Goal: Task Accomplishment & Management: Manage account settings

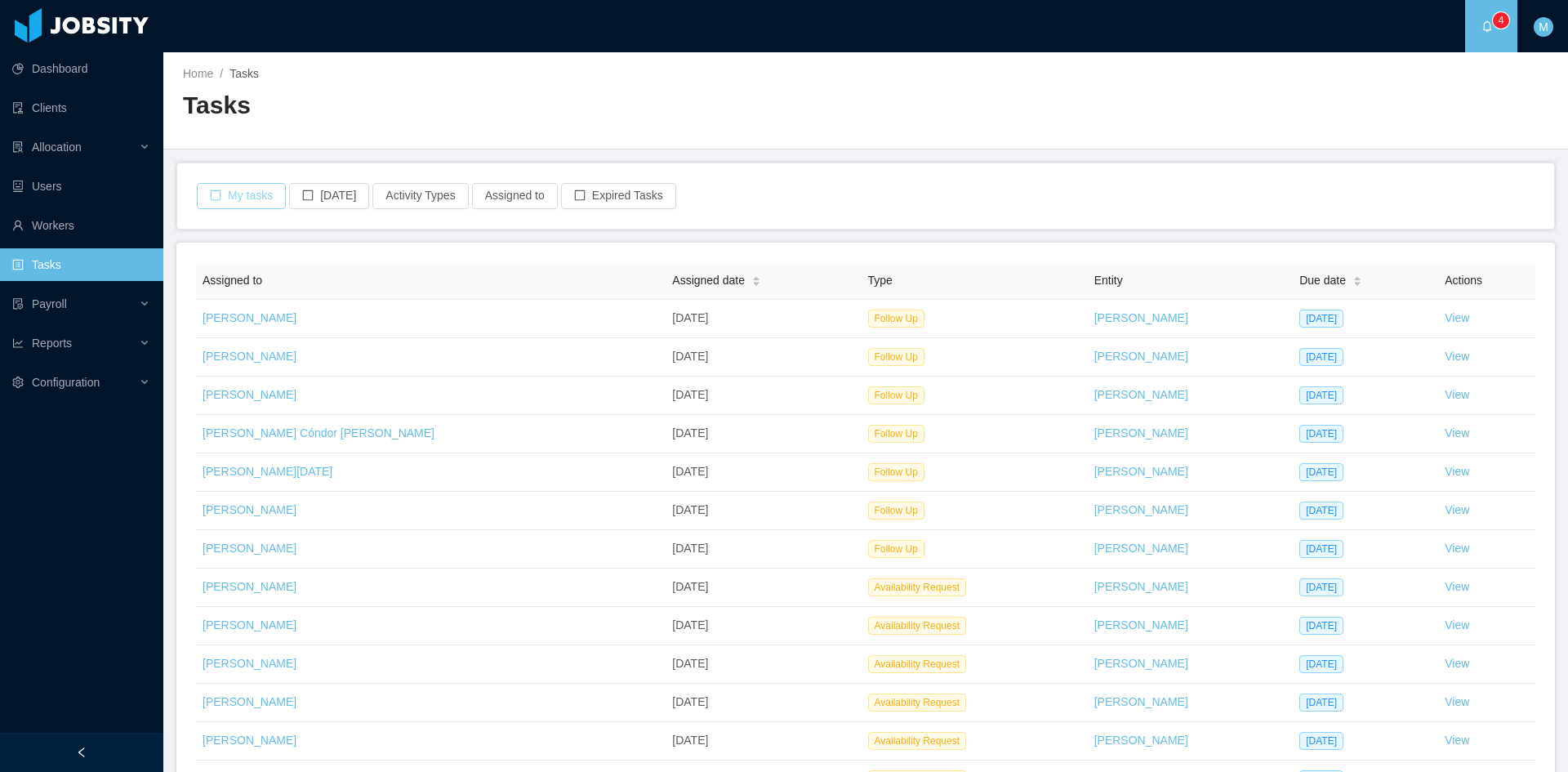
click at [244, 197] on button "My tasks" at bounding box center [241, 196] width 89 height 26
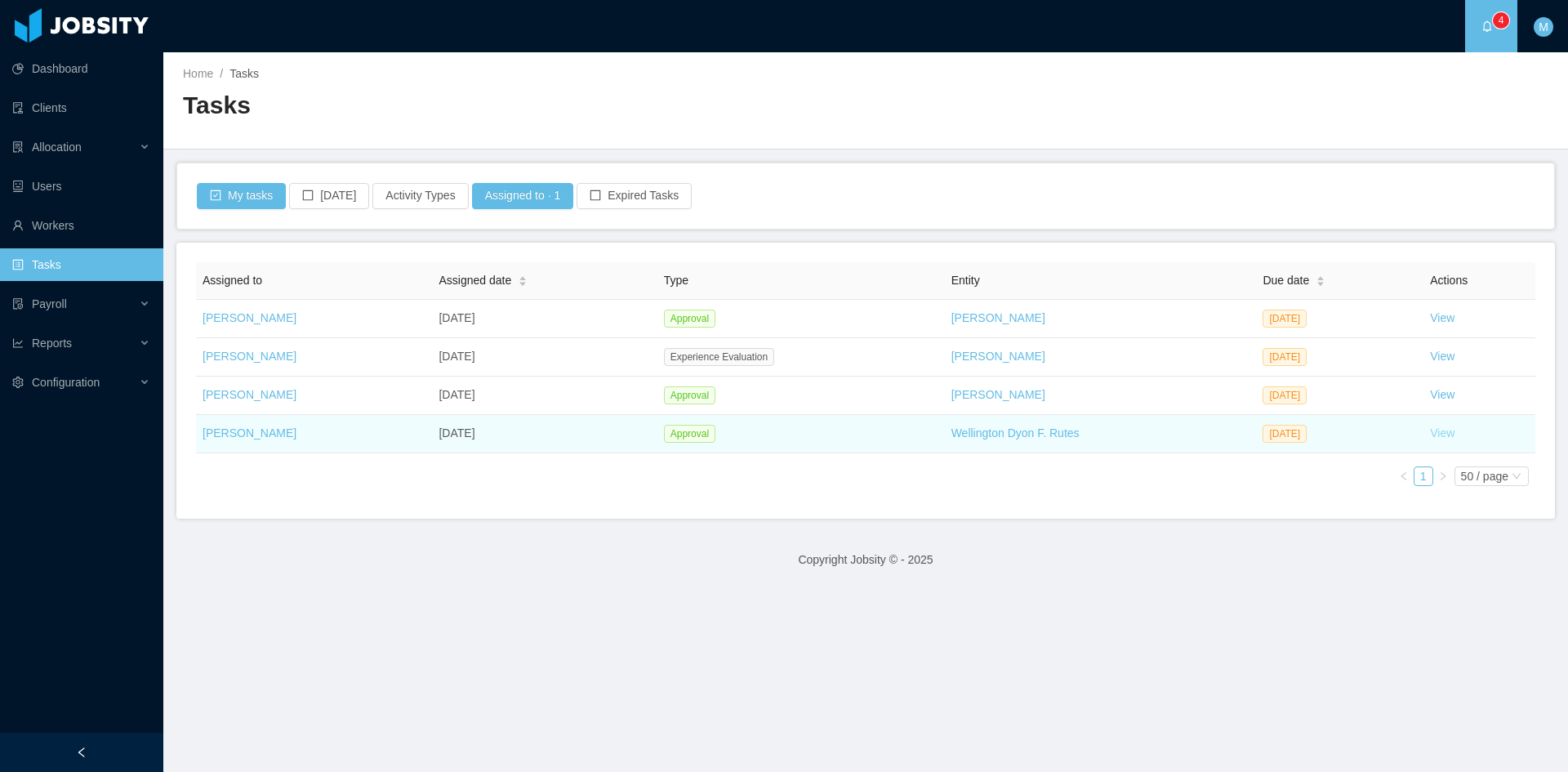
click at [1438, 433] on link "View" at bounding box center [1443, 432] width 25 height 13
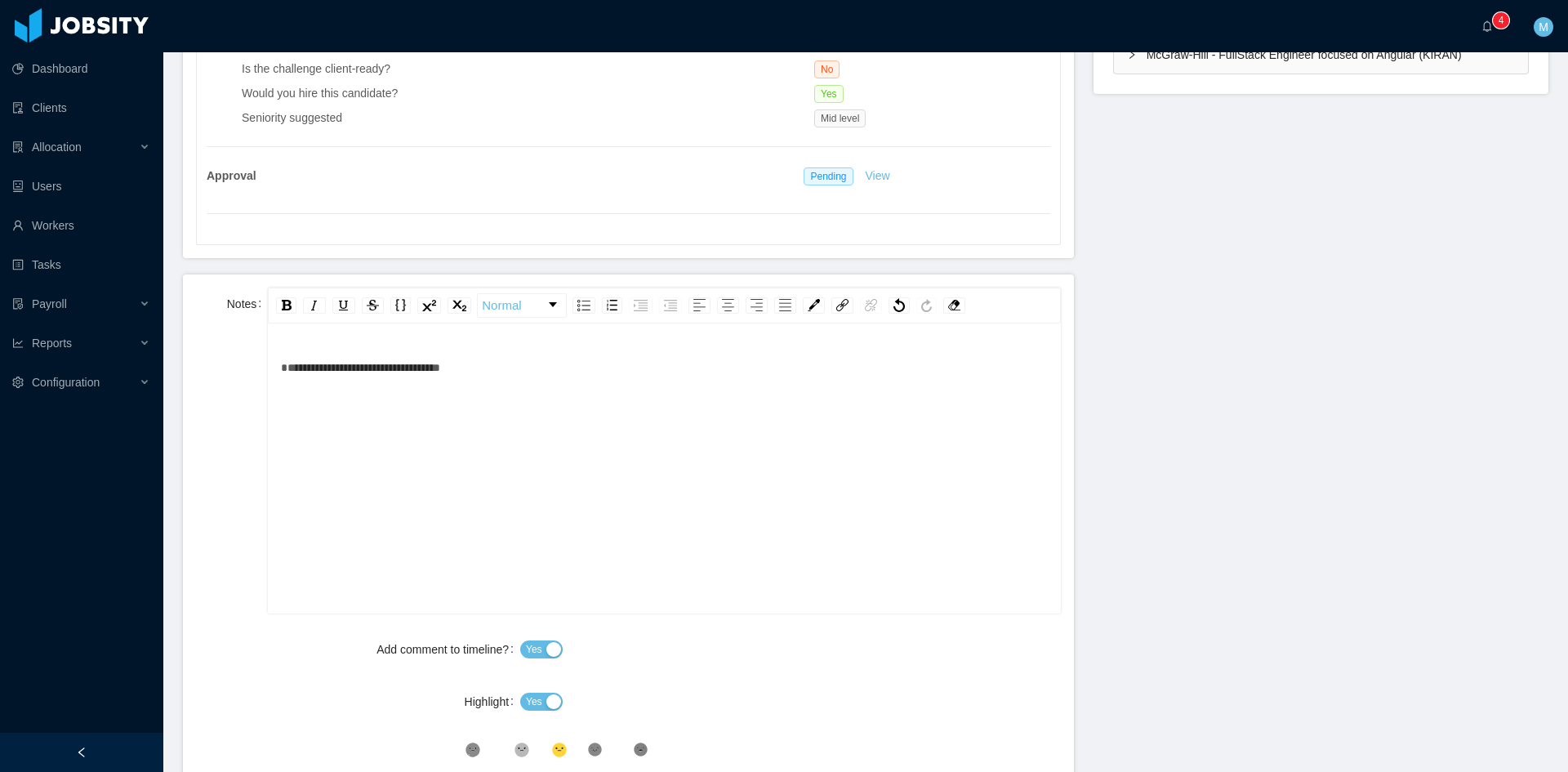
scroll to position [680, 0]
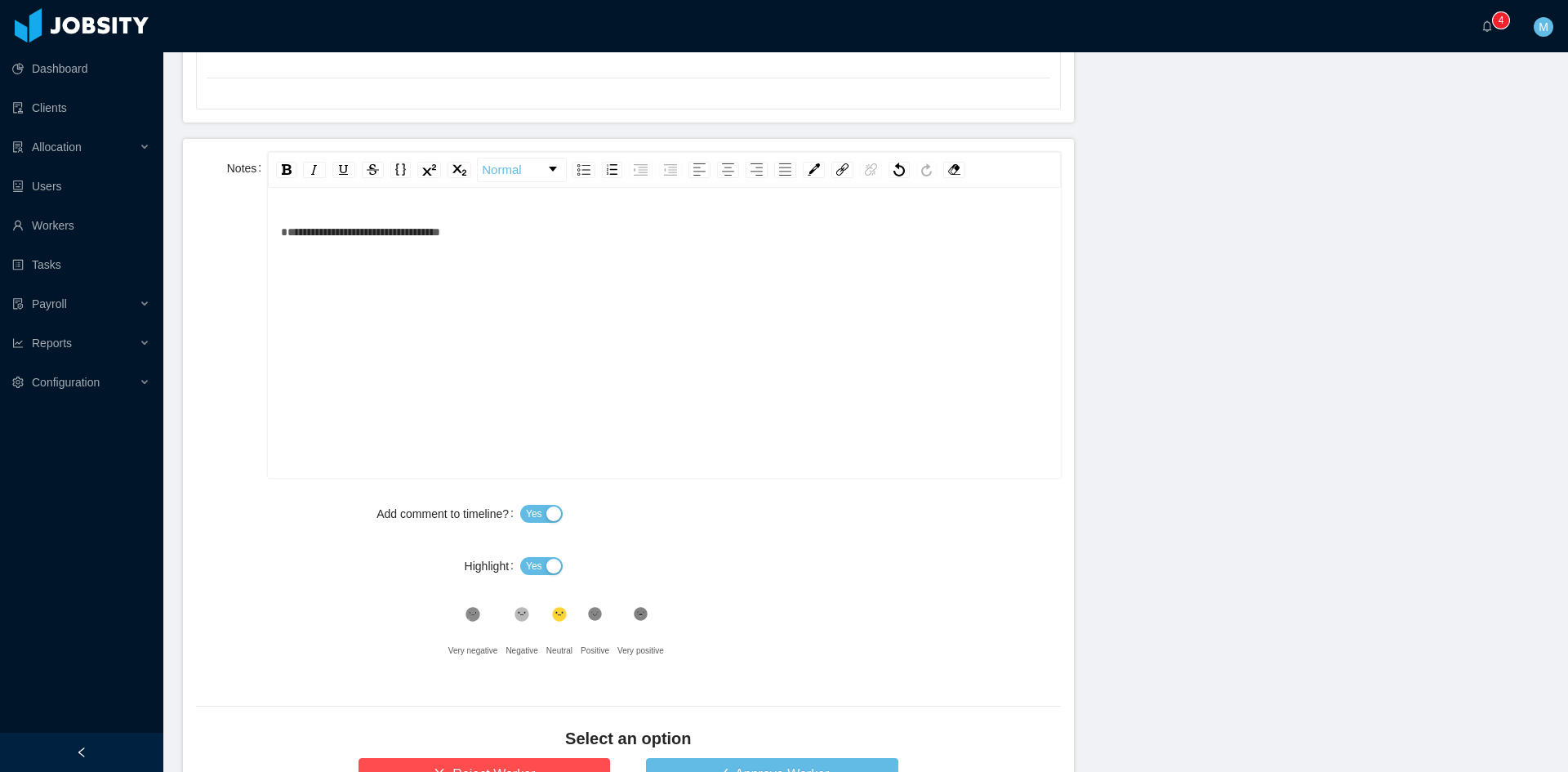
click at [526, 543] on div "Add comment to timeline? Yes Highlight Yes .st0{fill:#8a8a8a}.st2{fill:#262626}…" at bounding box center [628, 582] width 865 height 170
click at [527, 559] on span "Yes" at bounding box center [534, 566] width 16 height 16
click at [592, 614] on icon at bounding box center [595, 615] width 14 height 14
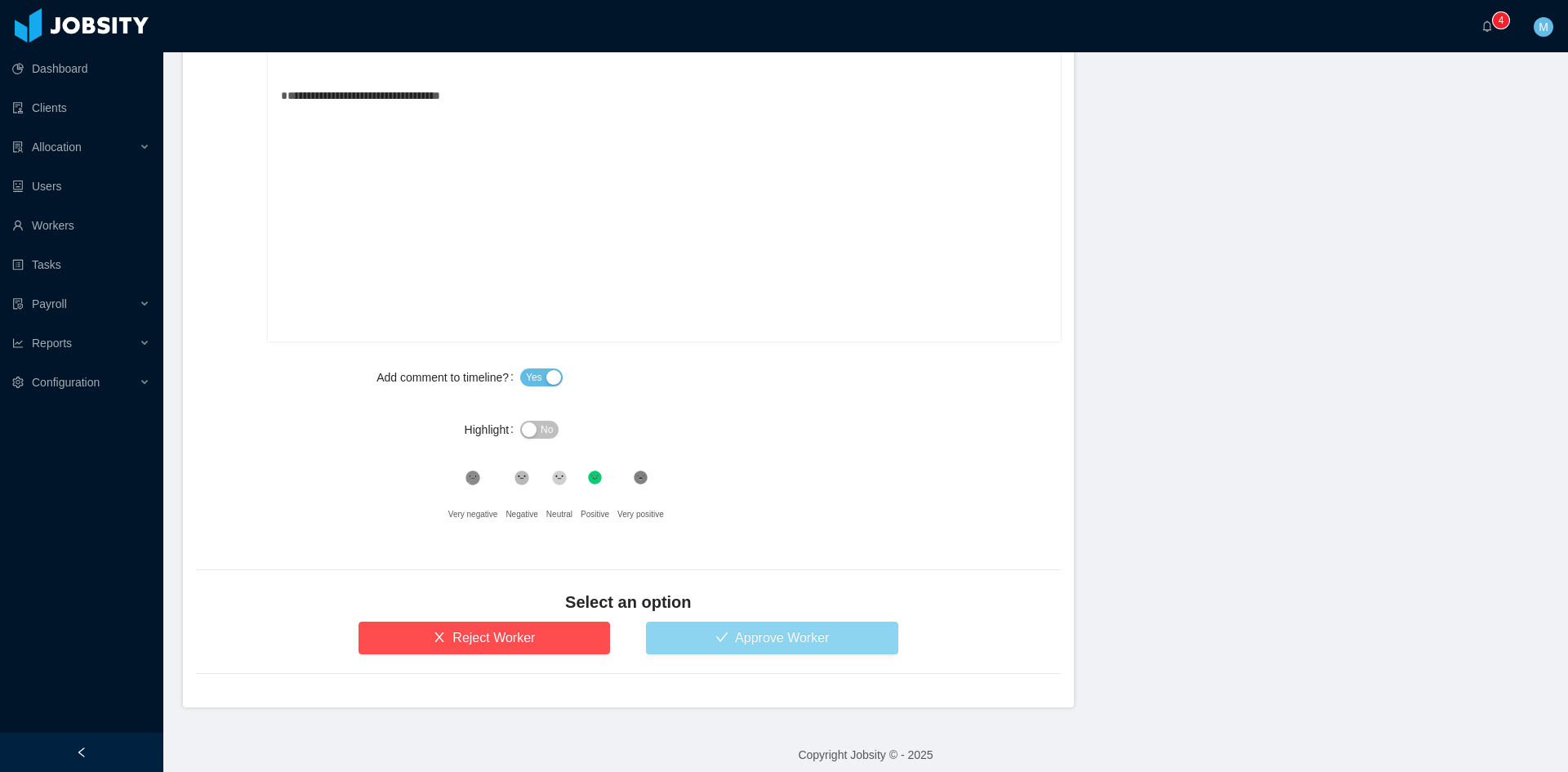
click at [773, 631] on button "Approve Worker" at bounding box center [772, 638] width 253 height 33
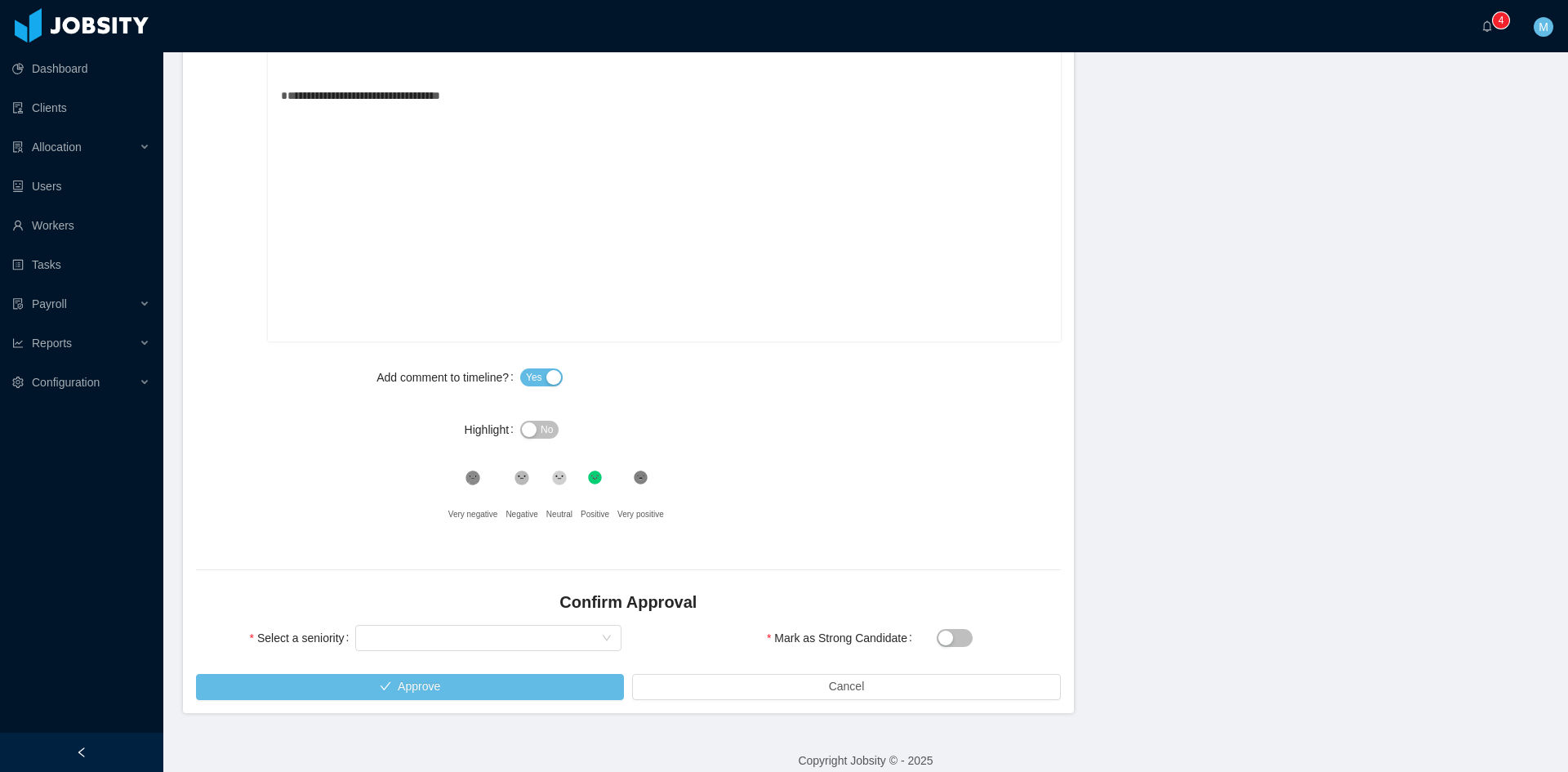
click at [525, 620] on div "Confirm Approval" at bounding box center [628, 606] width 865 height 31
drag, startPoint x: 508, startPoint y: 626, endPoint x: 480, endPoint y: 622, distance: 28.3
click at [507, 627] on div "Select seniority" at bounding box center [483, 639] width 236 height 25
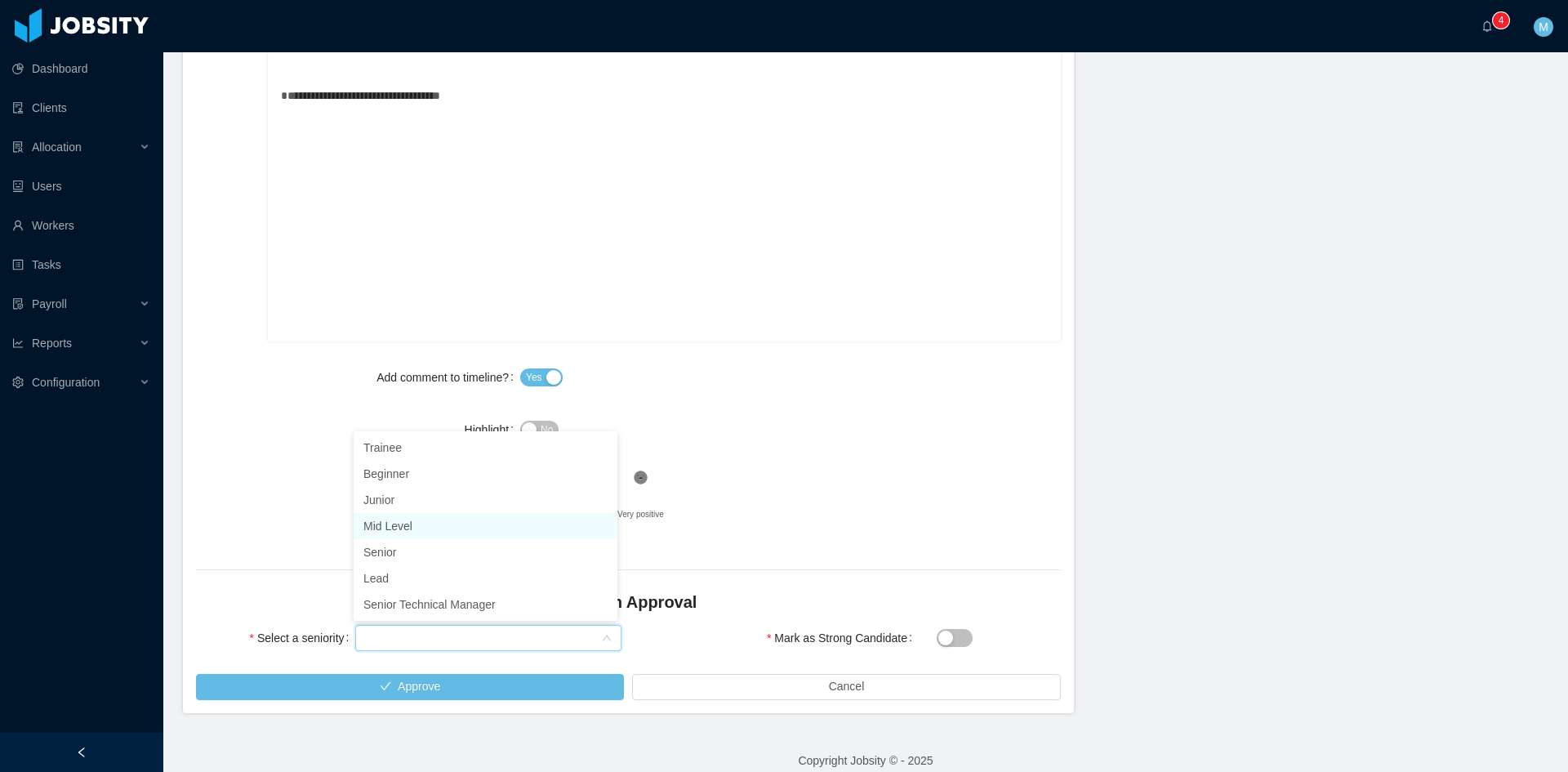
click at [418, 527] on li "Mid Level" at bounding box center [486, 526] width 264 height 26
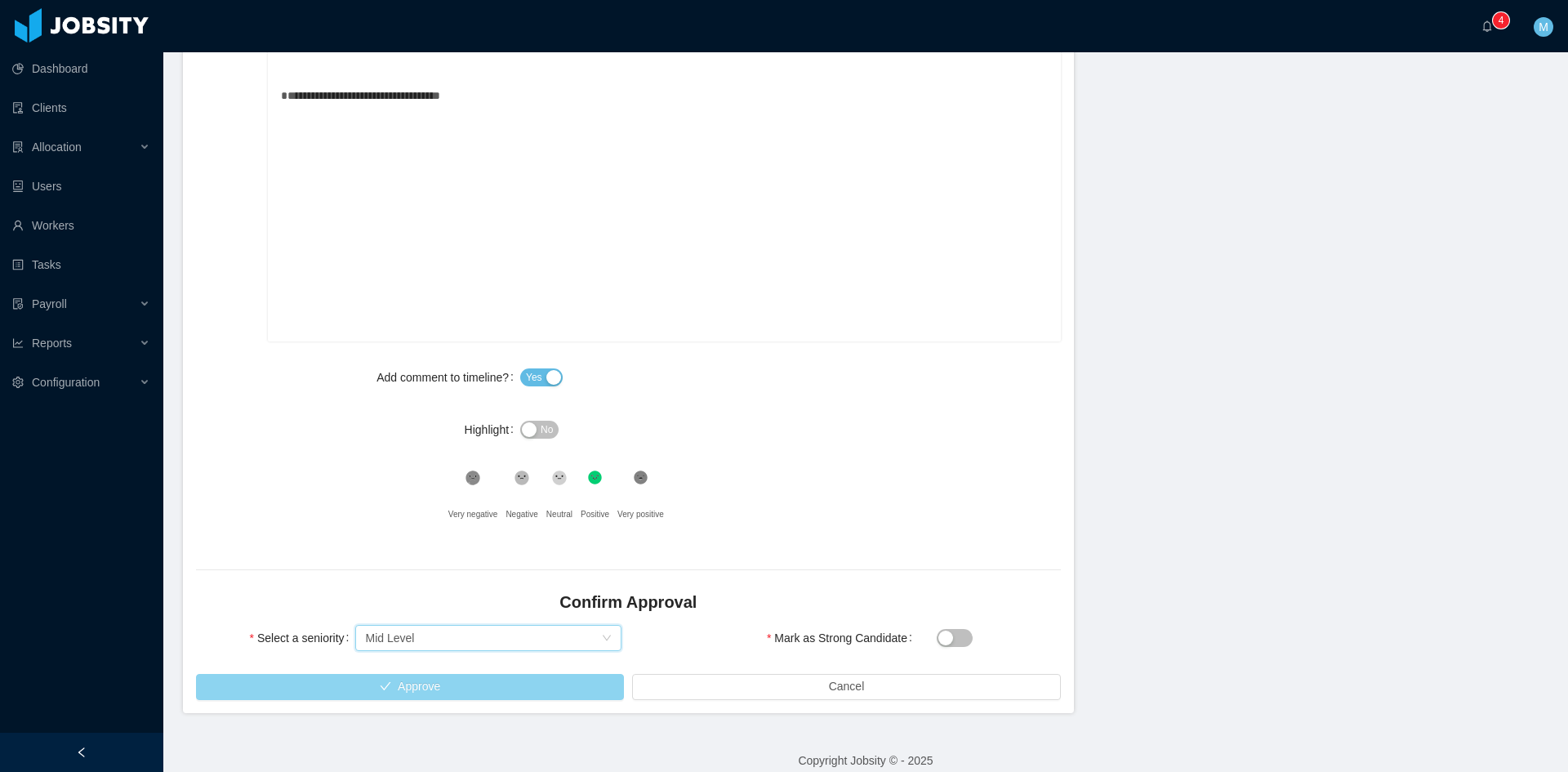
click at [465, 692] on button "Approve" at bounding box center [409, 687] width 428 height 26
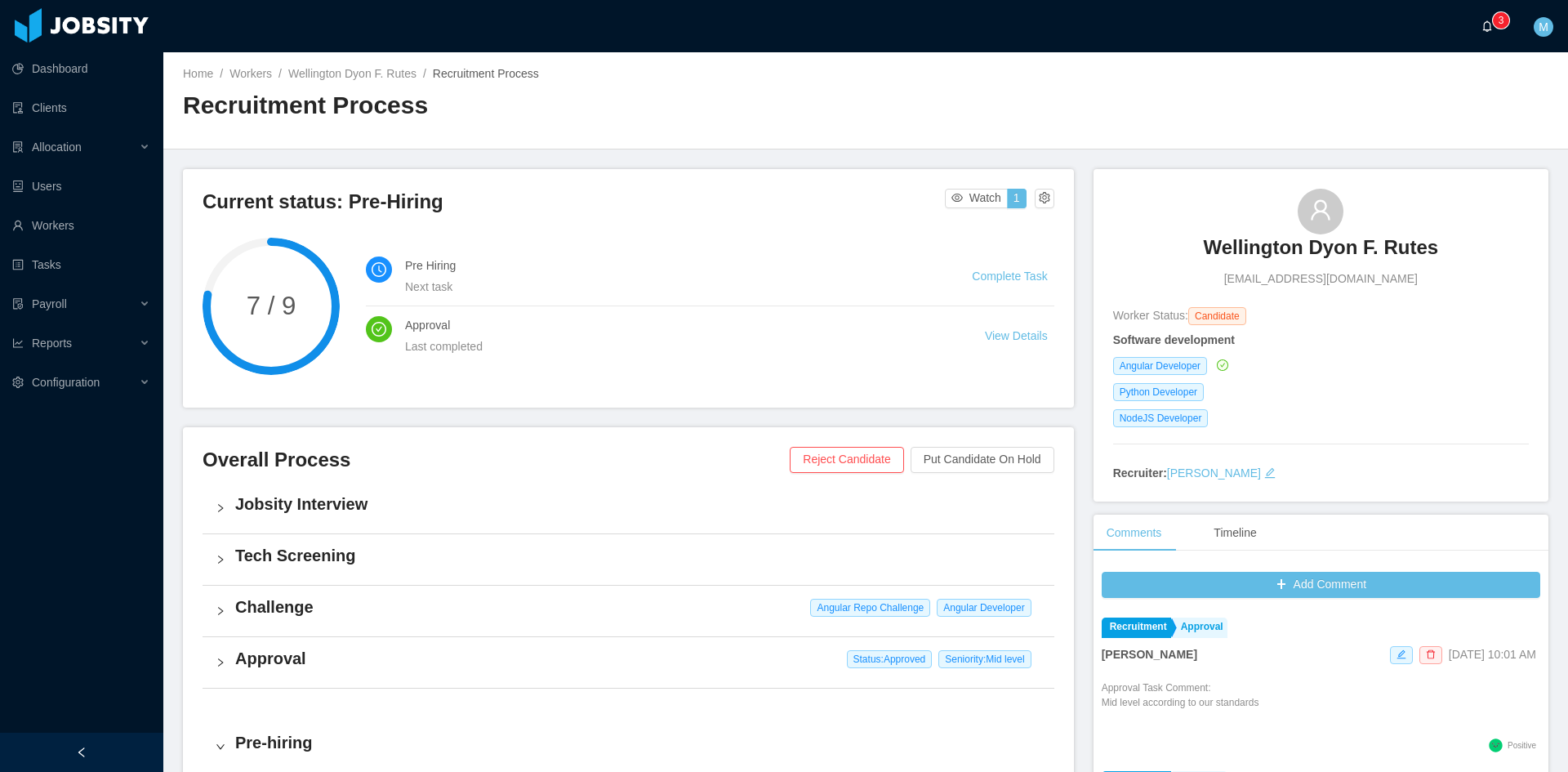
click at [1492, 20] on icon "icon: bell" at bounding box center [1487, 26] width 12 height 12
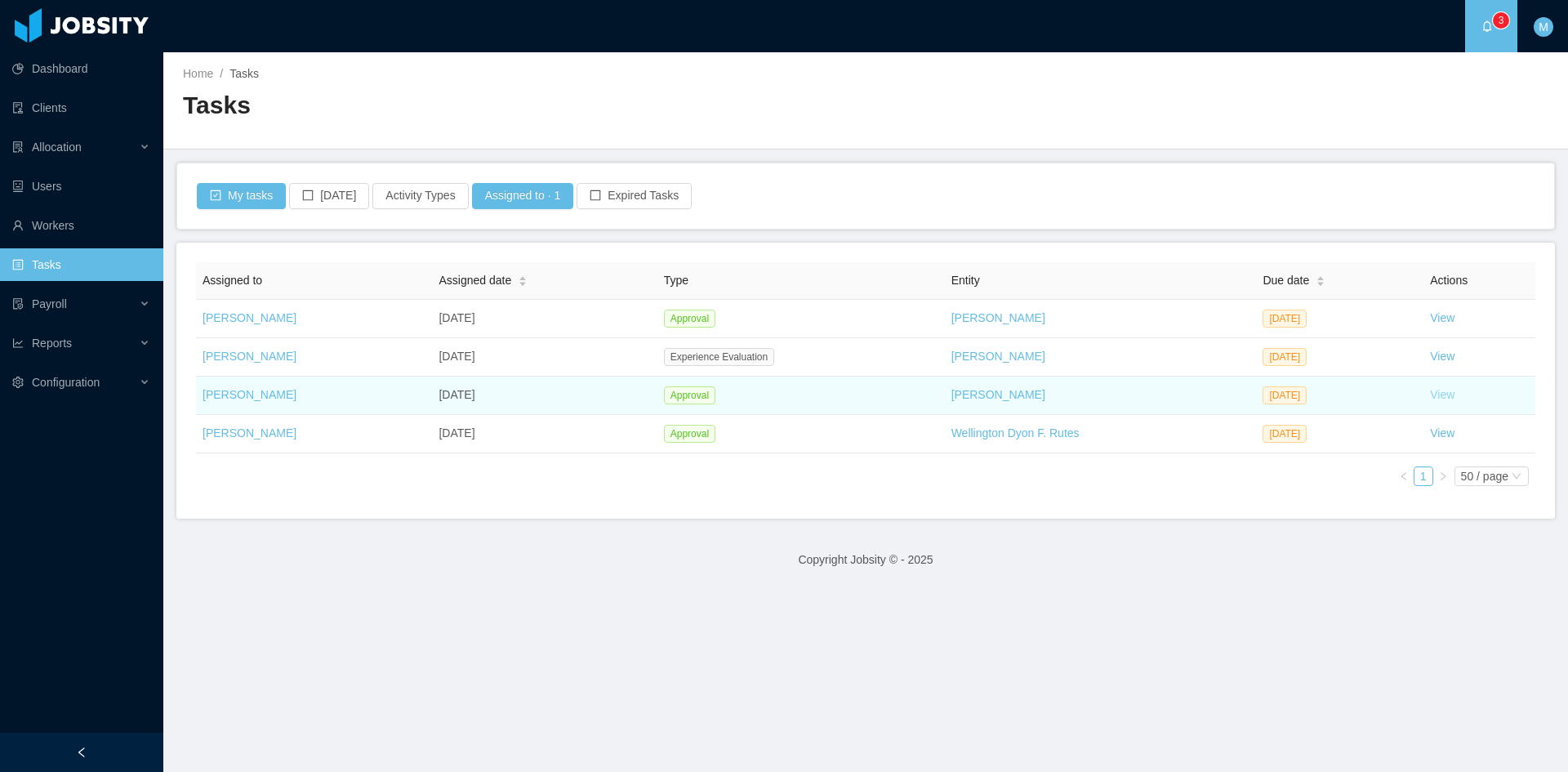
click at [1430, 395] on link "View" at bounding box center [1443, 394] width 25 height 13
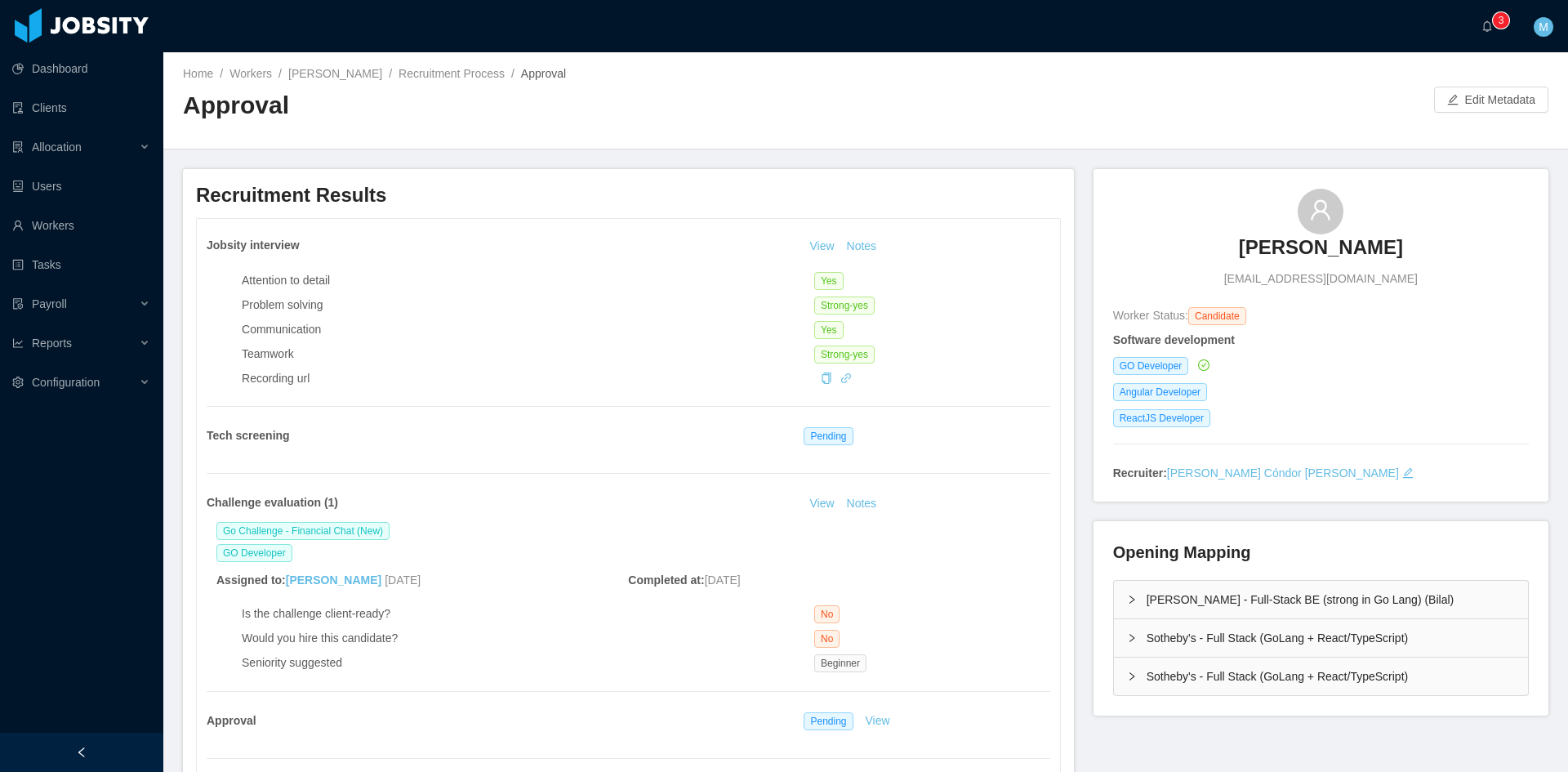
scroll to position [136, 0]
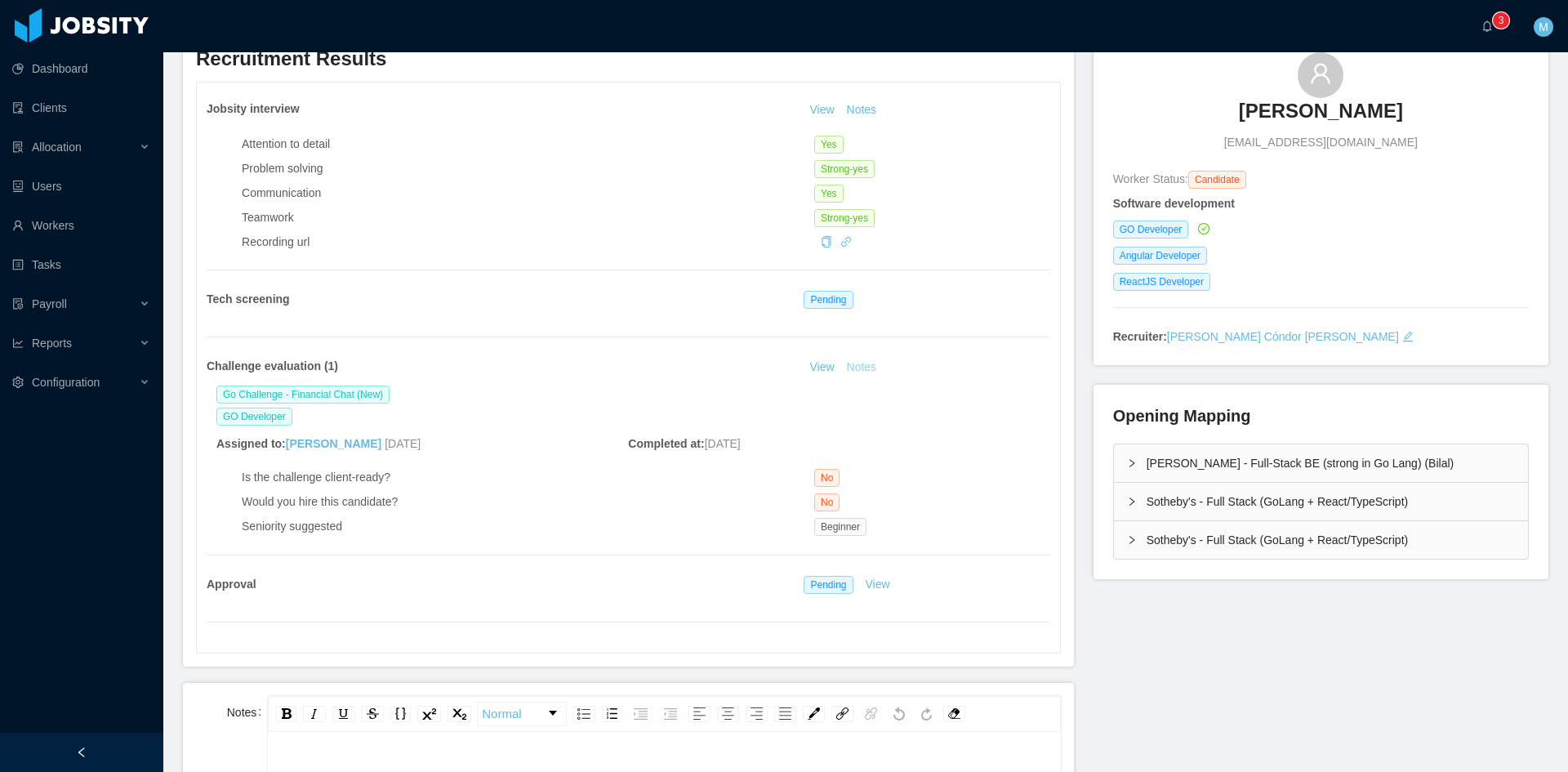
click at [868, 363] on button "Notes" at bounding box center [862, 367] width 44 height 20
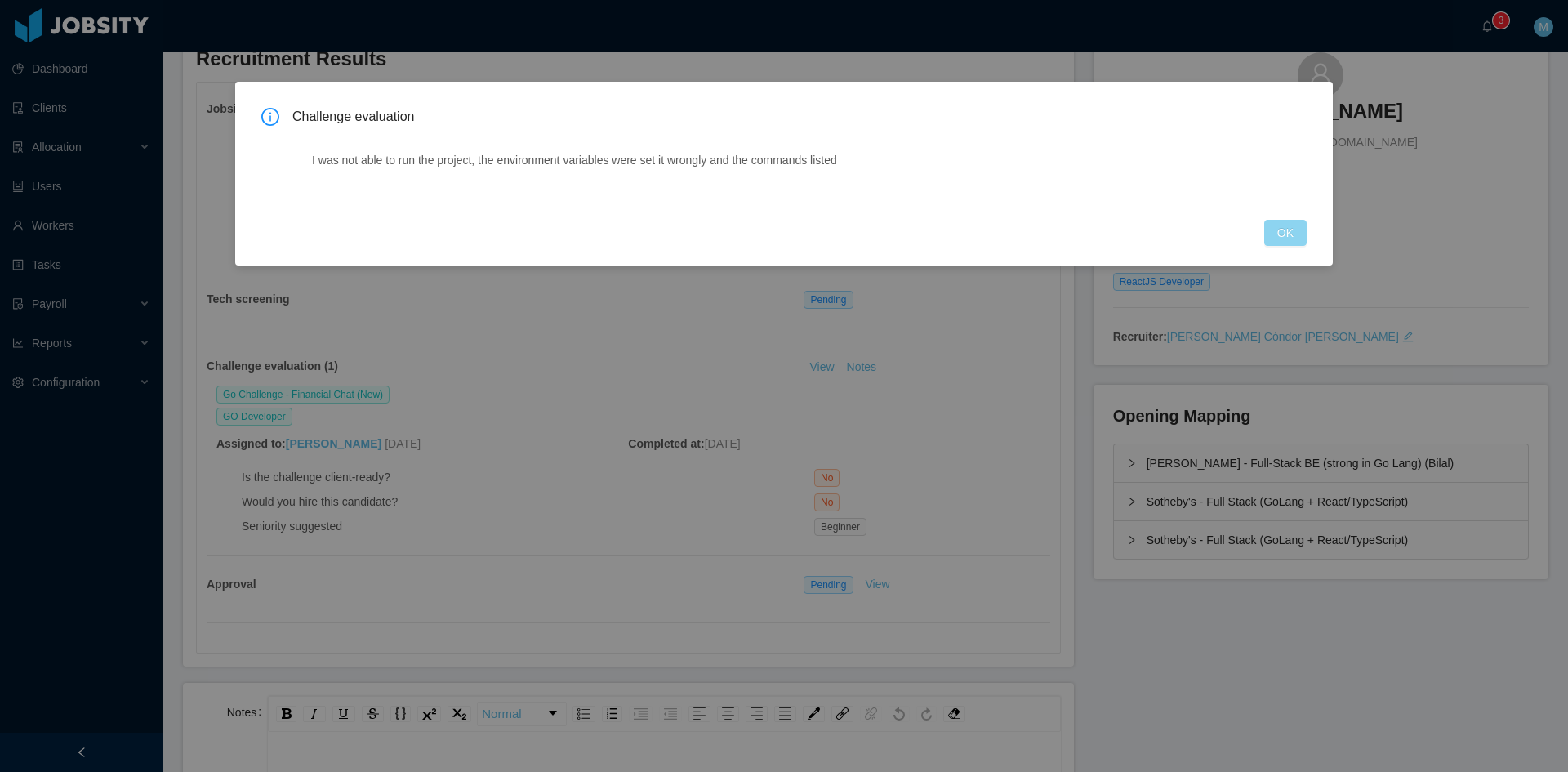
click at [1281, 228] on button "OK" at bounding box center [1286, 232] width 43 height 26
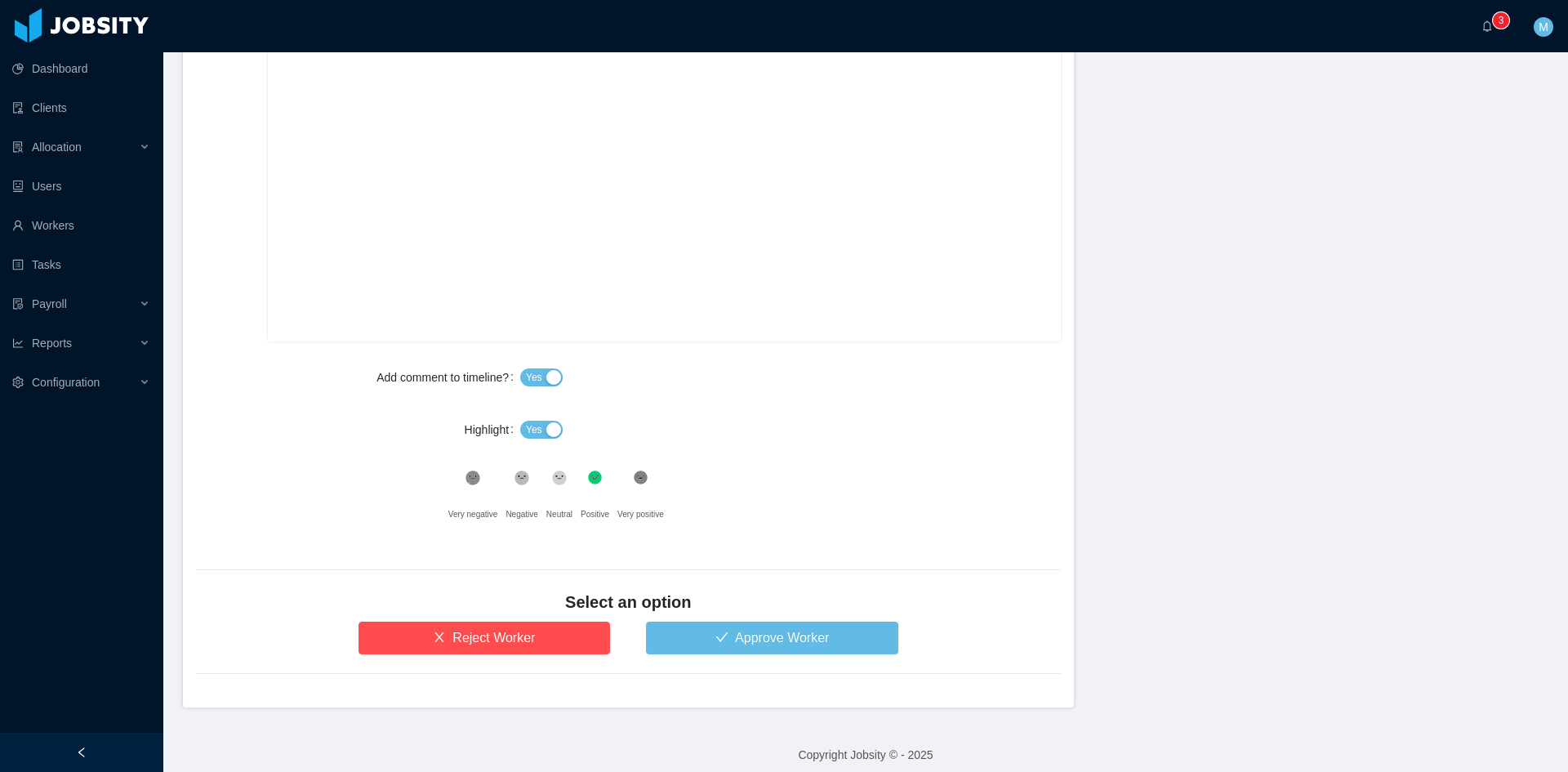
scroll to position [0, 0]
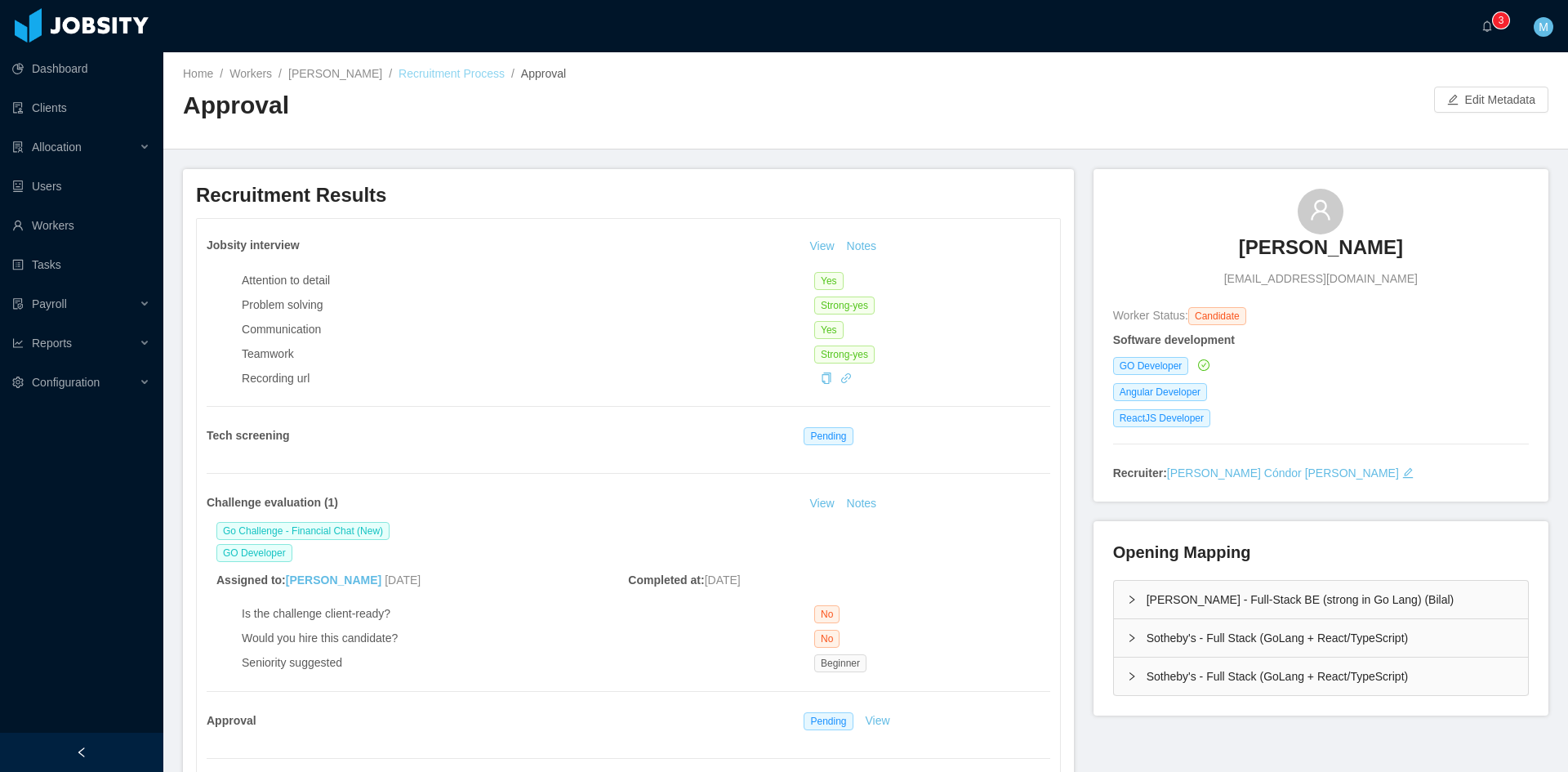
click at [458, 71] on link "Recruitment Process" at bounding box center [451, 73] width 106 height 13
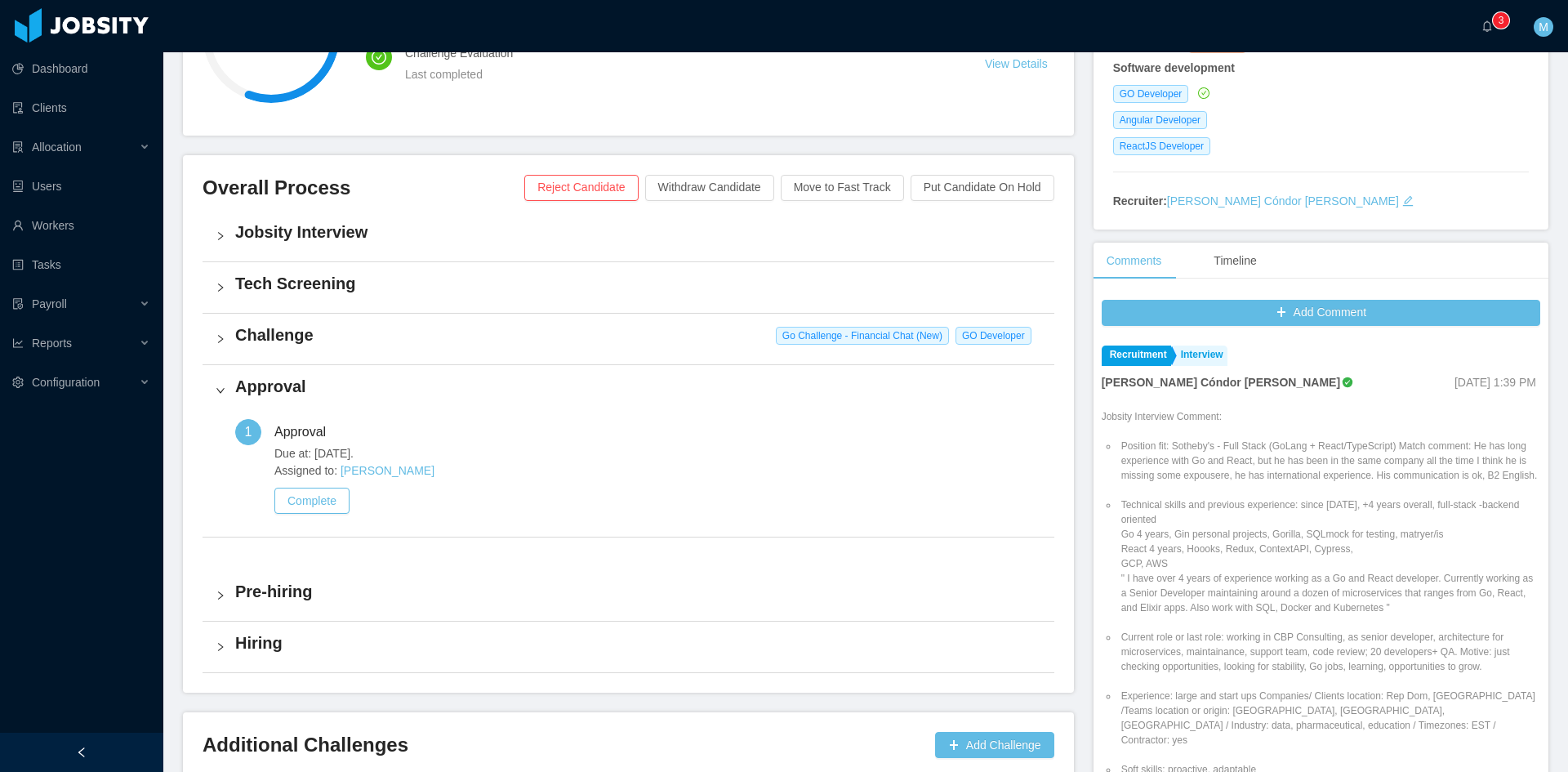
scroll to position [414, 0]
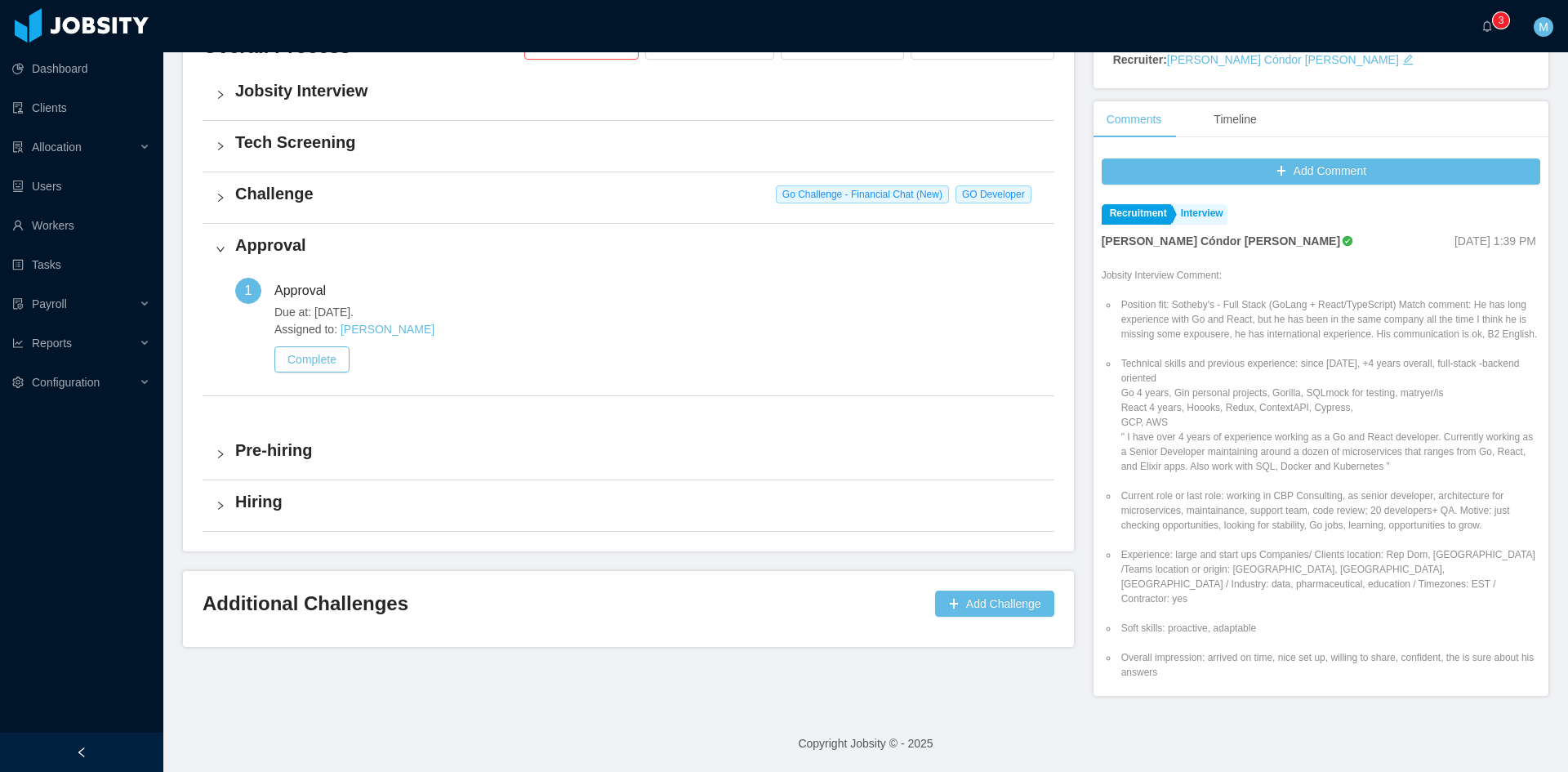
click at [234, 183] on div "Challenge Go Challenge - Financial Chat (New) GO Developer" at bounding box center [629, 197] width 852 height 51
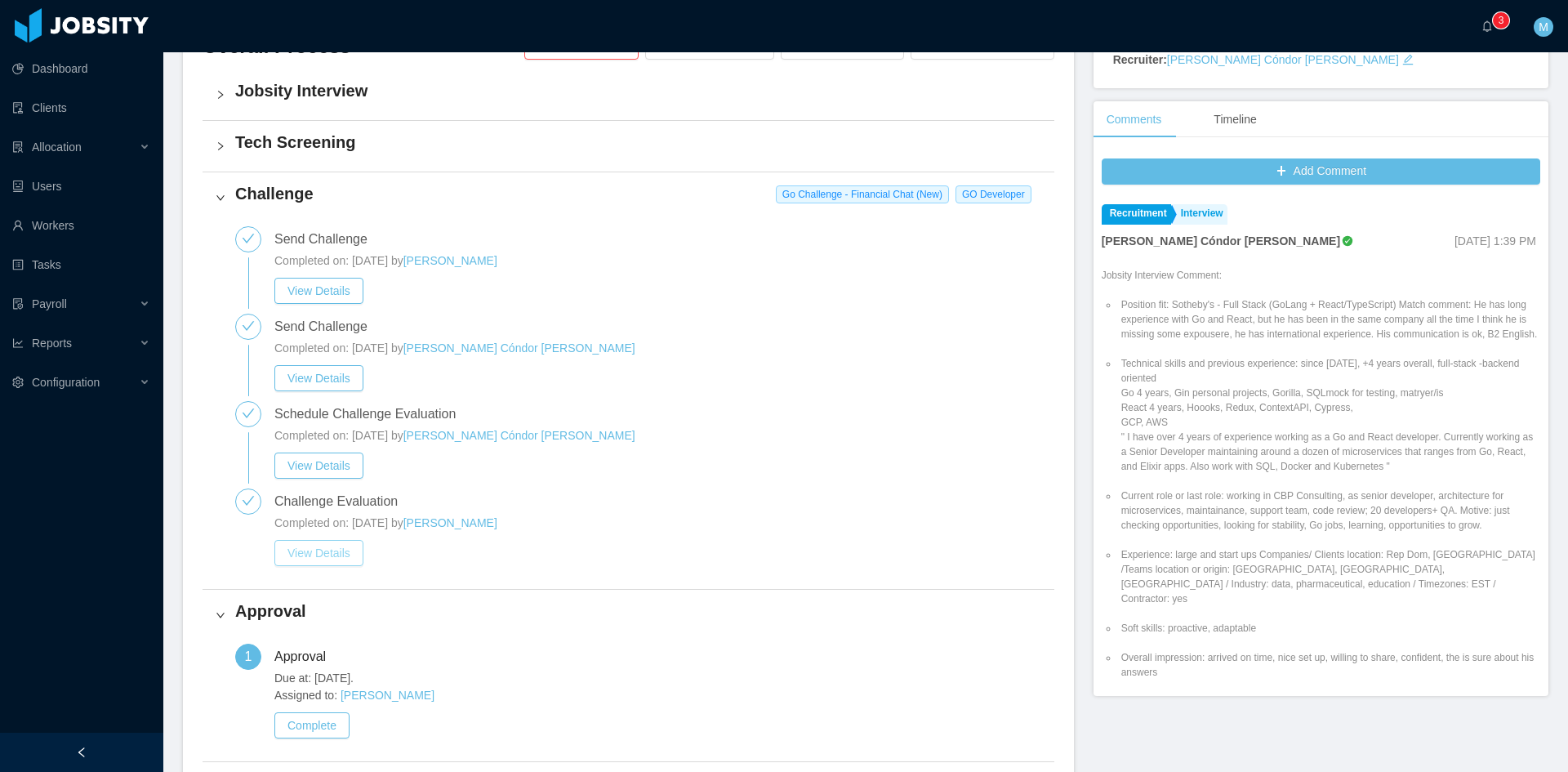
click at [330, 555] on button "View Details" at bounding box center [319, 552] width 89 height 26
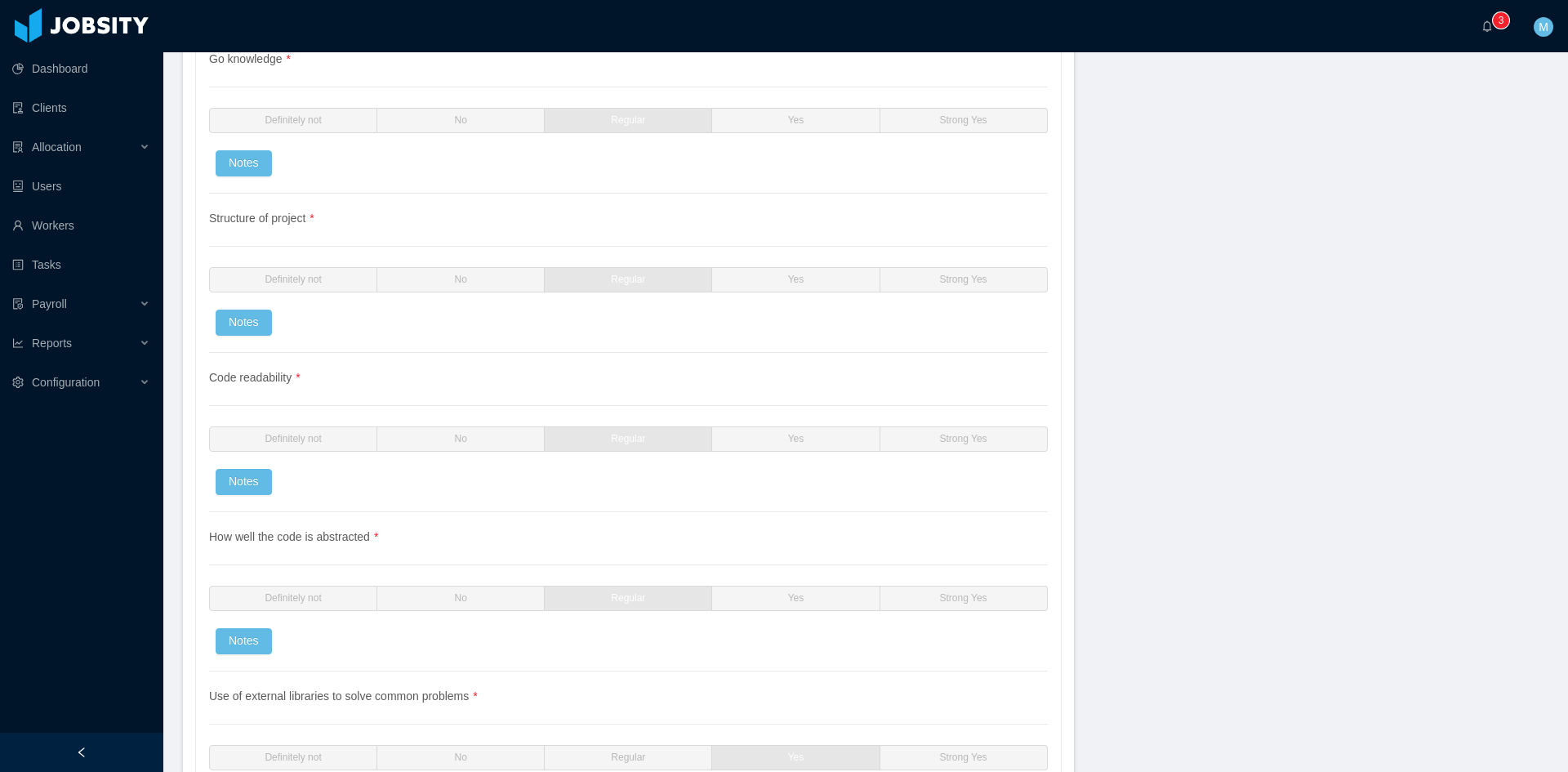
scroll to position [877, 0]
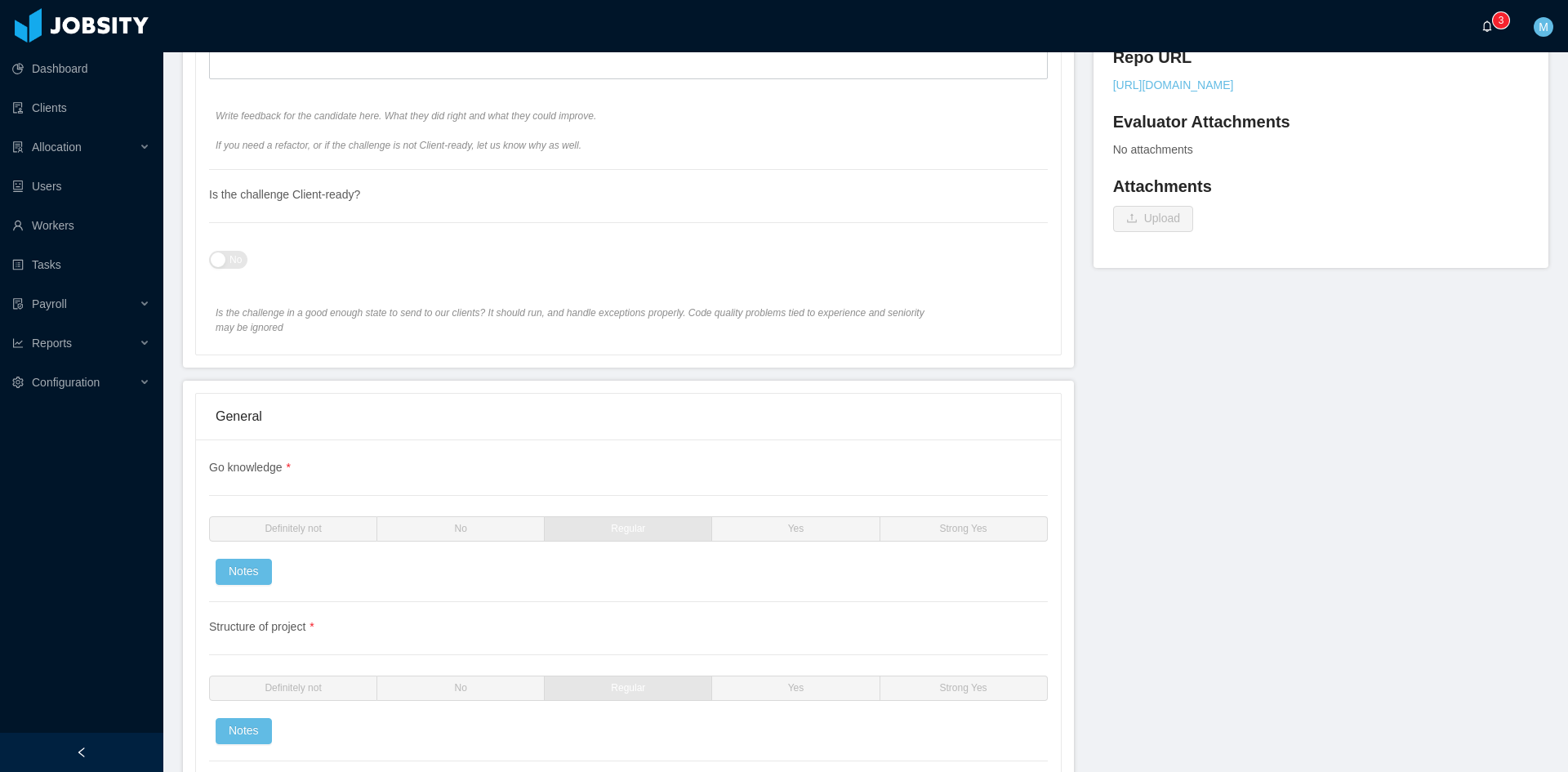
click at [1492, 31] on icon "icon: bell" at bounding box center [1487, 26] width 12 height 12
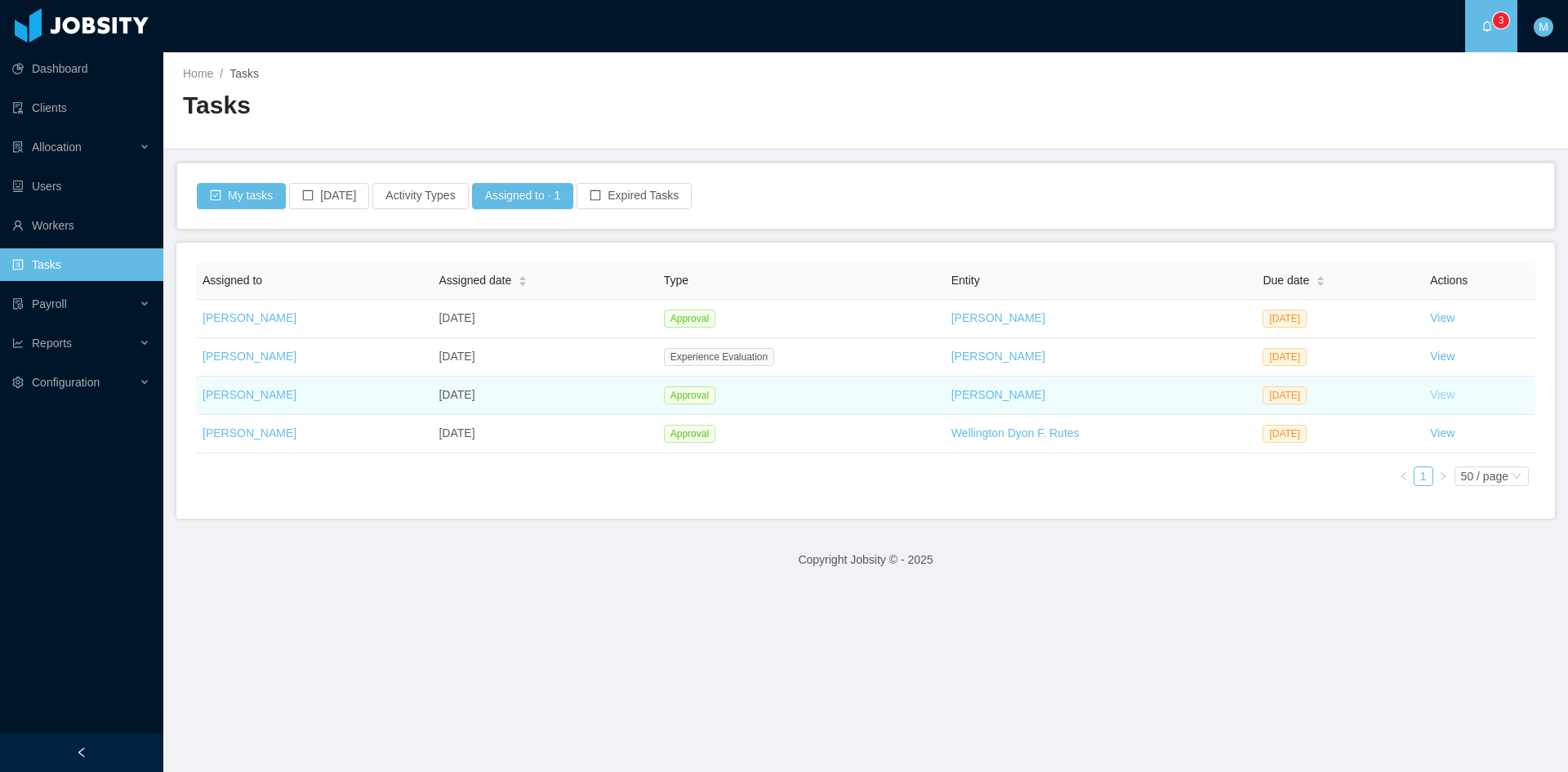
click at [1432, 397] on link "View" at bounding box center [1443, 394] width 25 height 13
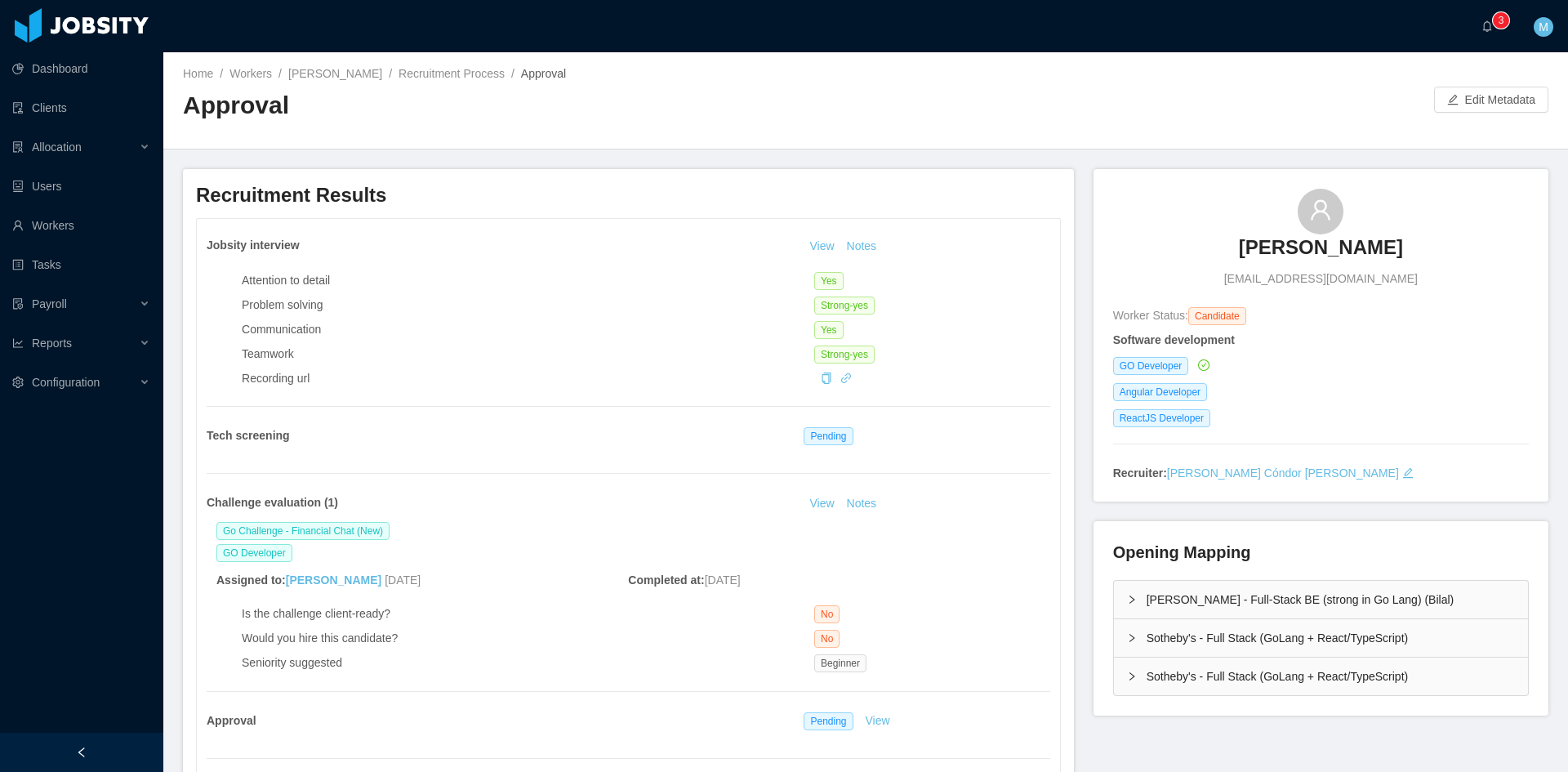
scroll to position [325, 0]
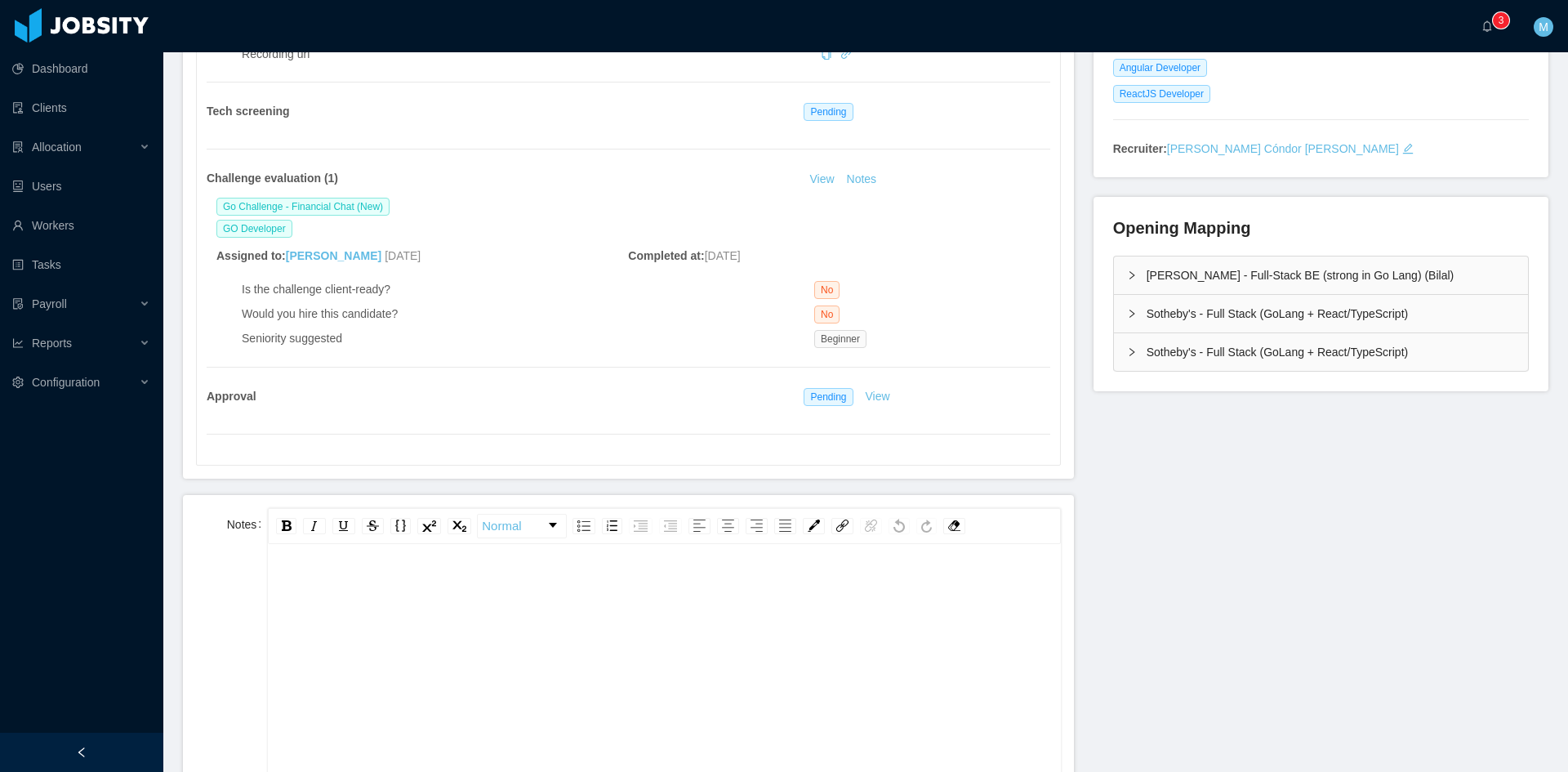
click at [327, 631] on div "rdw-editor" at bounding box center [664, 714] width 767 height 285
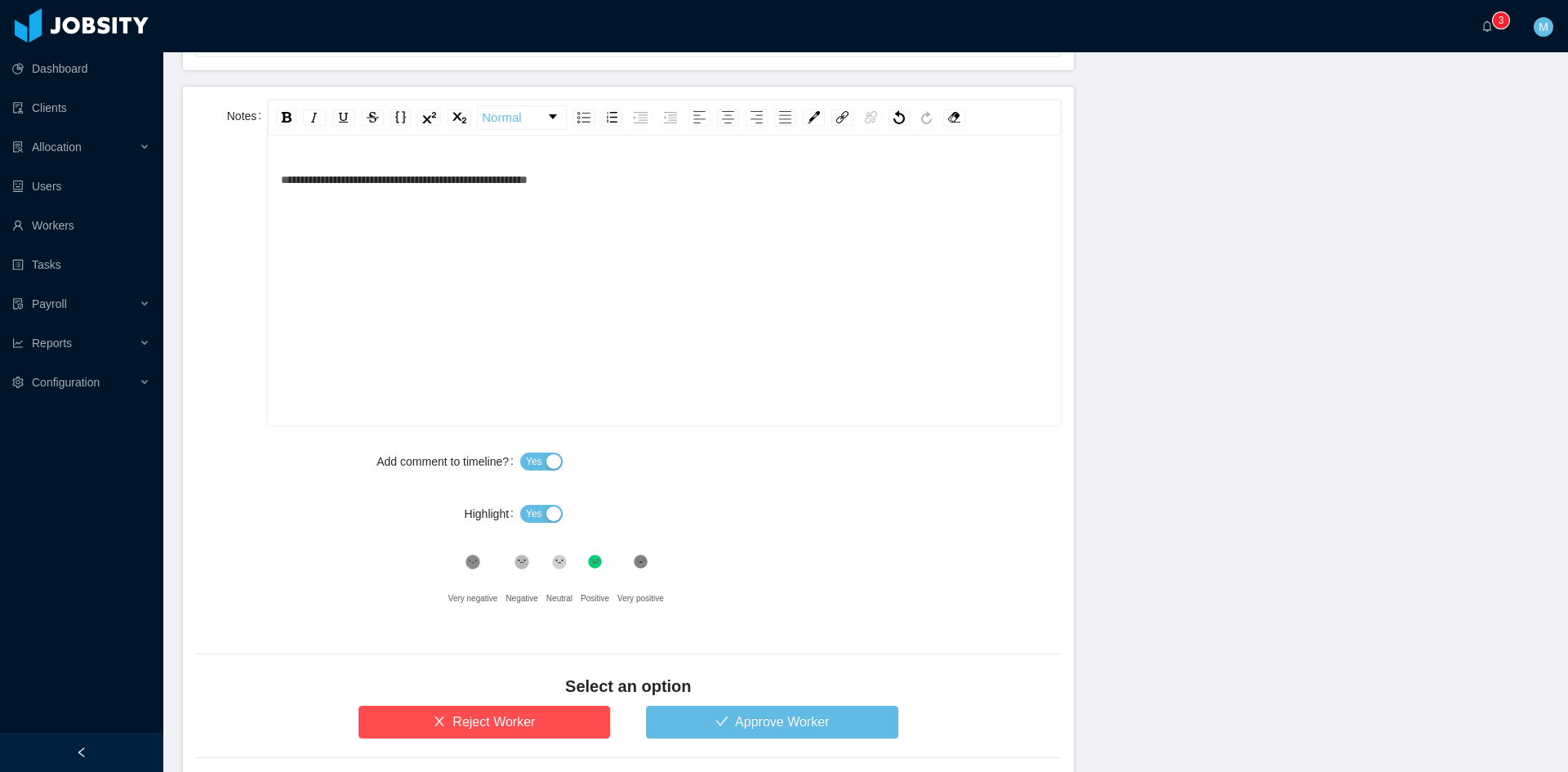
scroll to position [828, 0]
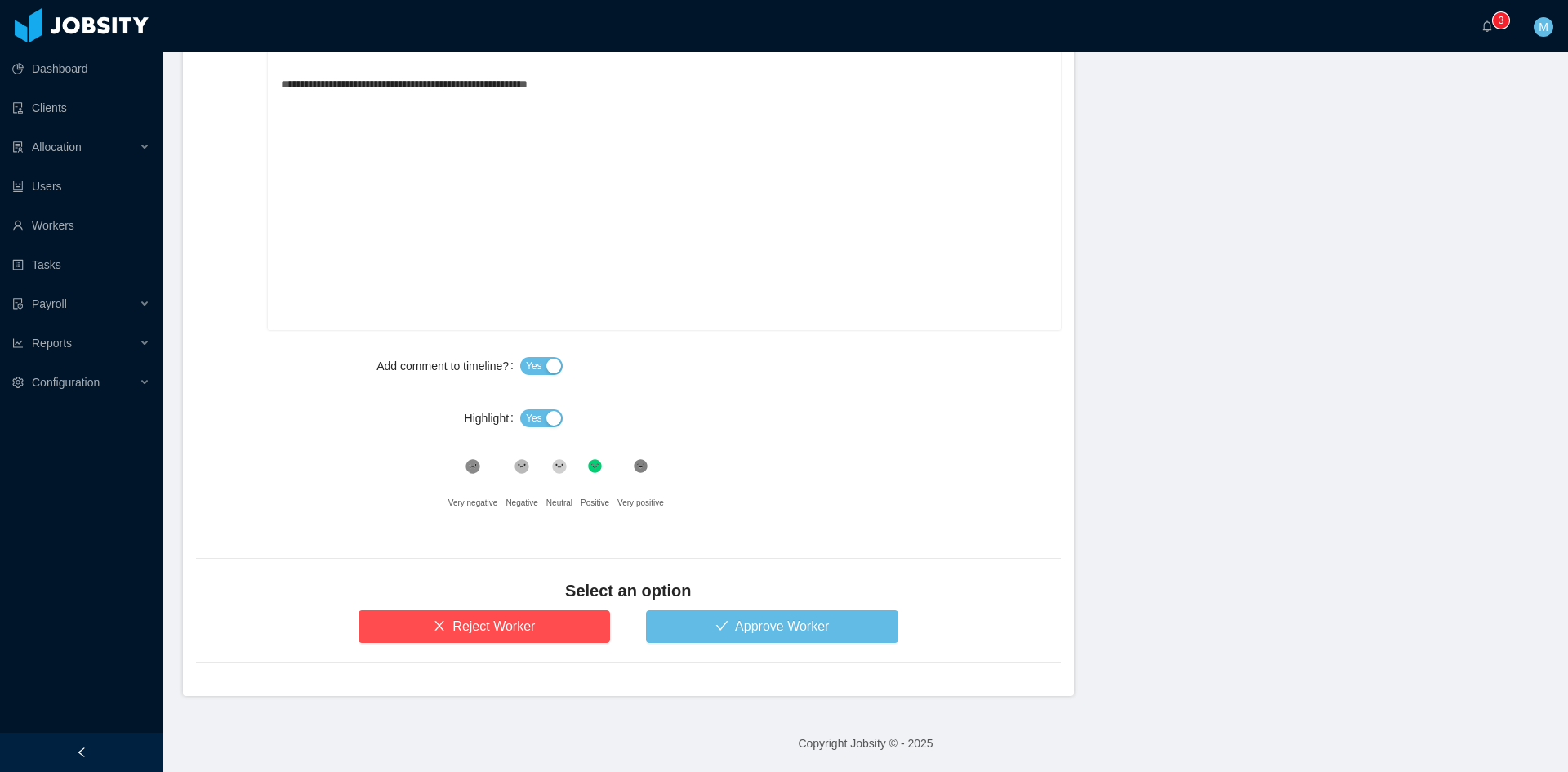
click at [518, 465] on icon at bounding box center [523, 467] width 14 height 14
click at [540, 395] on div "Add comment to timeline? Yes Highlight Yes .st0{fill:#8a8a8a}.st2{fill:#262626}…" at bounding box center [628, 434] width 865 height 170
click at [533, 417] on span "Yes" at bounding box center [534, 418] width 16 height 16
click at [527, 621] on button "Reject Worker" at bounding box center [485, 626] width 253 height 33
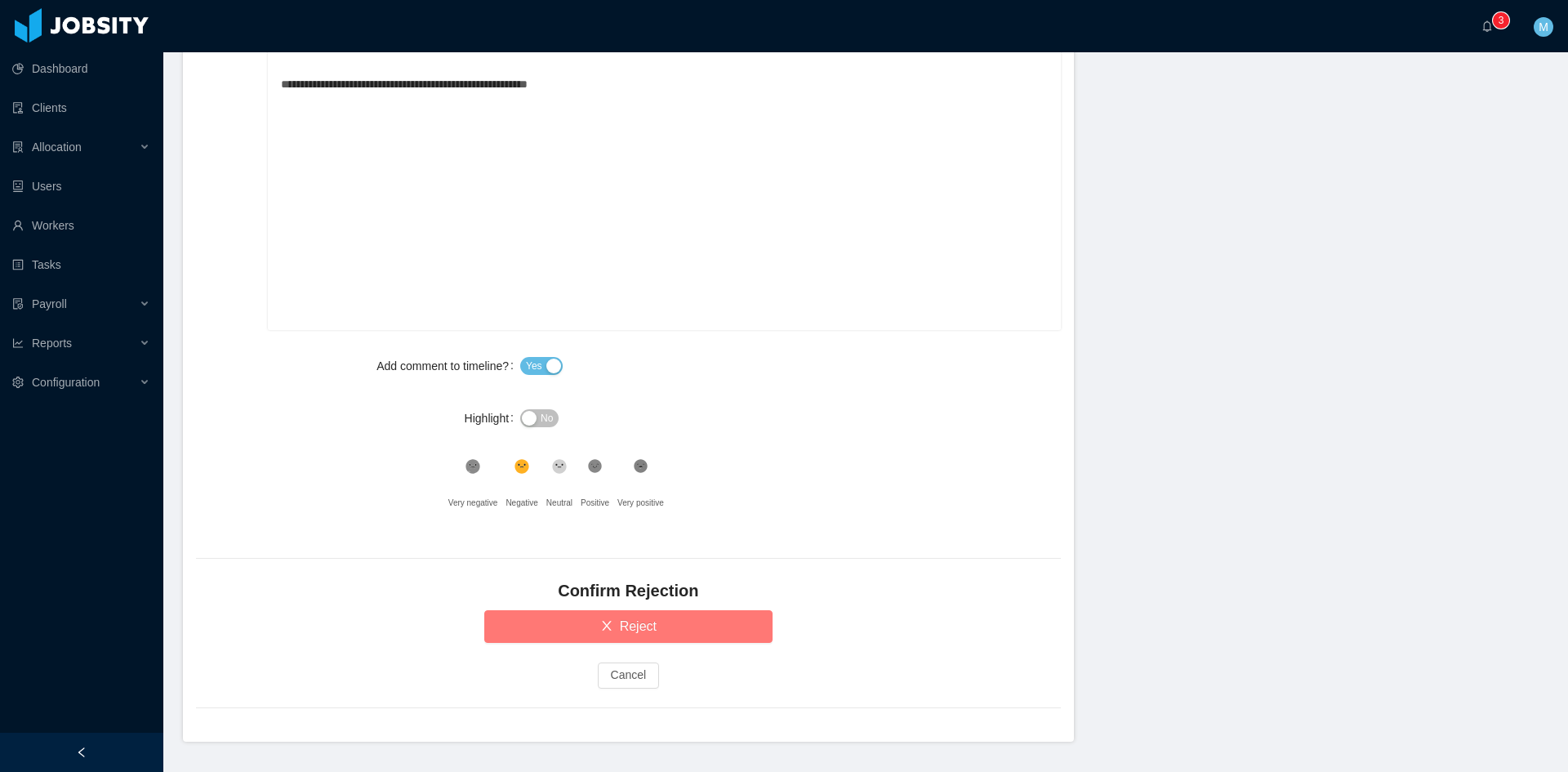
click at [519, 626] on button "Reject" at bounding box center [629, 626] width 288 height 33
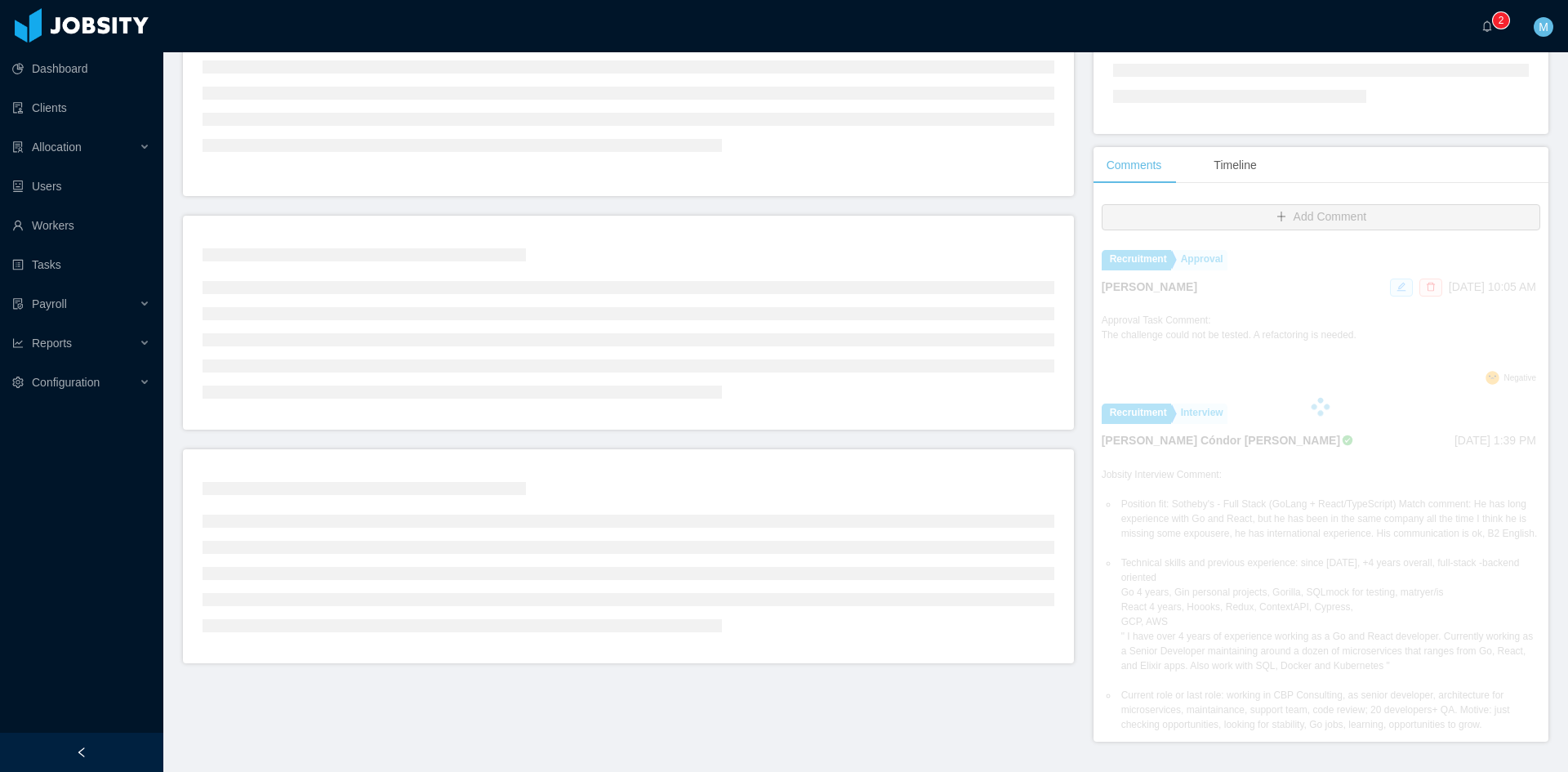
scroll to position [367, 0]
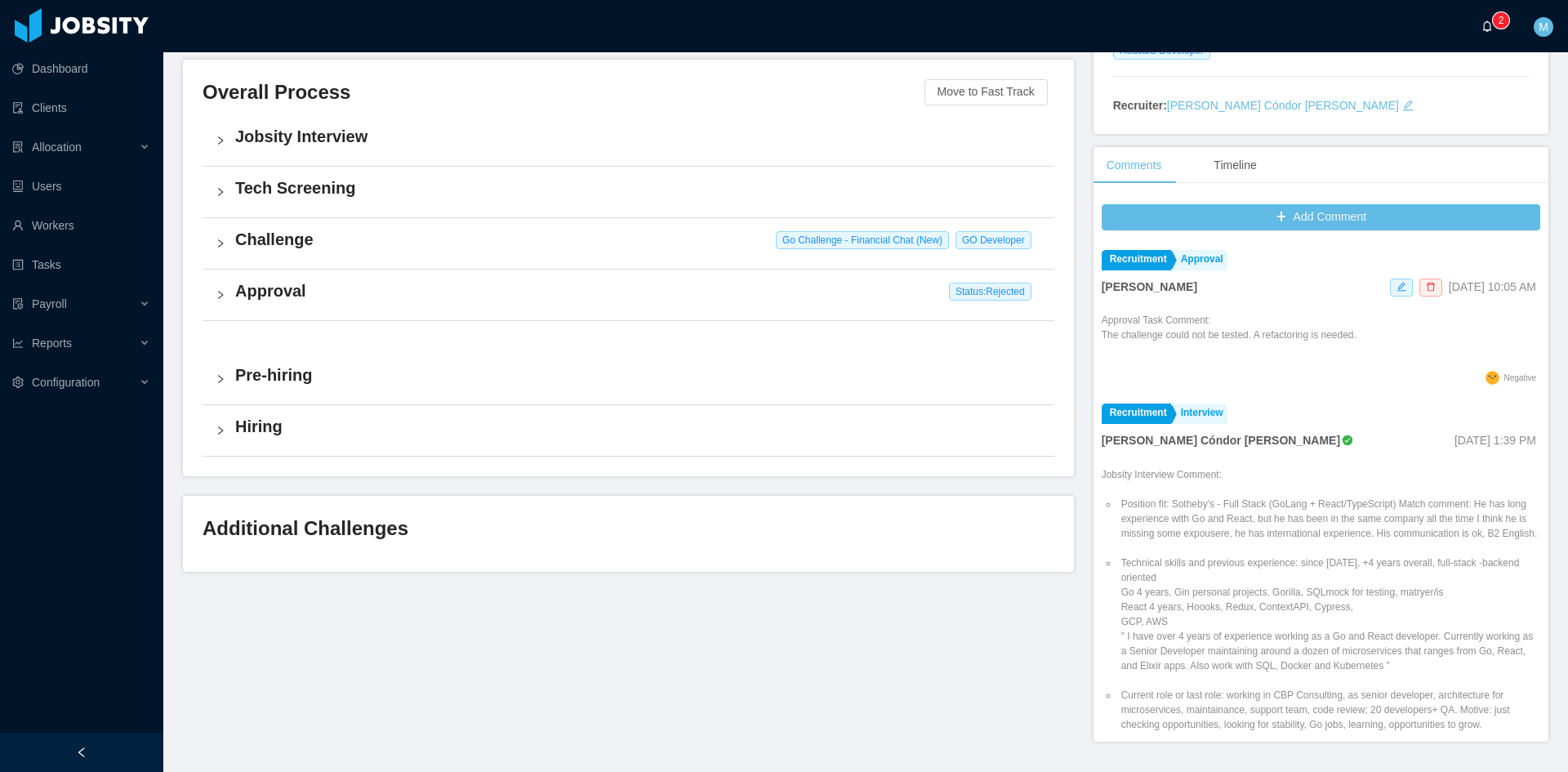
click at [1482, 25] on a=83ded146-cd66-4514-80a8-9a7b1e1b5eb6/Matias%20Marin"] "0 1 2 3 4 5 6 7 8 9 0 1 2 3 4 5 6 7 8 9 0 1 2 3 4 5 6 7 8 9" at bounding box center [1492, 26] width 20 height 52
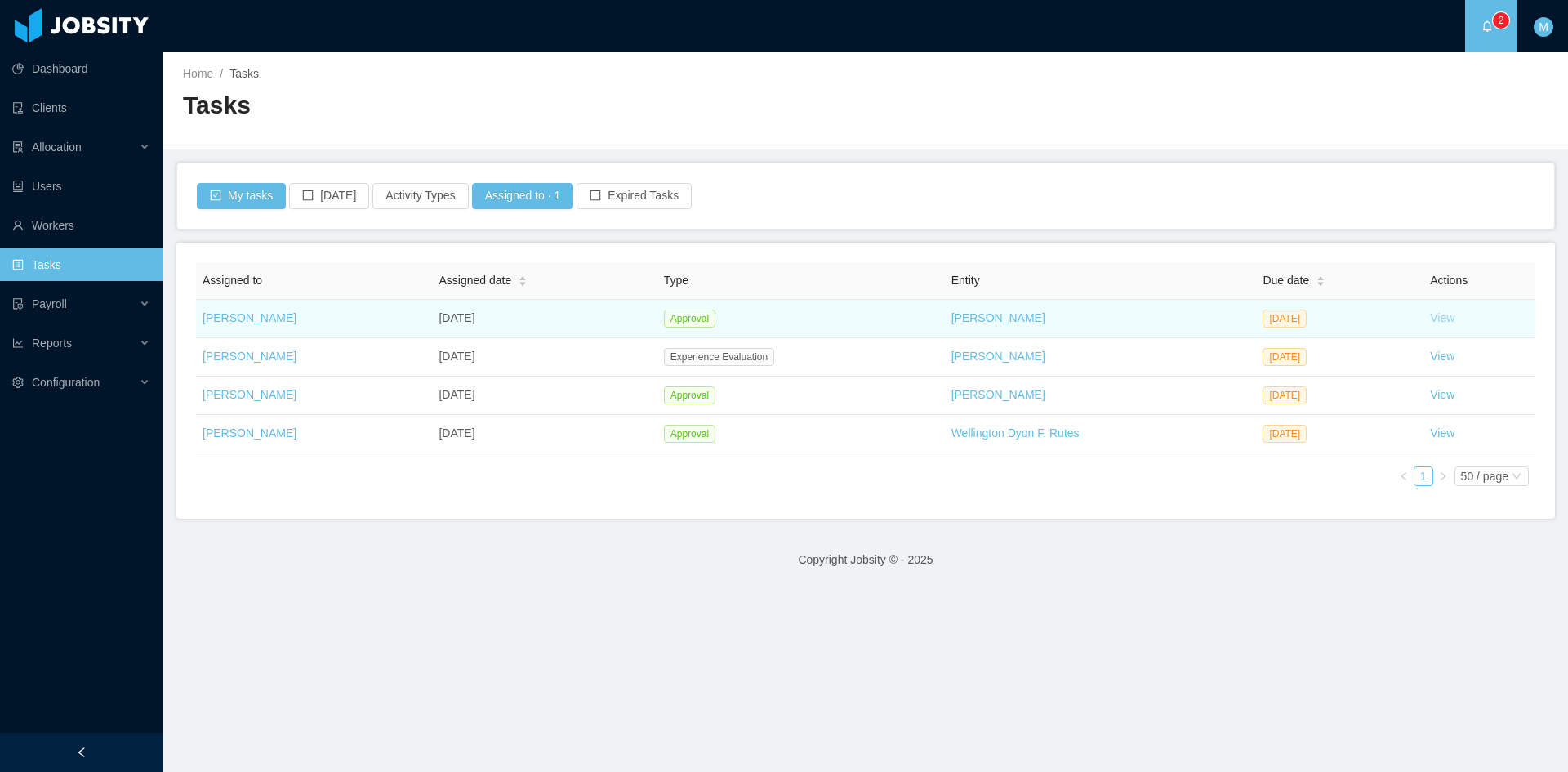
click at [1430, 317] on link "View" at bounding box center [1443, 318] width 25 height 13
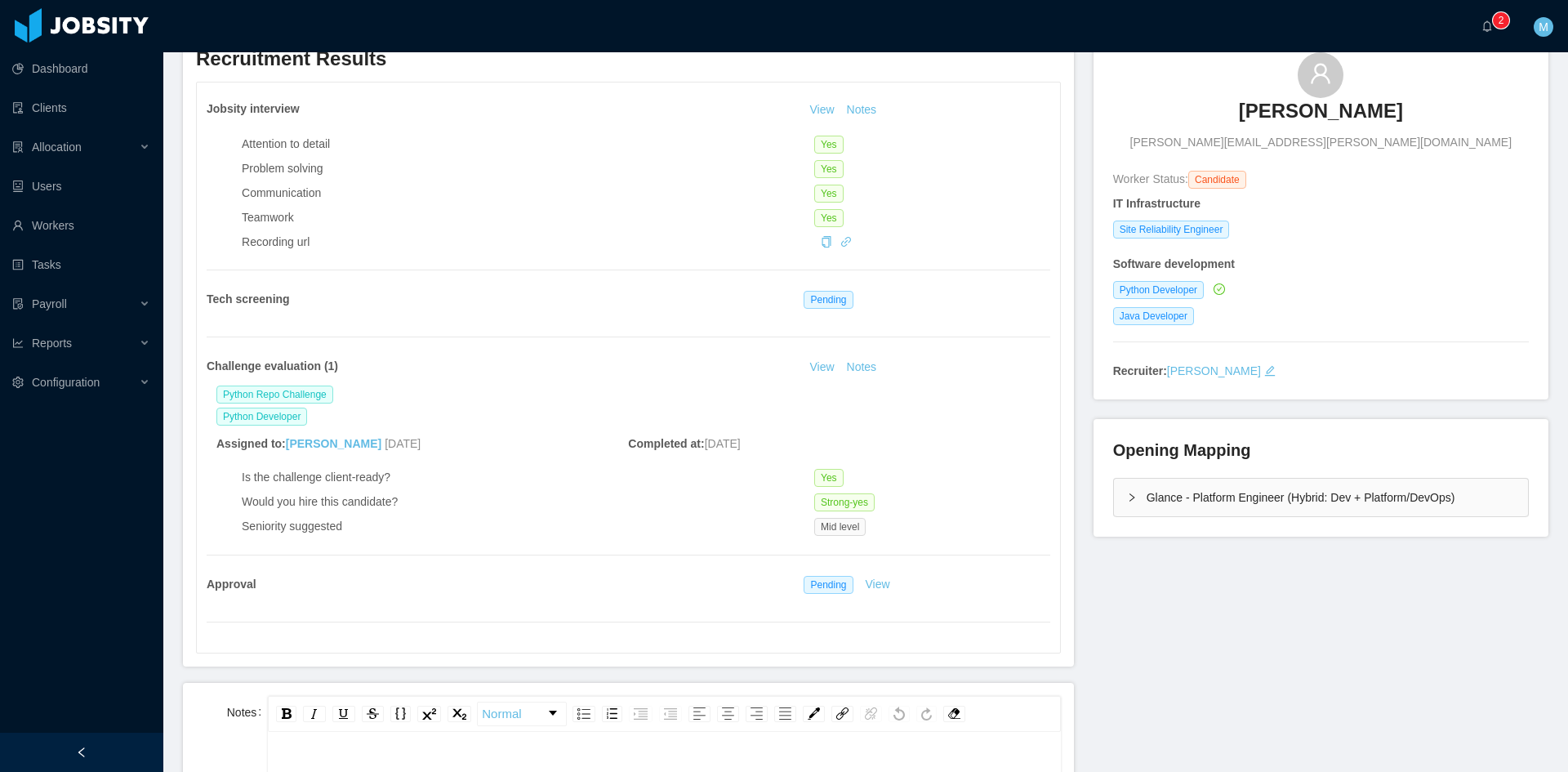
scroll to position [408, 0]
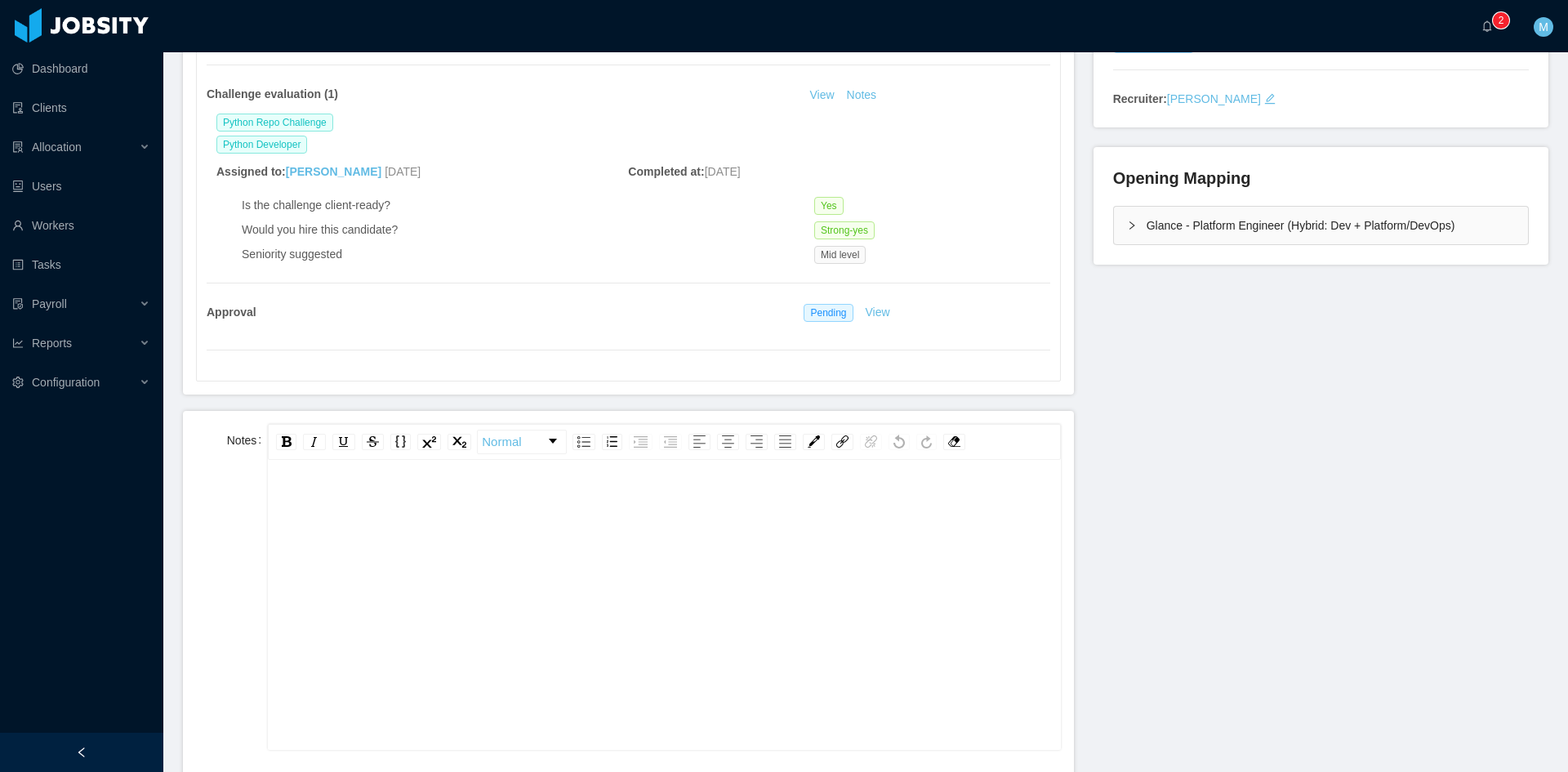
click at [622, 620] on div "rdw-editor" at bounding box center [664, 630] width 767 height 285
click at [471, 510] on div "rdw-editor" at bounding box center [664, 503] width 767 height 33
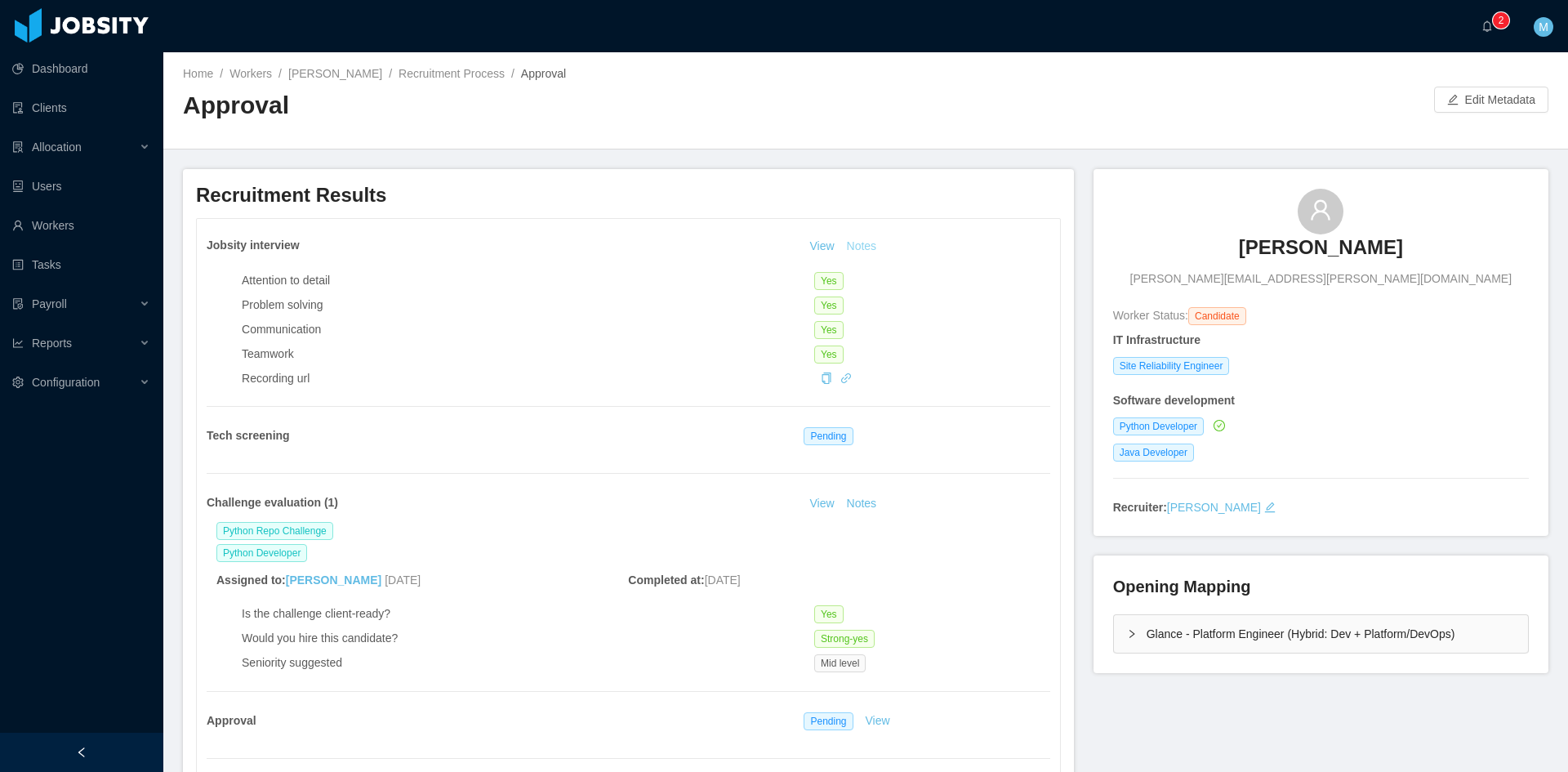
click at [869, 246] on button "Notes" at bounding box center [862, 246] width 44 height 20
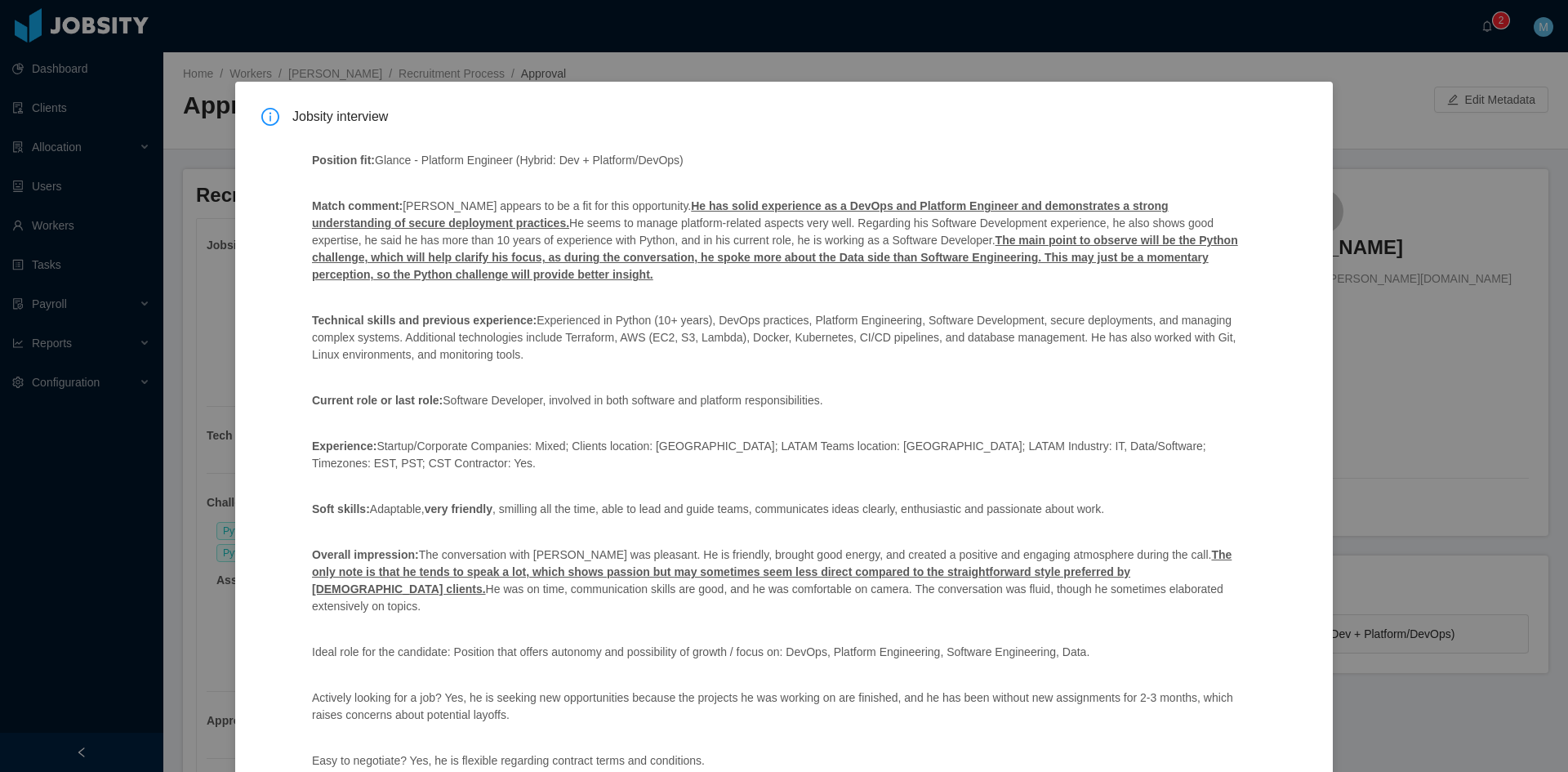
scroll to position [95, 0]
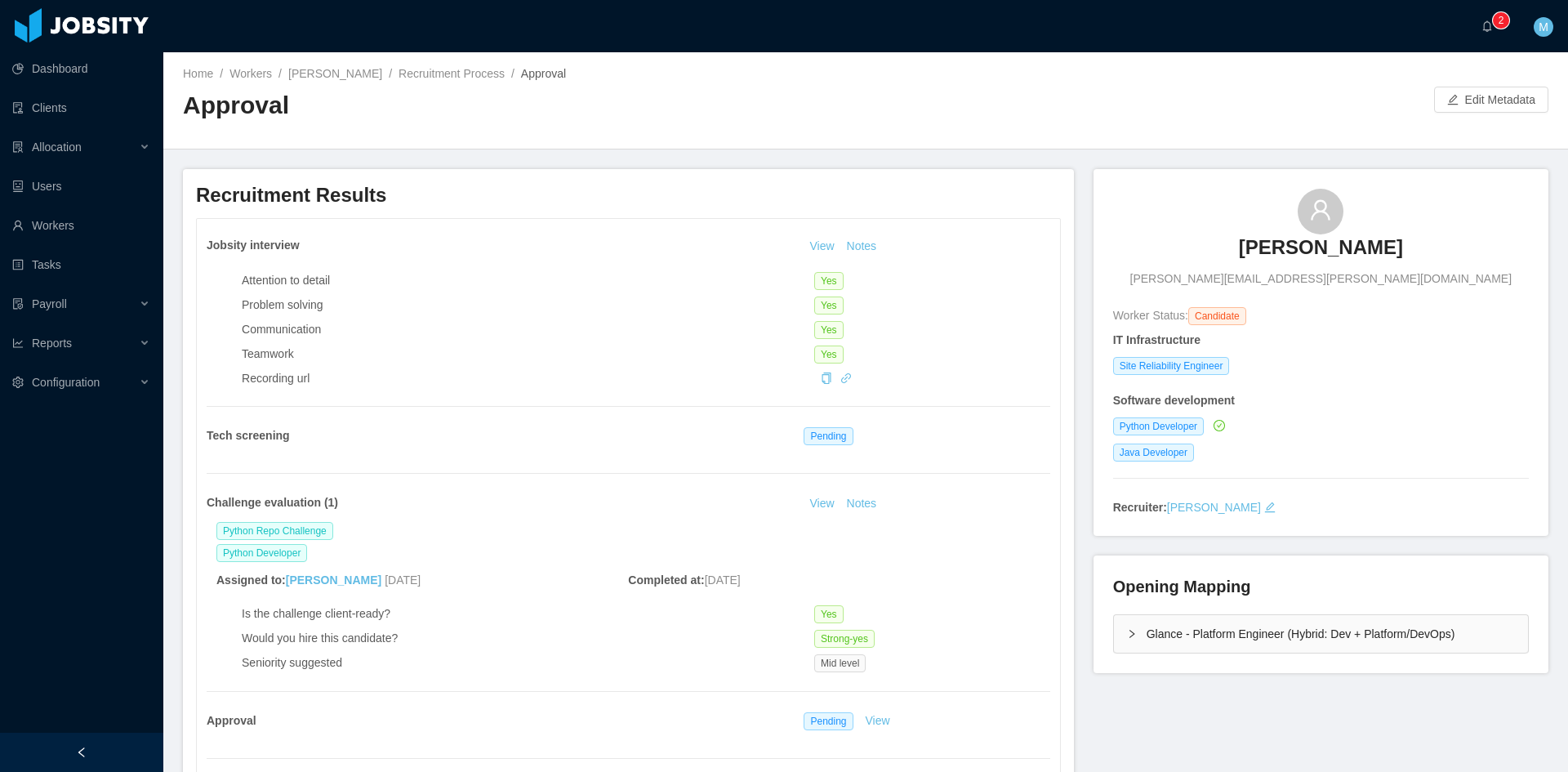
click at [1133, 635] on div "Glance - Platform Engineer (Hybrid: Dev + Platform/DevOps)" at bounding box center [1322, 634] width 414 height 37
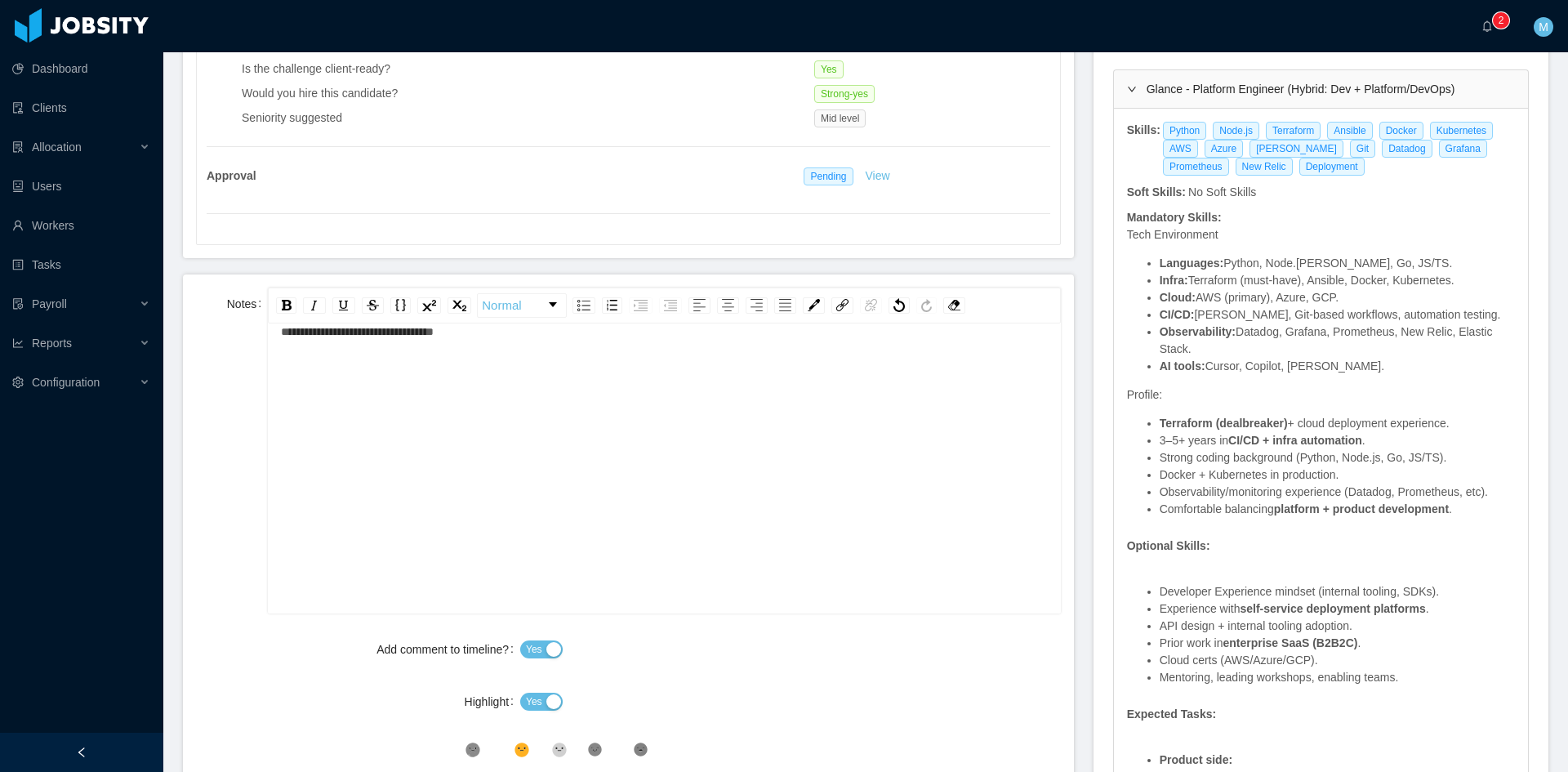
scroll to position [922, 0]
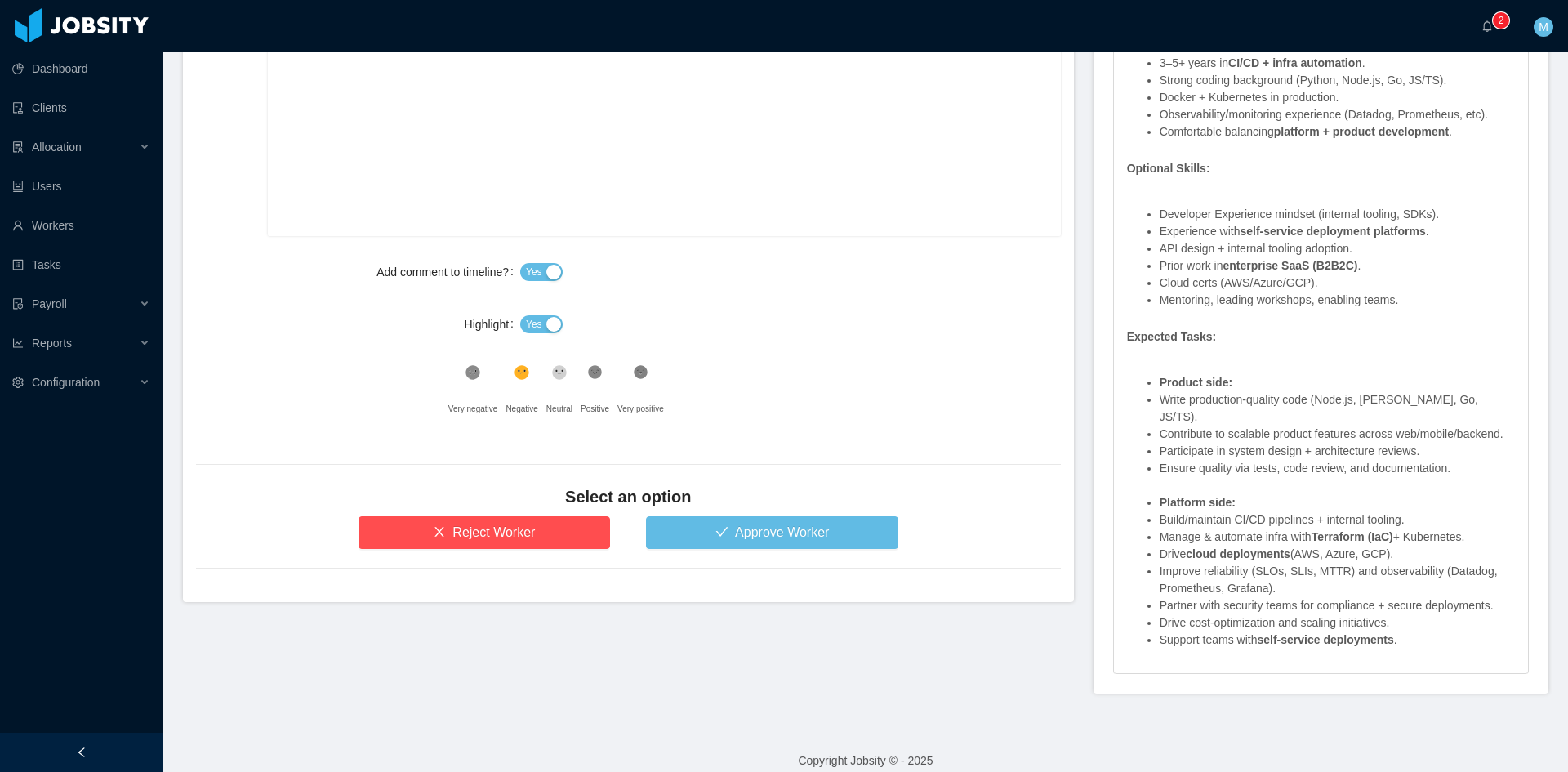
click at [597, 374] on icon at bounding box center [595, 373] width 14 height 14
click at [520, 311] on div "Yes" at bounding box center [791, 324] width 541 height 33
click at [527, 327] on span "Yes" at bounding box center [534, 324] width 16 height 16
click at [693, 545] on button "Approve Worker" at bounding box center [772, 532] width 253 height 33
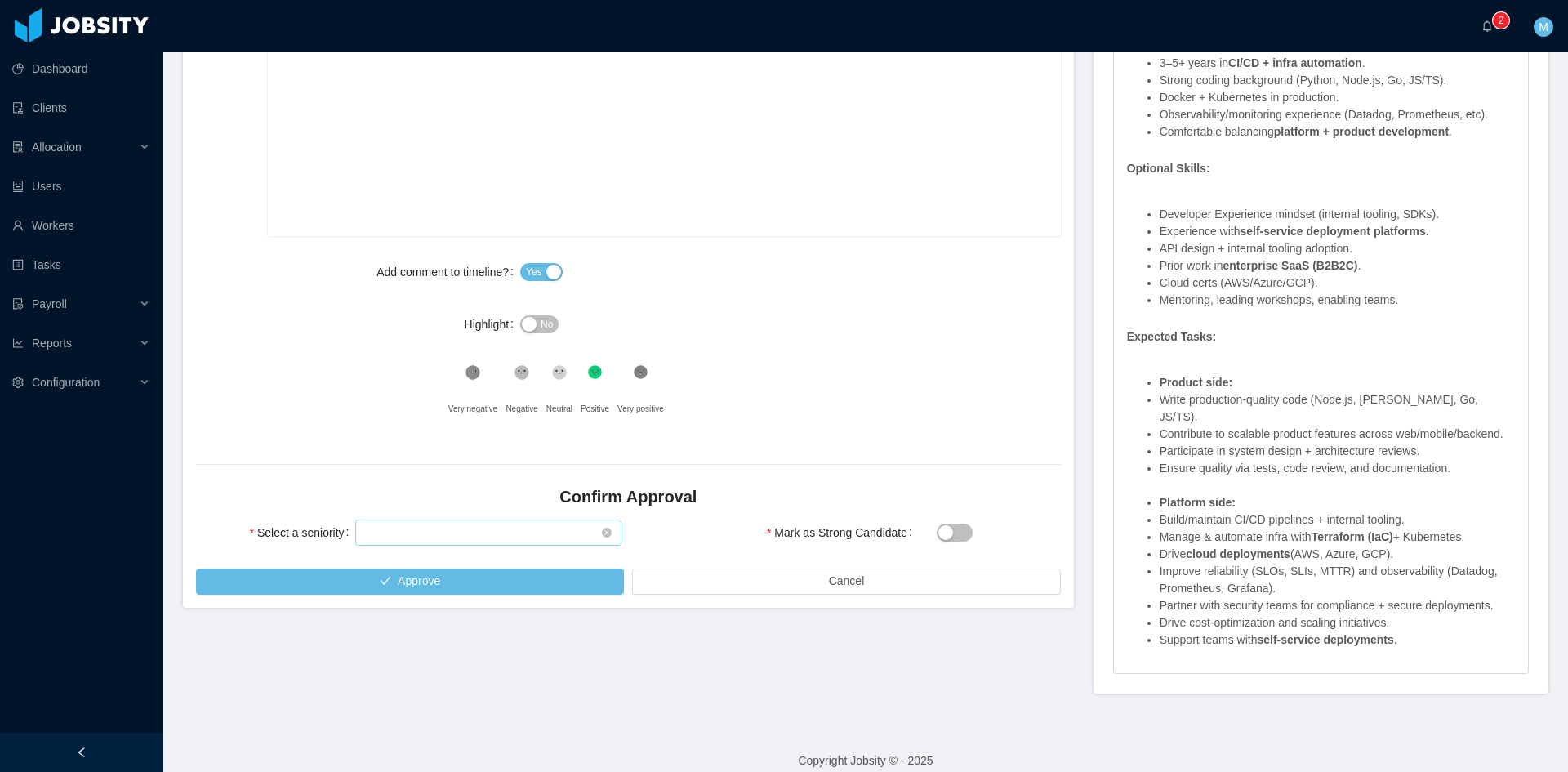
drag, startPoint x: 483, startPoint y: 546, endPoint x: 480, endPoint y: 537, distance: 9.5
click at [483, 544] on div "Select seniority" at bounding box center [488, 532] width 266 height 33
click at [471, 532] on div "Select seniority" at bounding box center [483, 533] width 236 height 25
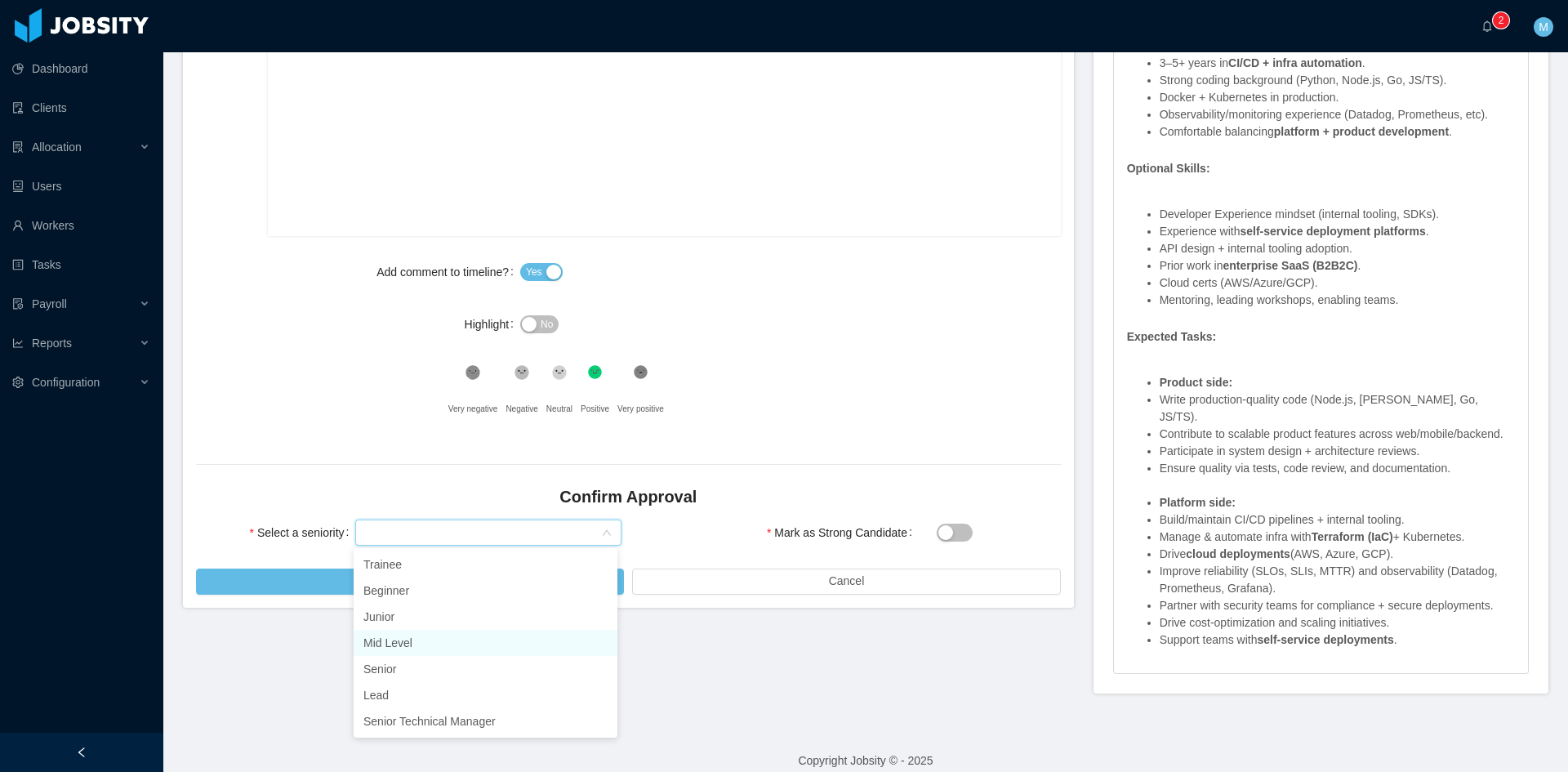
click at [444, 643] on li "Mid Level" at bounding box center [486, 642] width 264 height 26
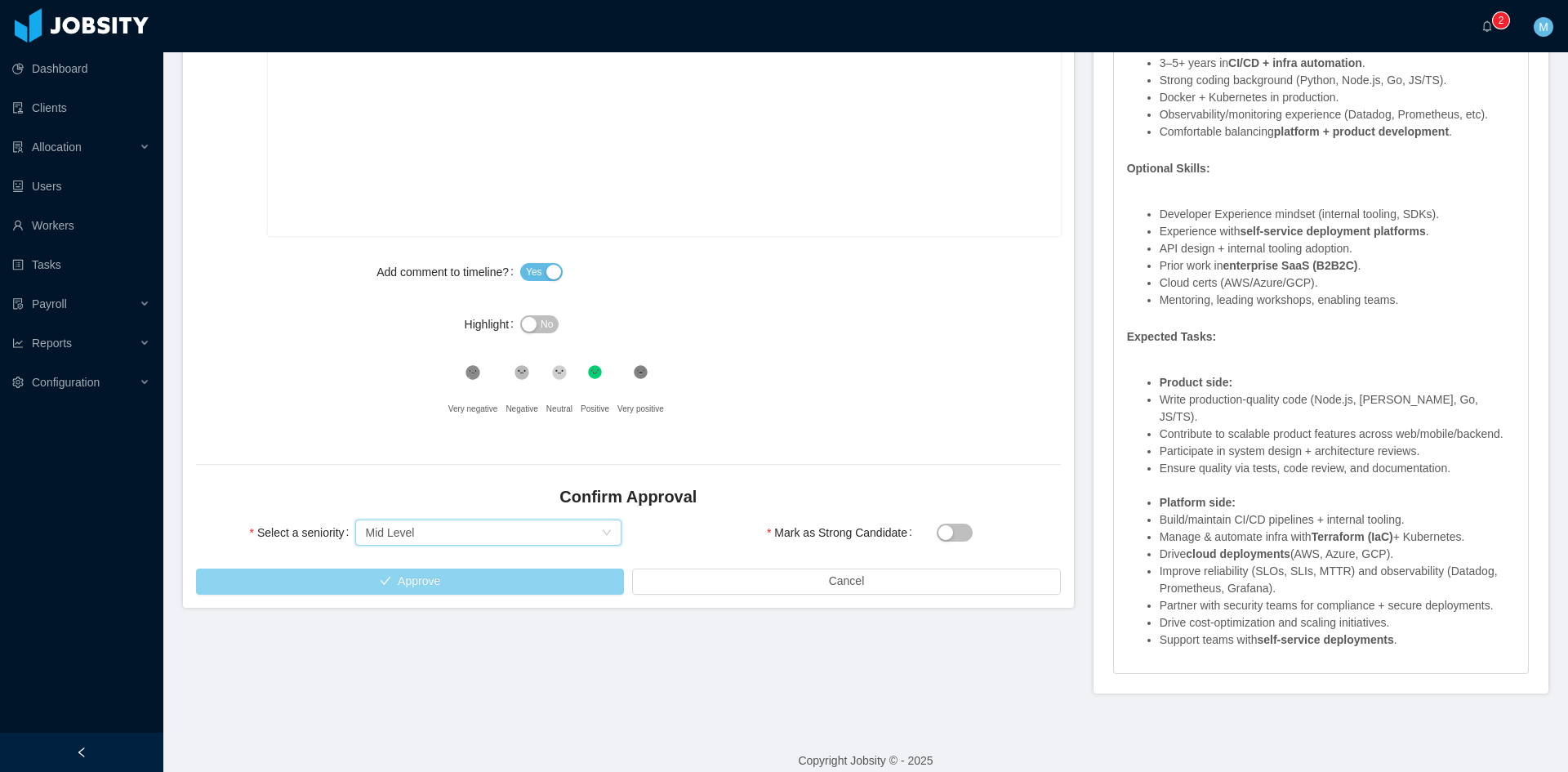
click at [416, 576] on button "Approve" at bounding box center [409, 581] width 428 height 26
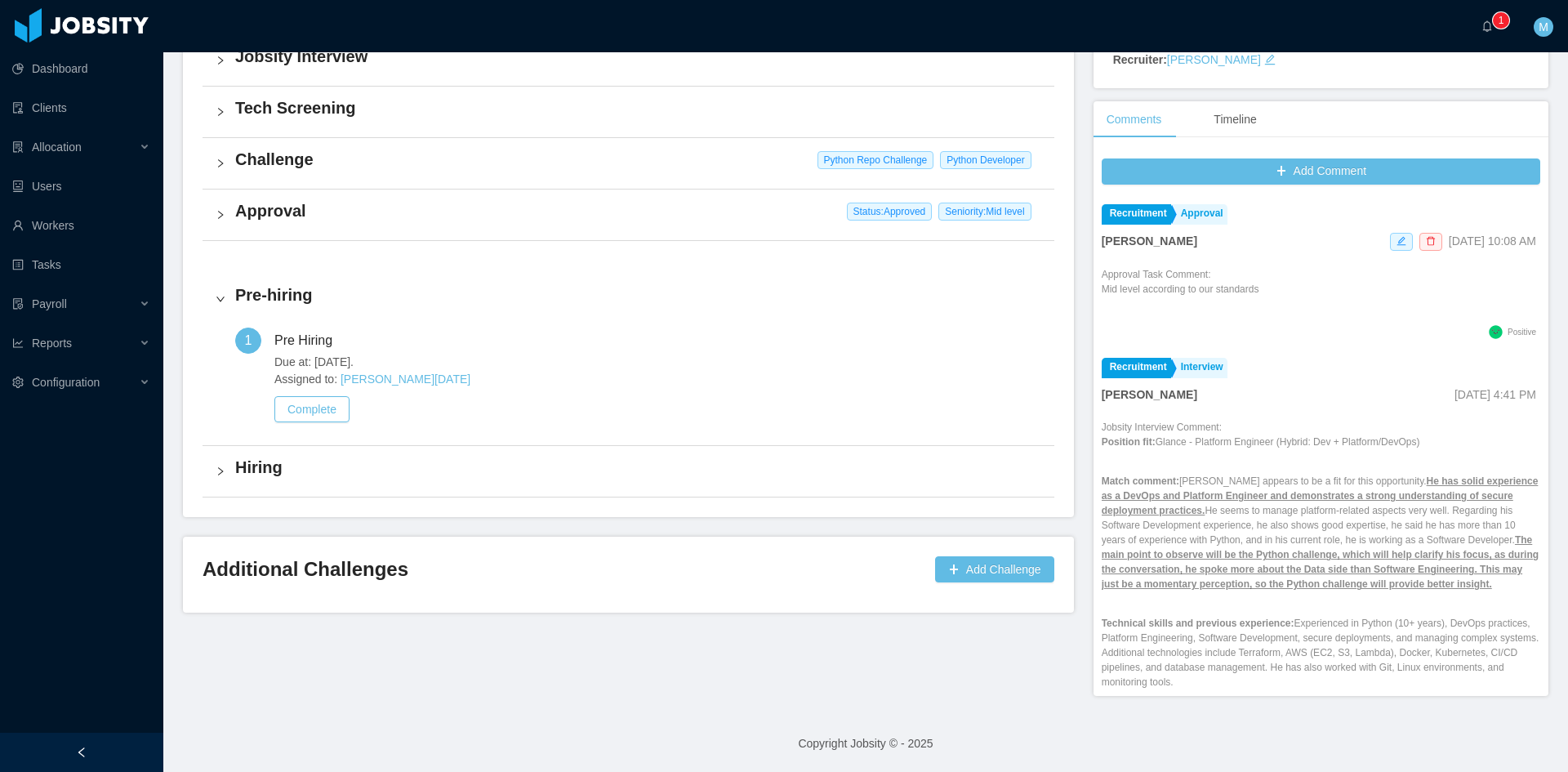
scroll to position [447, 0]
click at [1489, 35] on a=83ded146-cd66-4514-80a8-9a7b1e1b5eb6/Matias%20Marin"] "0 1 2 3 4 5 6 7 8 9 0 1 2 3 4 5 6 7 8 9 0 1 2 3 4 5 6 7 8 9" at bounding box center [1492, 26] width 20 height 52
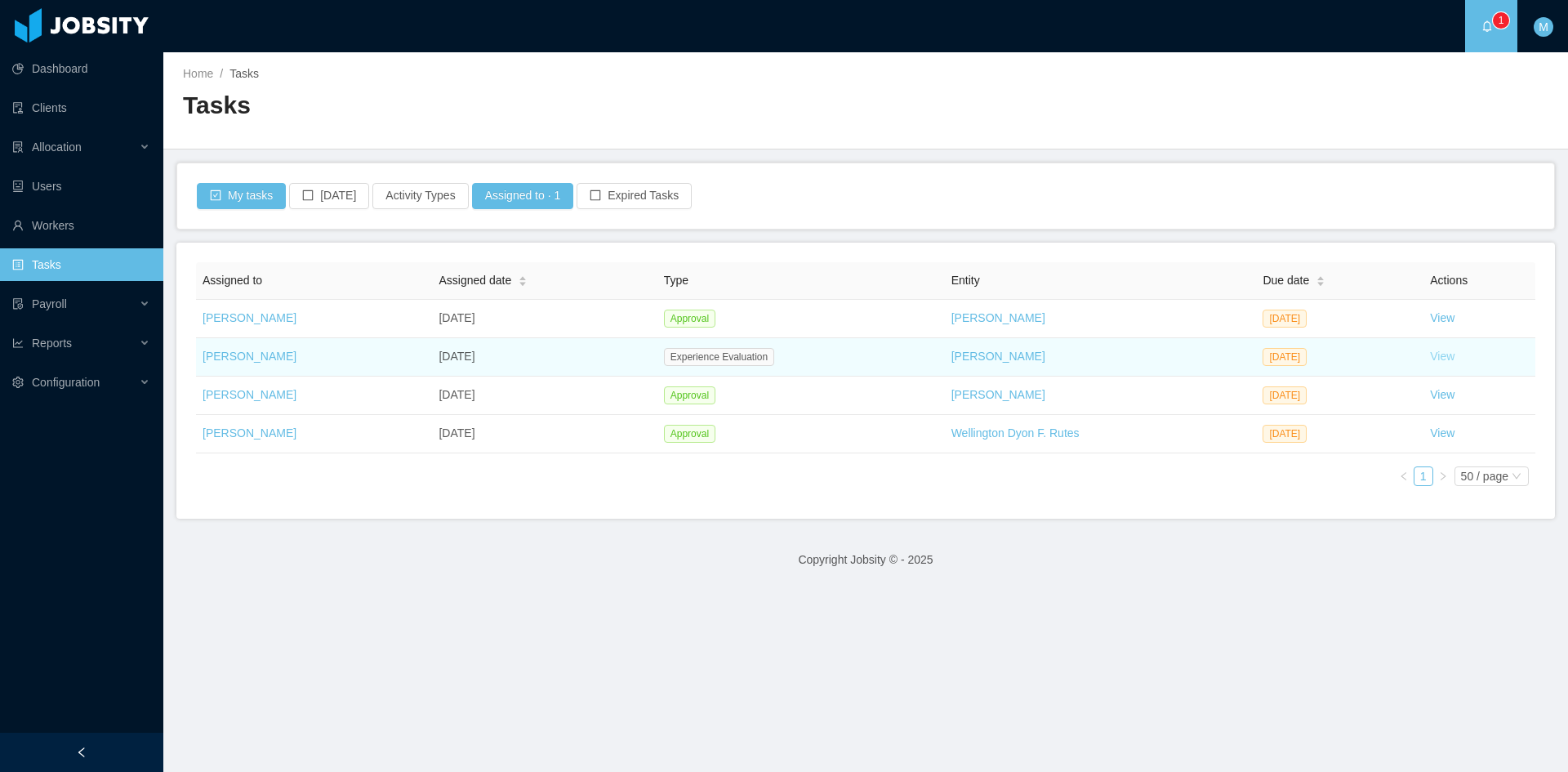
click at [1431, 352] on link "View" at bounding box center [1443, 356] width 25 height 13
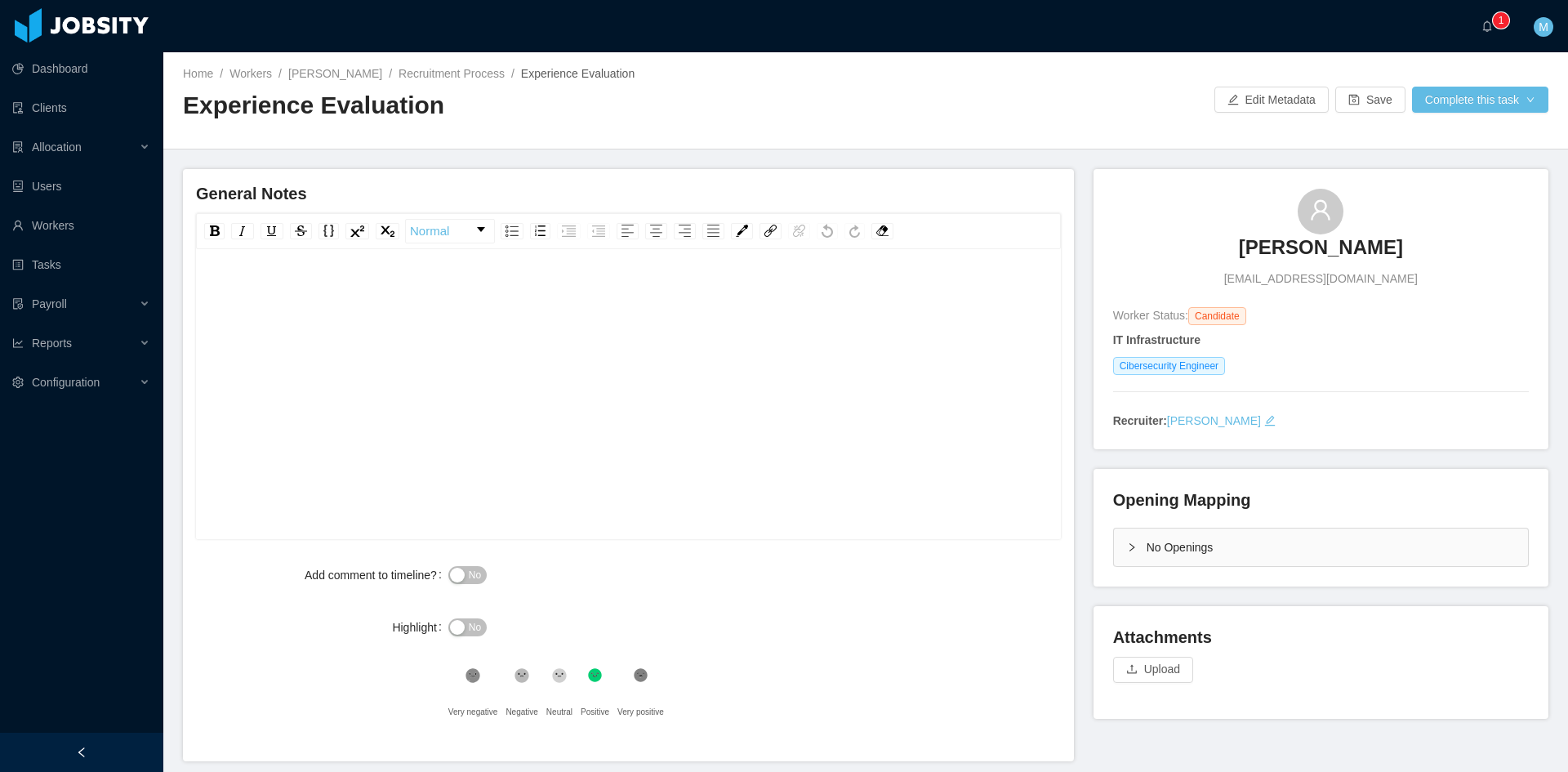
scroll to position [65, 0]
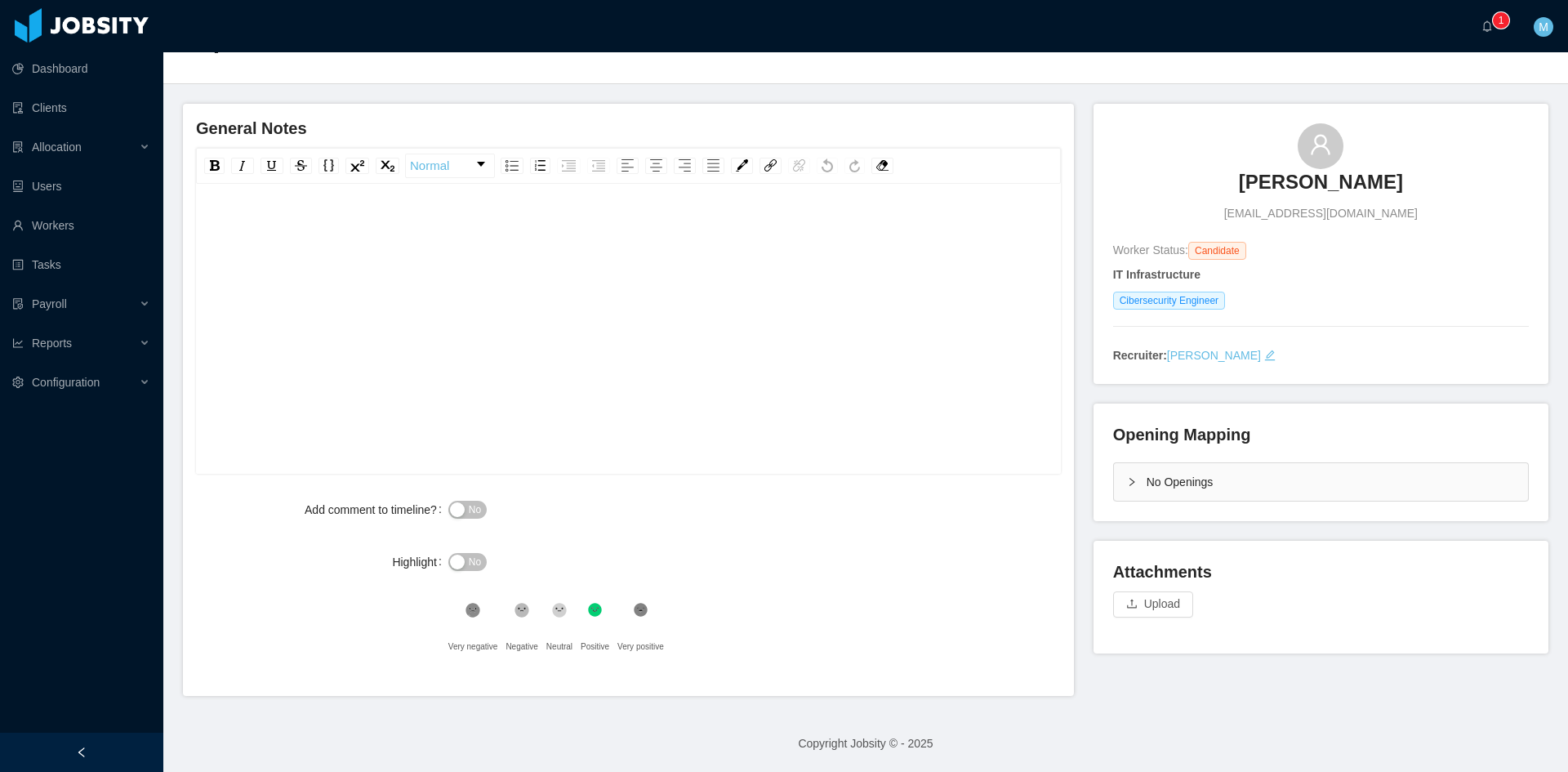
click at [553, 611] on icon at bounding box center [560, 610] width 14 height 14
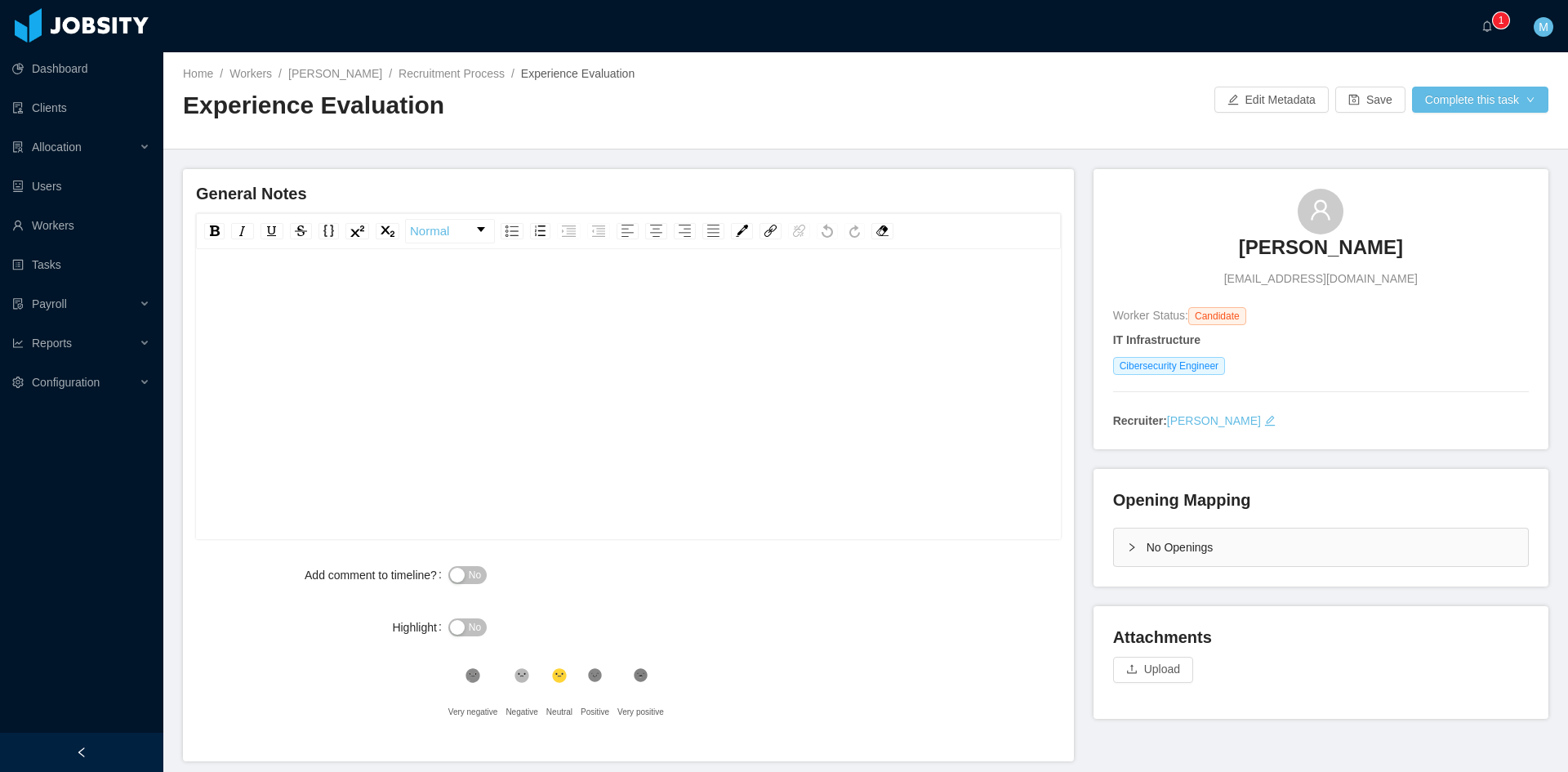
click at [642, 398] on div "rdw-editor" at bounding box center [629, 419] width 840 height 285
click at [1117, 551] on div "No Openings" at bounding box center [1322, 547] width 414 height 37
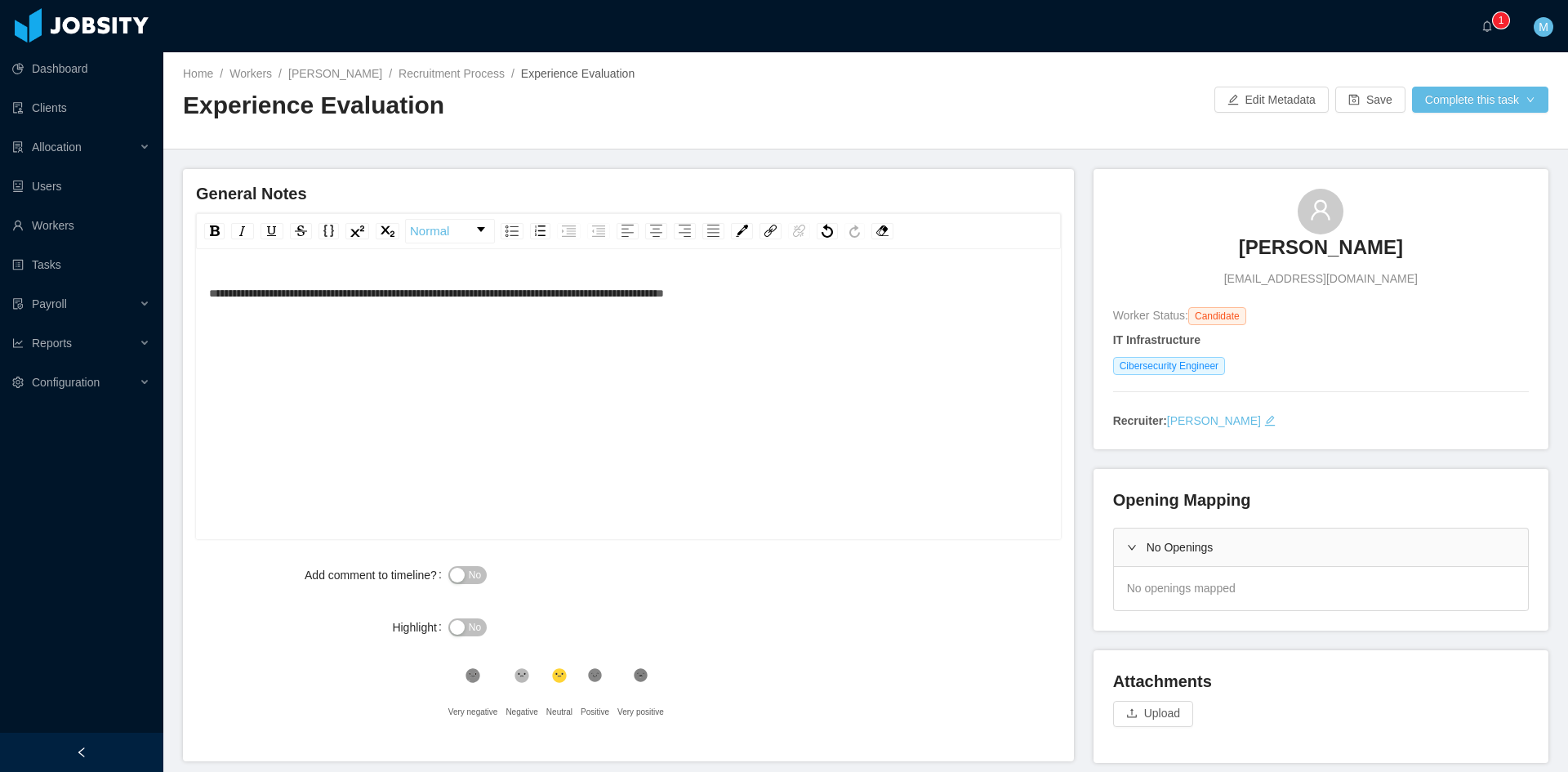
drag, startPoint x: 571, startPoint y: 396, endPoint x: 584, endPoint y: 398, distance: 13.2
click at [571, 396] on div "**********" at bounding box center [629, 419] width 840 height 285
click at [209, 294] on span "**********" at bounding box center [437, 293] width 455 height 12
click at [471, 361] on div "**********" at bounding box center [629, 419] width 840 height 285
click at [454, 576] on button "No" at bounding box center [467, 575] width 38 height 18
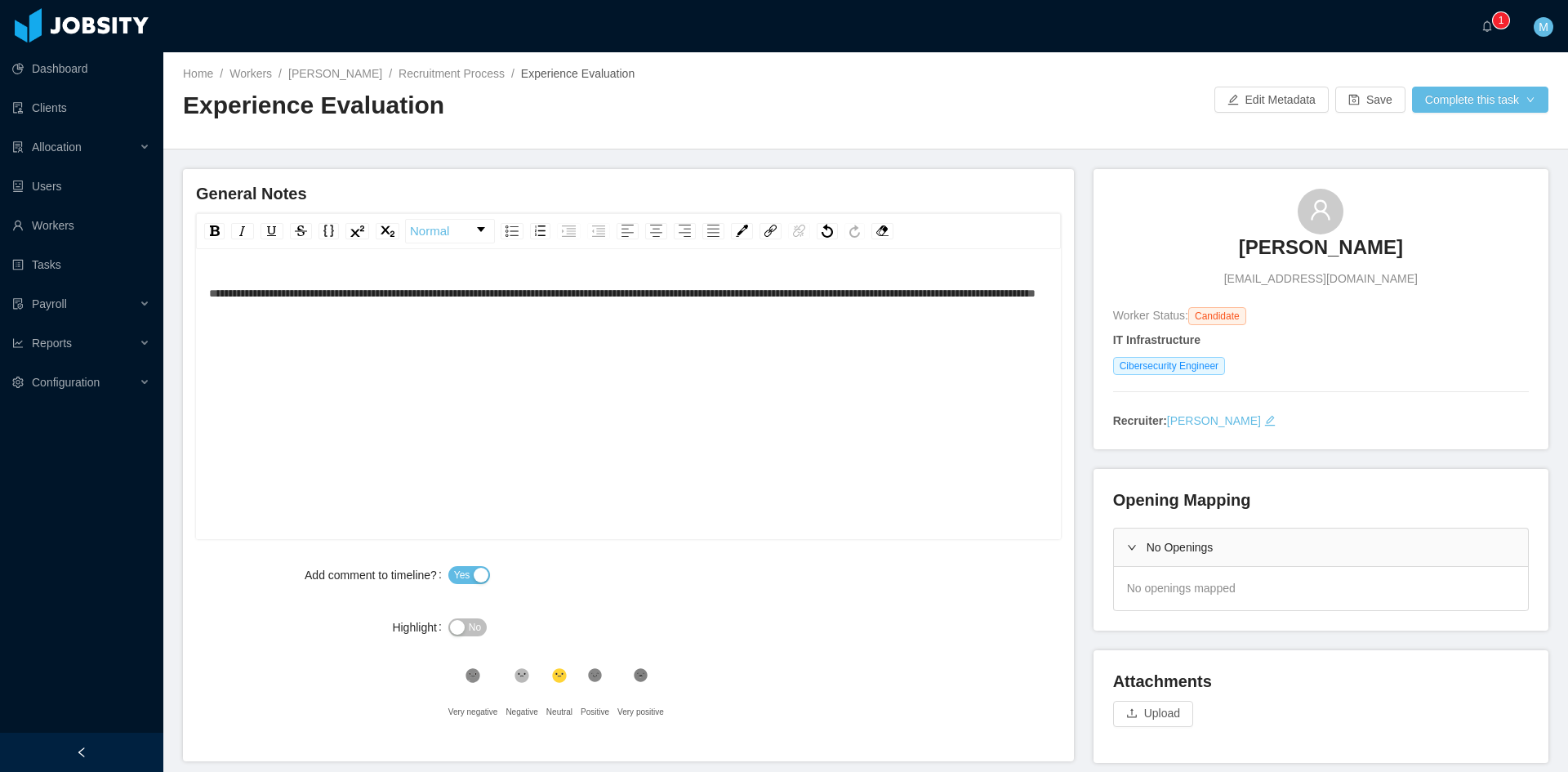
click at [511, 365] on div "**********" at bounding box center [629, 419] width 840 height 285
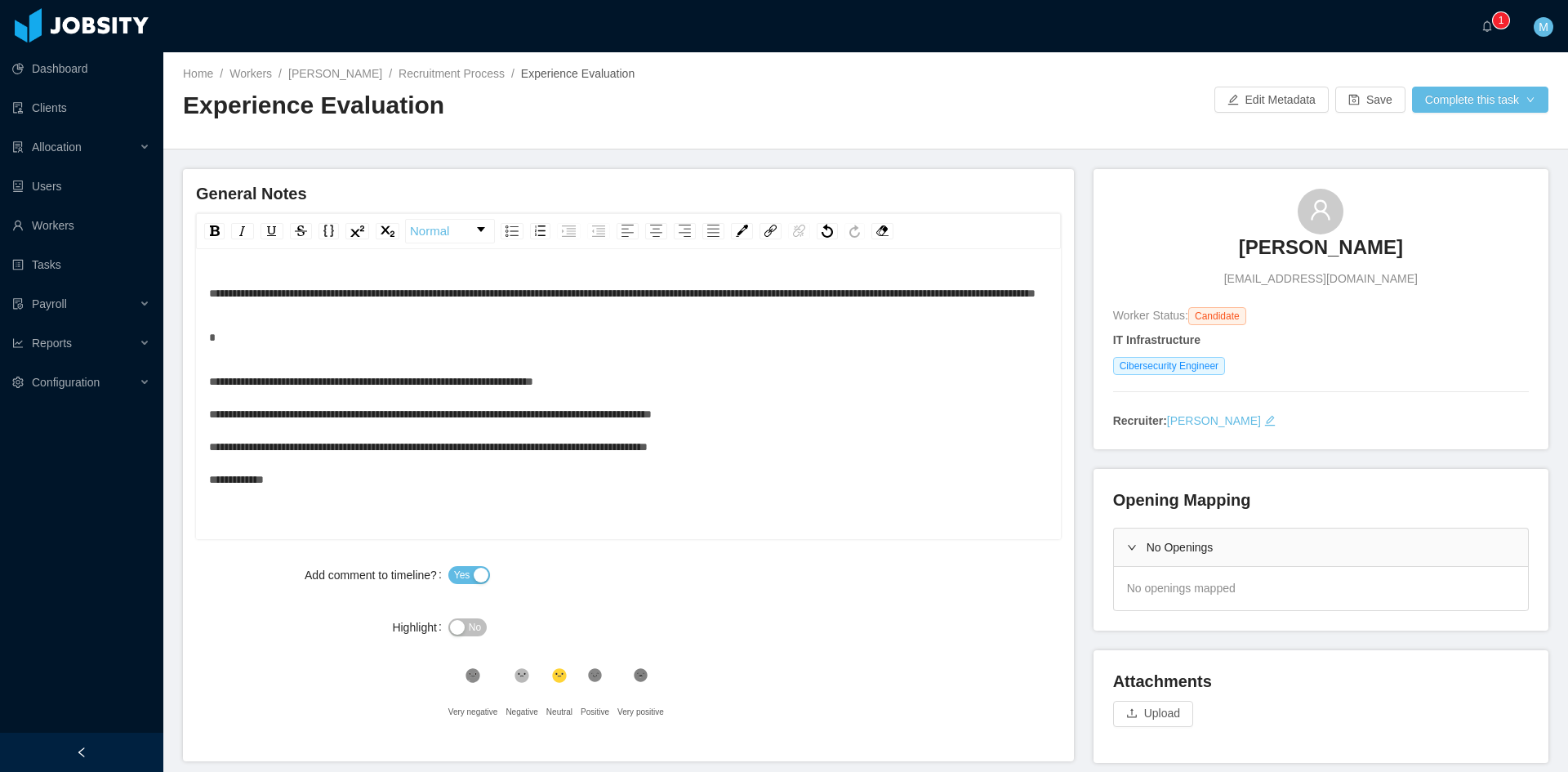
click at [630, 414] on div "**********" at bounding box center [629, 430] width 840 height 131
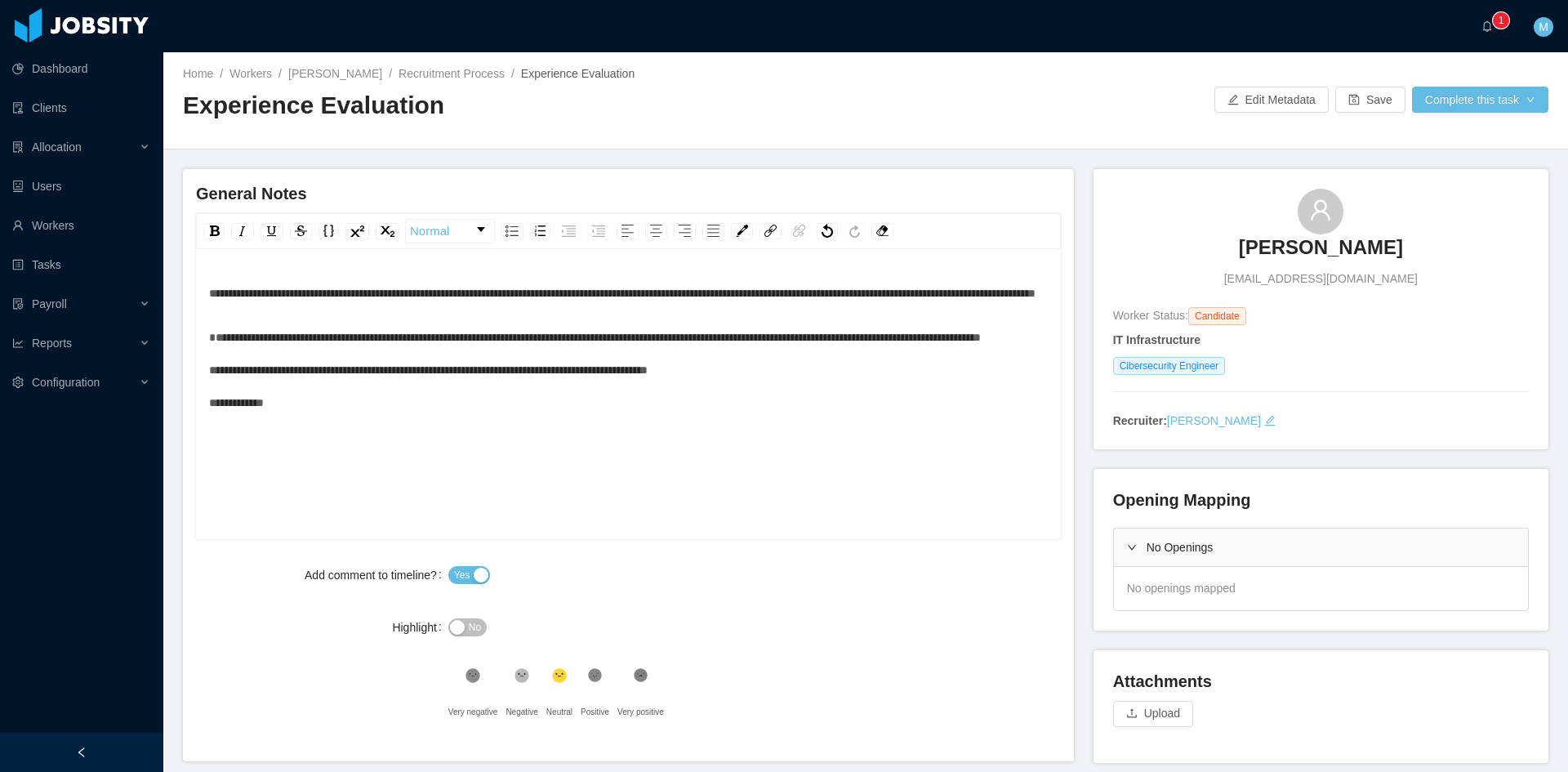
click at [628, 386] on div "**********" at bounding box center [629, 370] width 840 height 98
click at [983, 402] on div "**********" at bounding box center [629, 370] width 840 height 98
click at [280, 375] on span "**********" at bounding box center [621, 354] width 824 height 44
click at [1457, 90] on button "Complete this task" at bounding box center [1480, 99] width 136 height 26
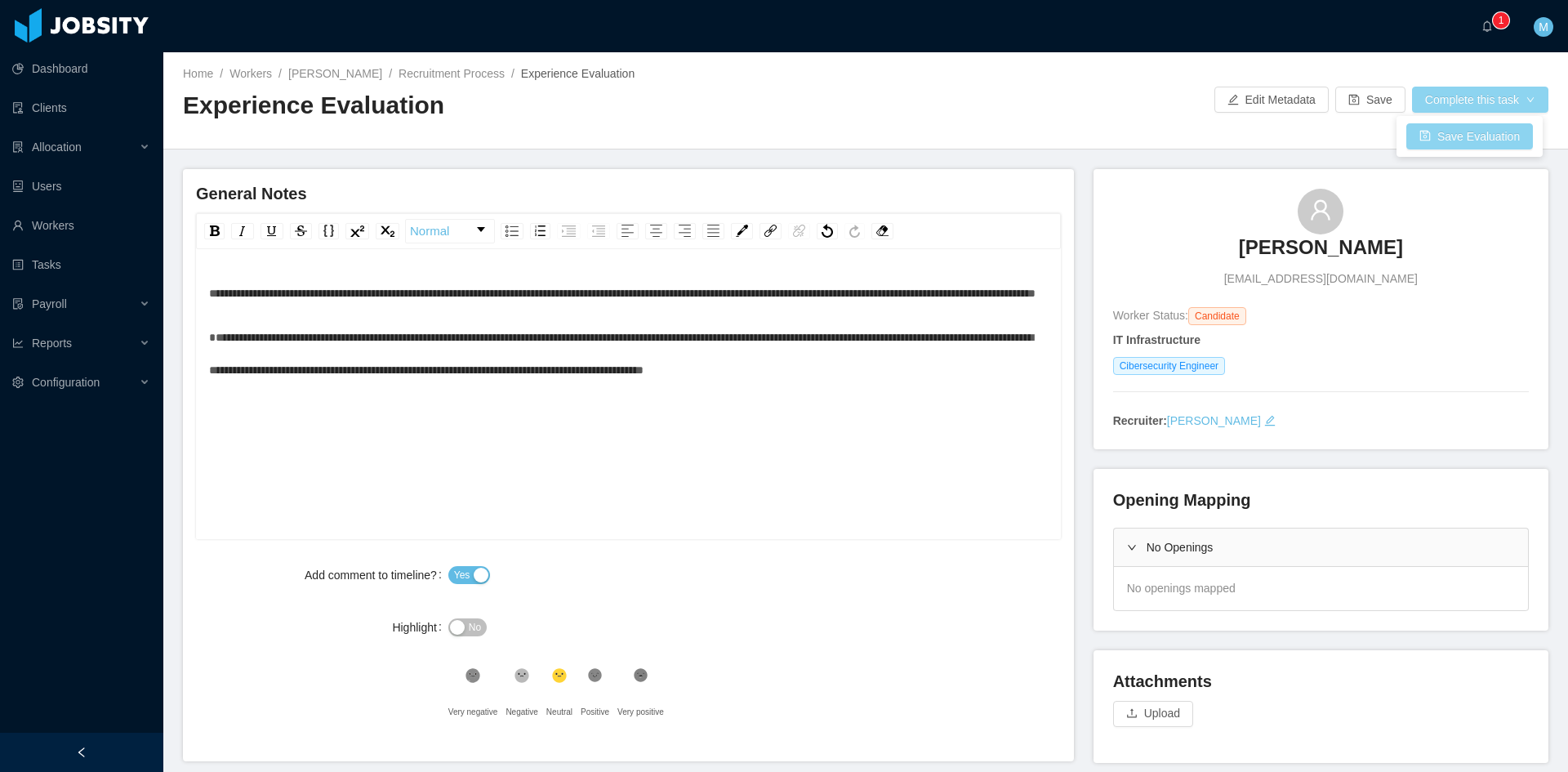
click at [1438, 125] on button "Save Evaluation" at bounding box center [1470, 136] width 126 height 26
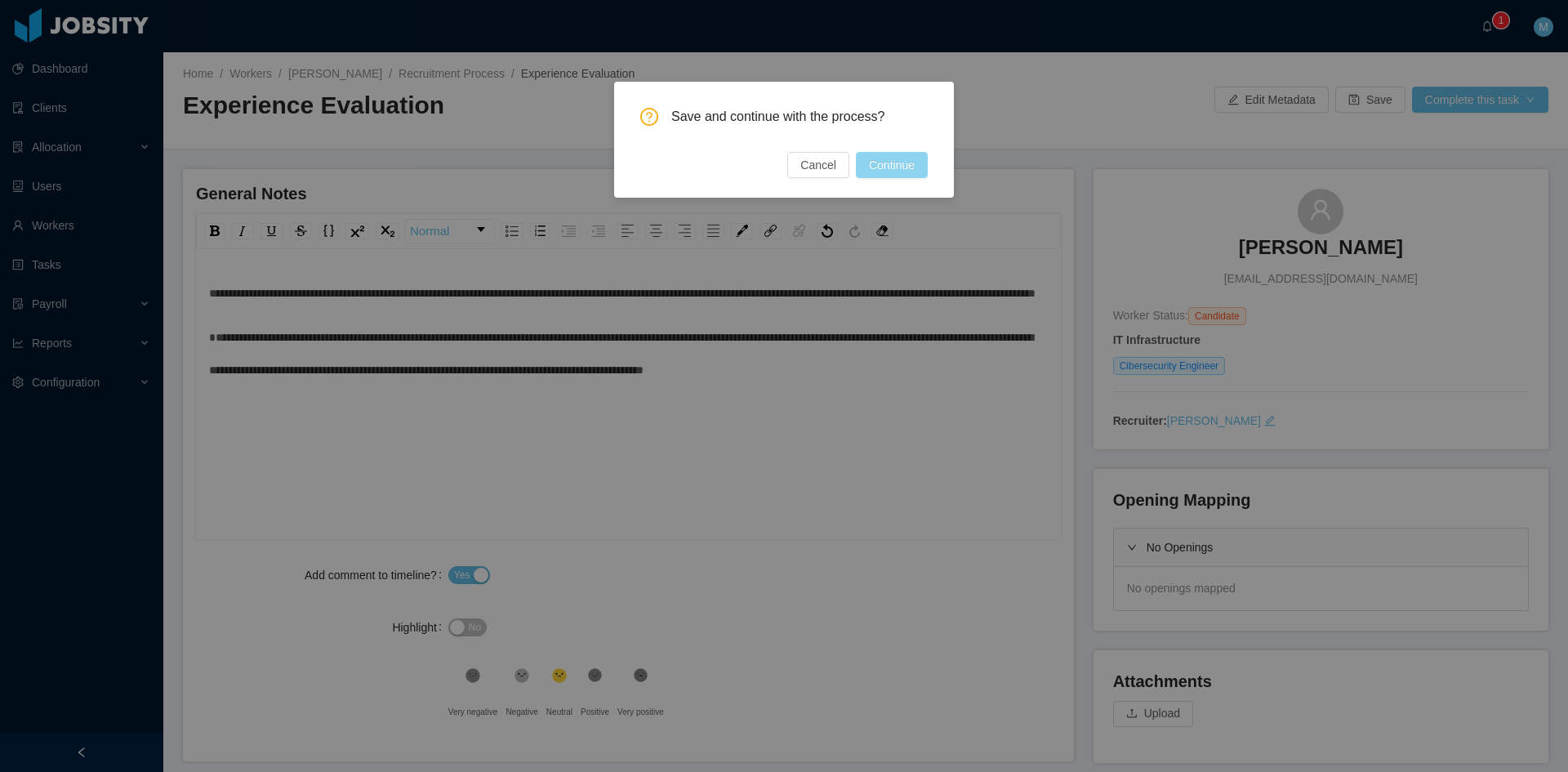
click at [865, 166] on button "Continue" at bounding box center [892, 165] width 72 height 26
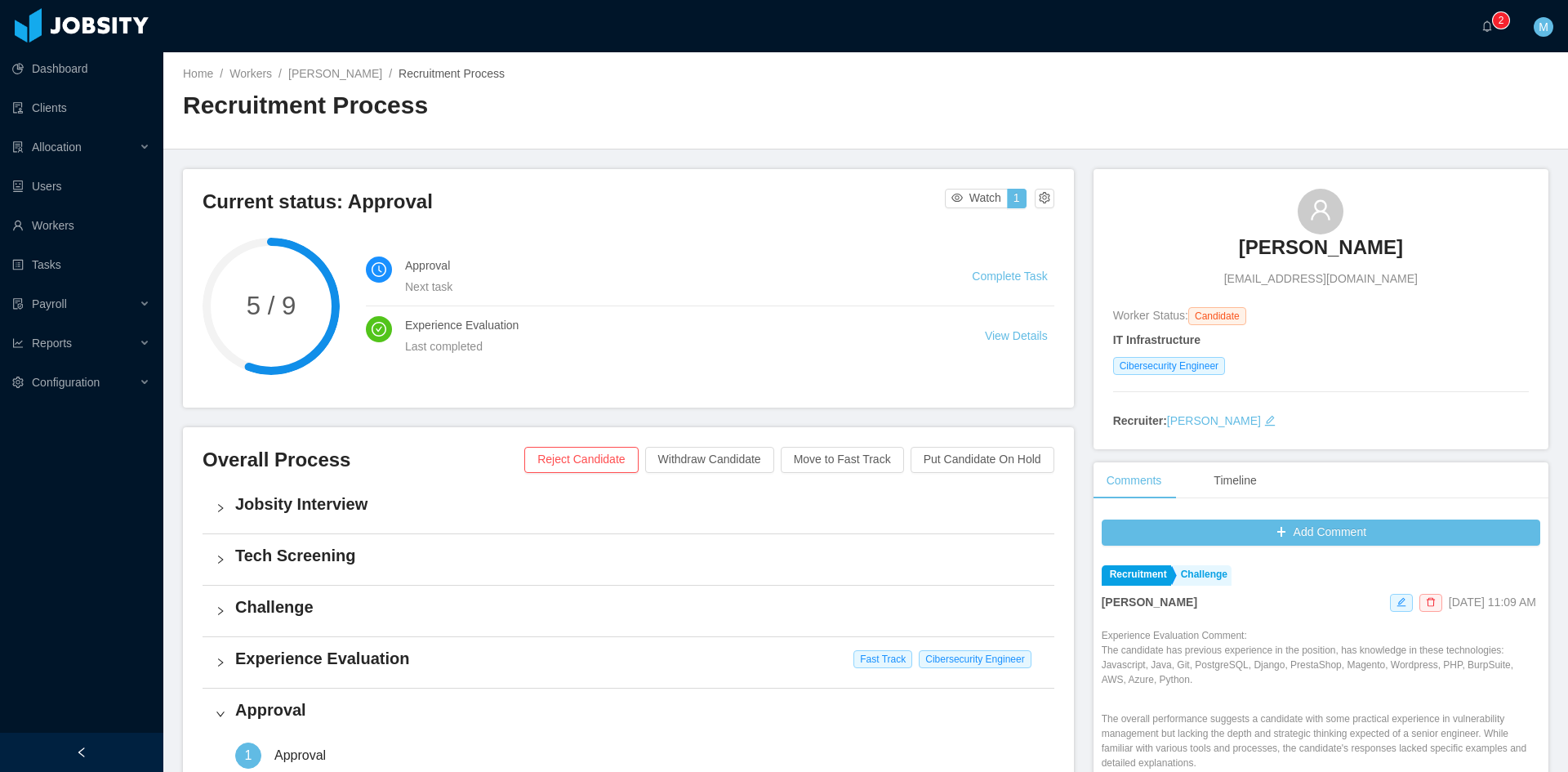
scroll to position [408, 0]
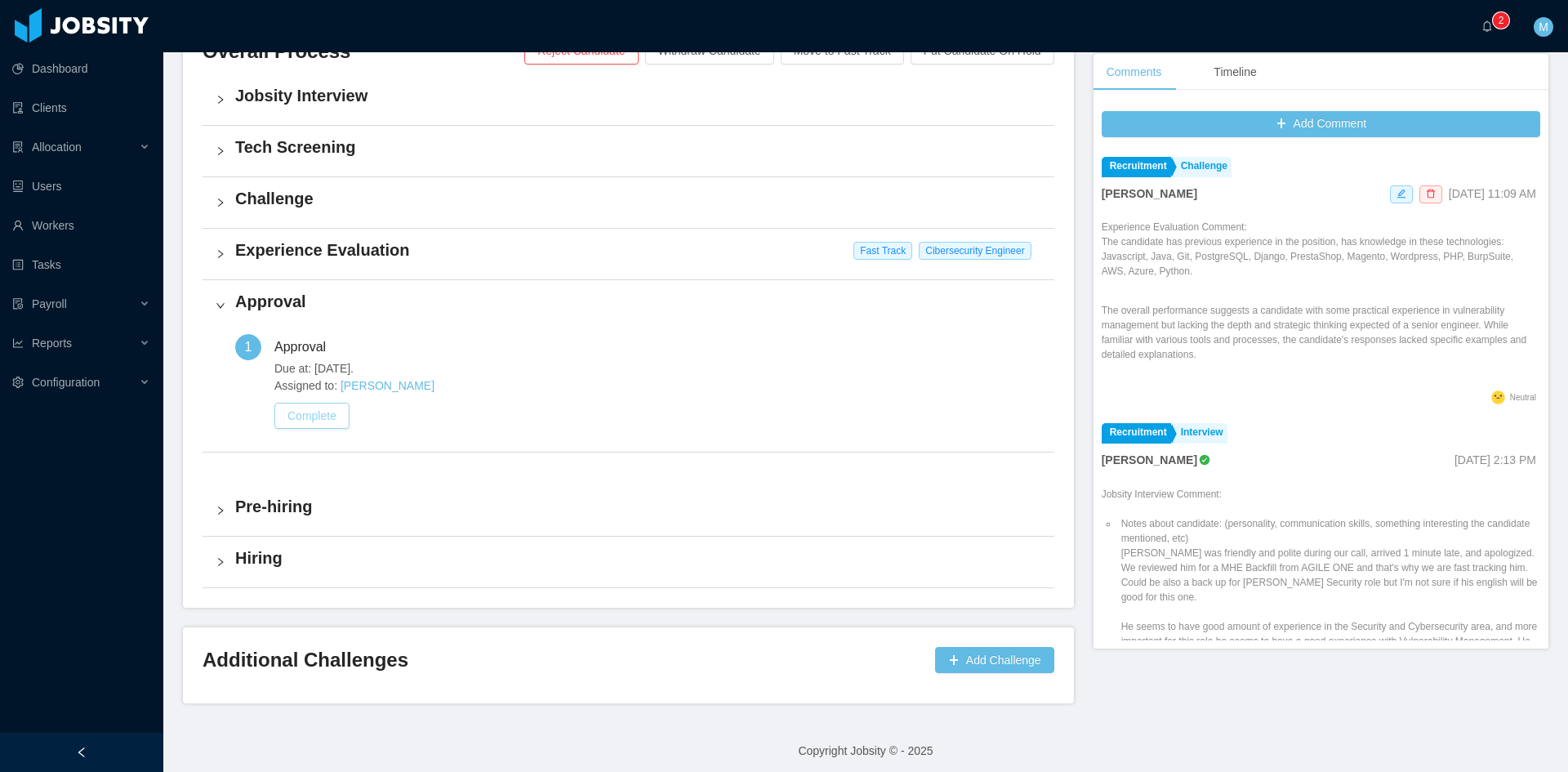
click at [326, 413] on button "Complete" at bounding box center [312, 415] width 75 height 26
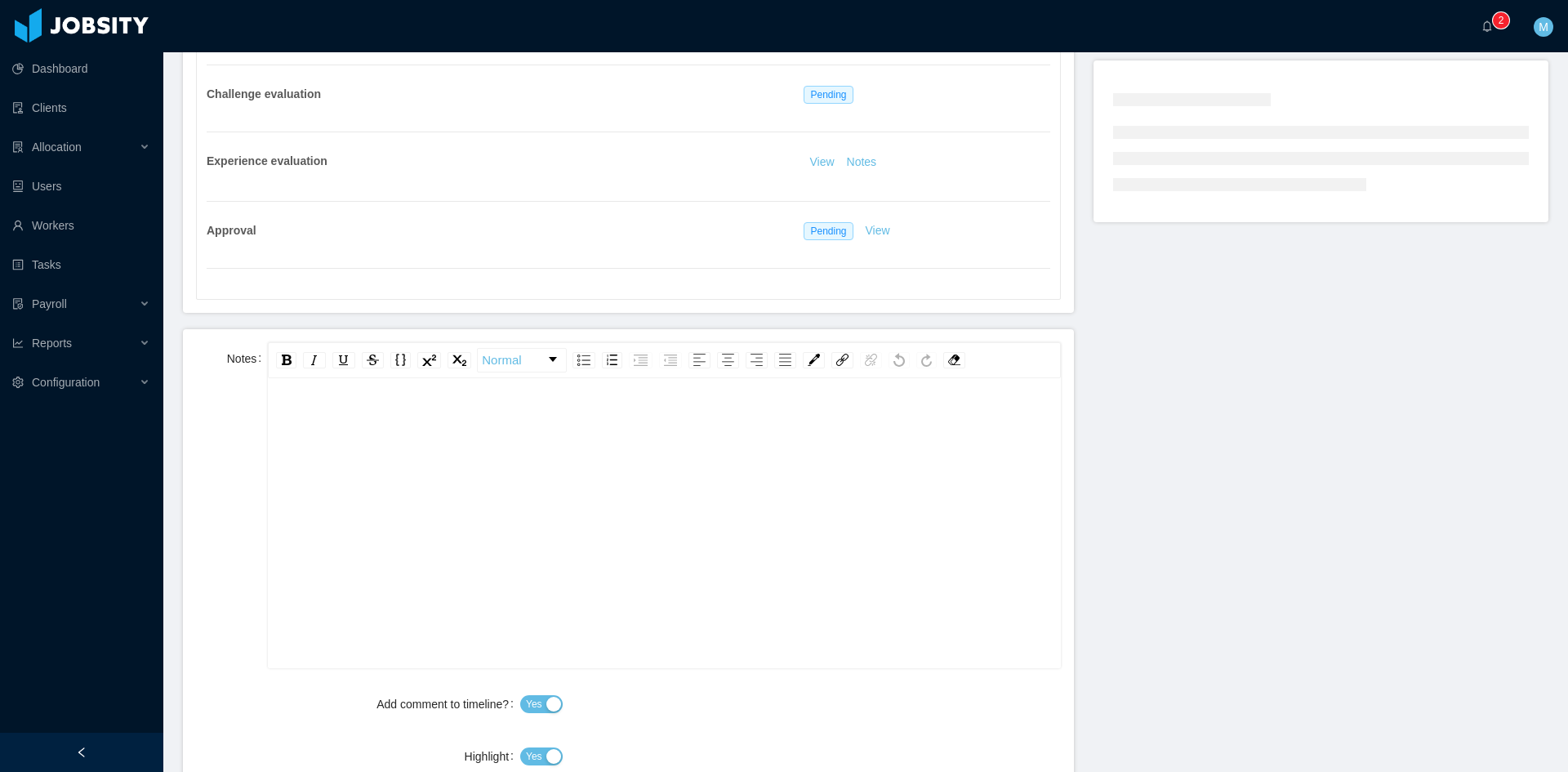
scroll to position [36, 0]
click at [440, 493] on div "rdw-editor" at bounding box center [664, 512] width 767 height 285
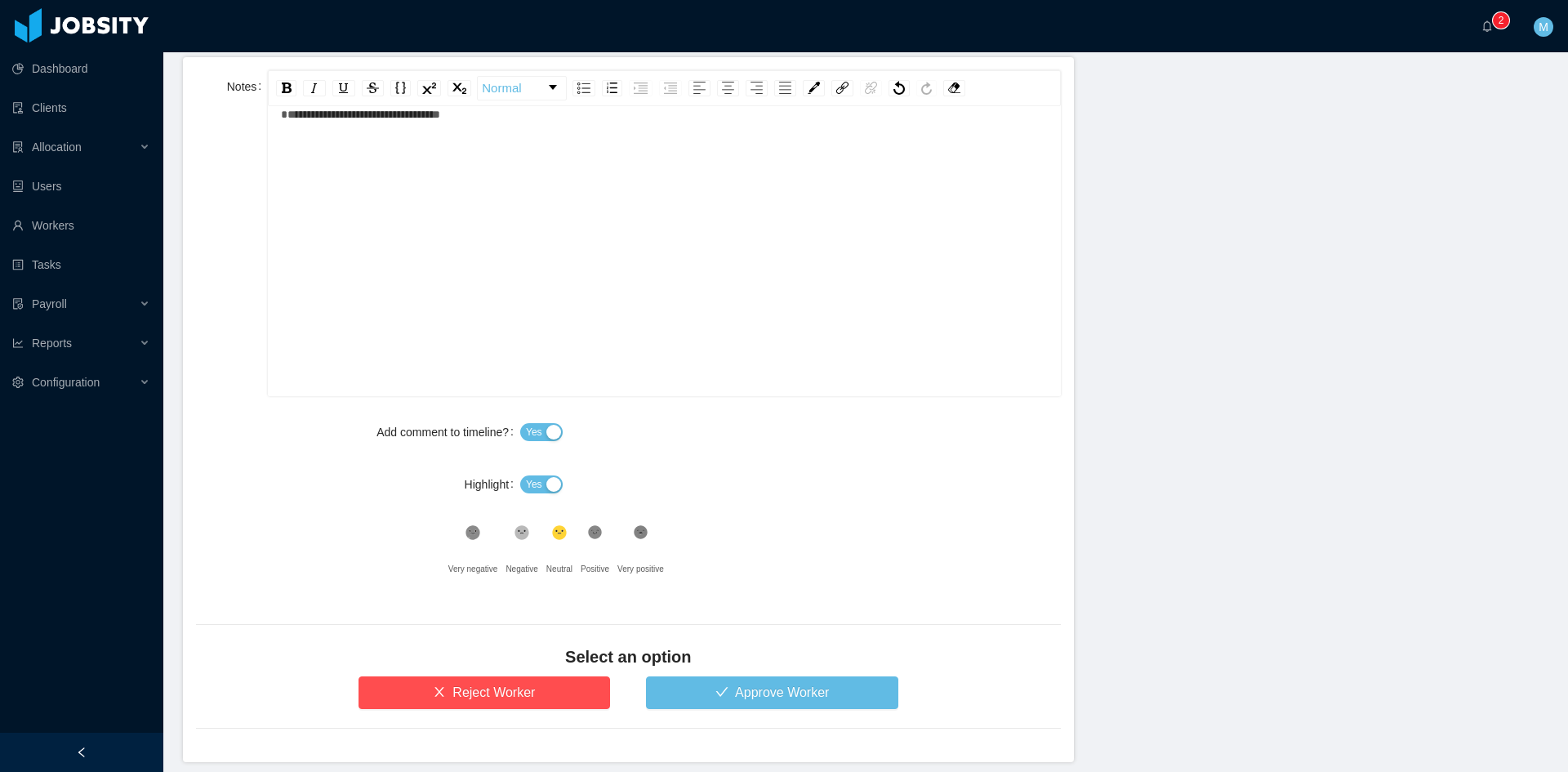
scroll to position [746, 0]
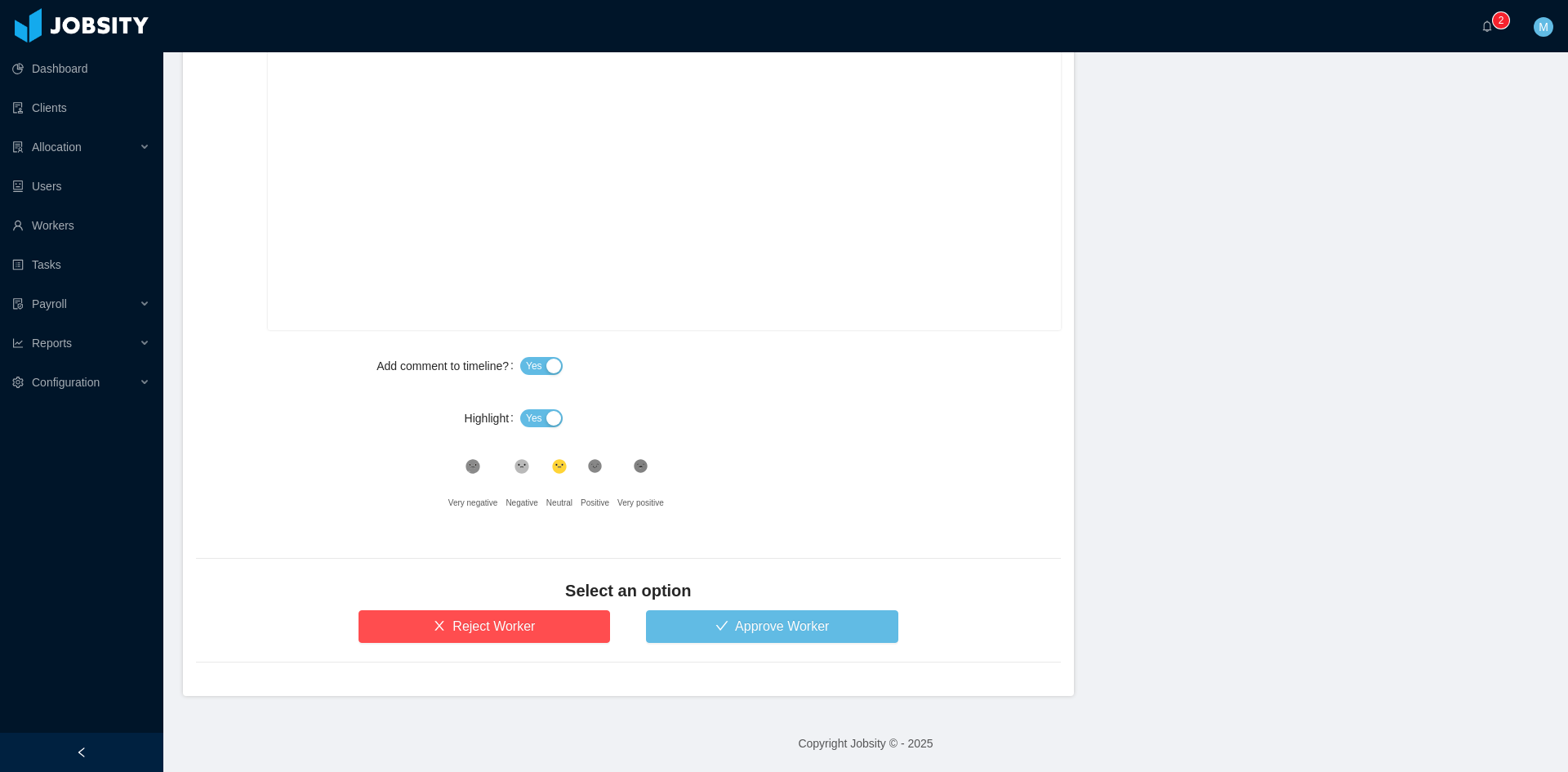
click at [527, 426] on span "Yes" at bounding box center [534, 418] width 16 height 16
click at [601, 469] on div ".st1{fill:#232323}" at bounding box center [595, 470] width 28 height 33
click at [720, 610] on button "Approve Worker" at bounding box center [772, 626] width 253 height 33
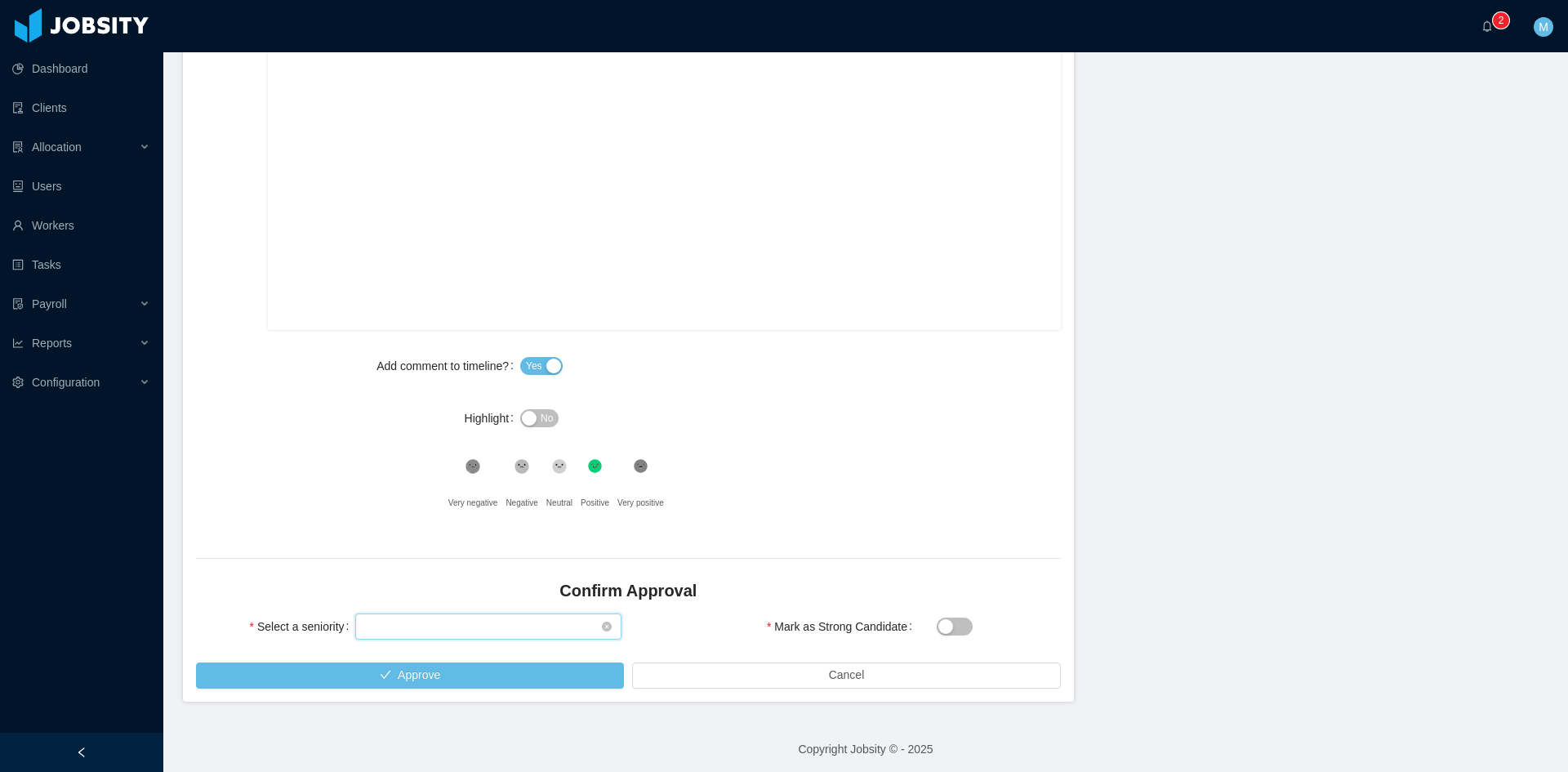
click at [461, 621] on div "Select seniority" at bounding box center [483, 627] width 236 height 25
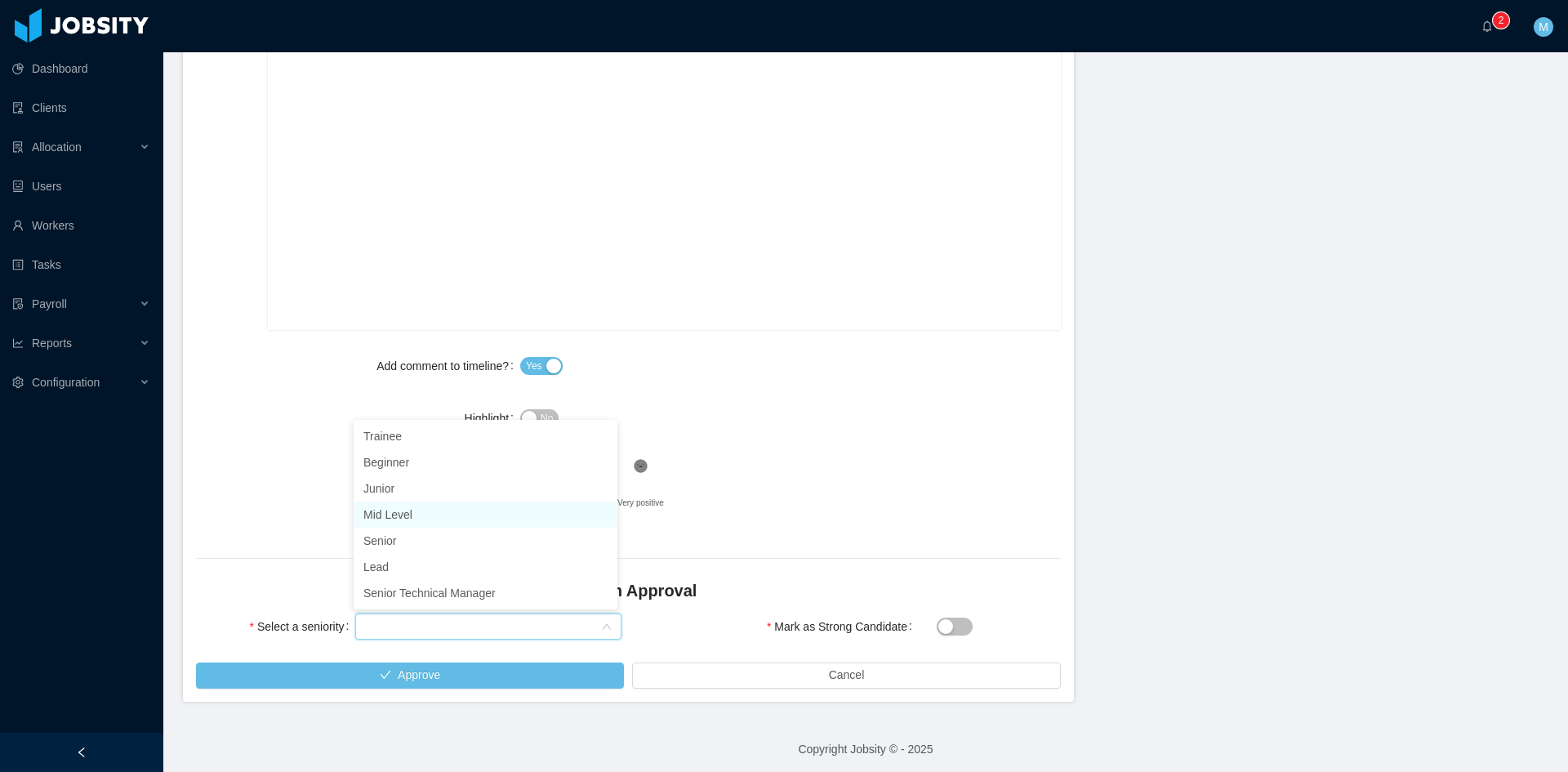
click at [405, 518] on li "Mid Level" at bounding box center [486, 514] width 264 height 26
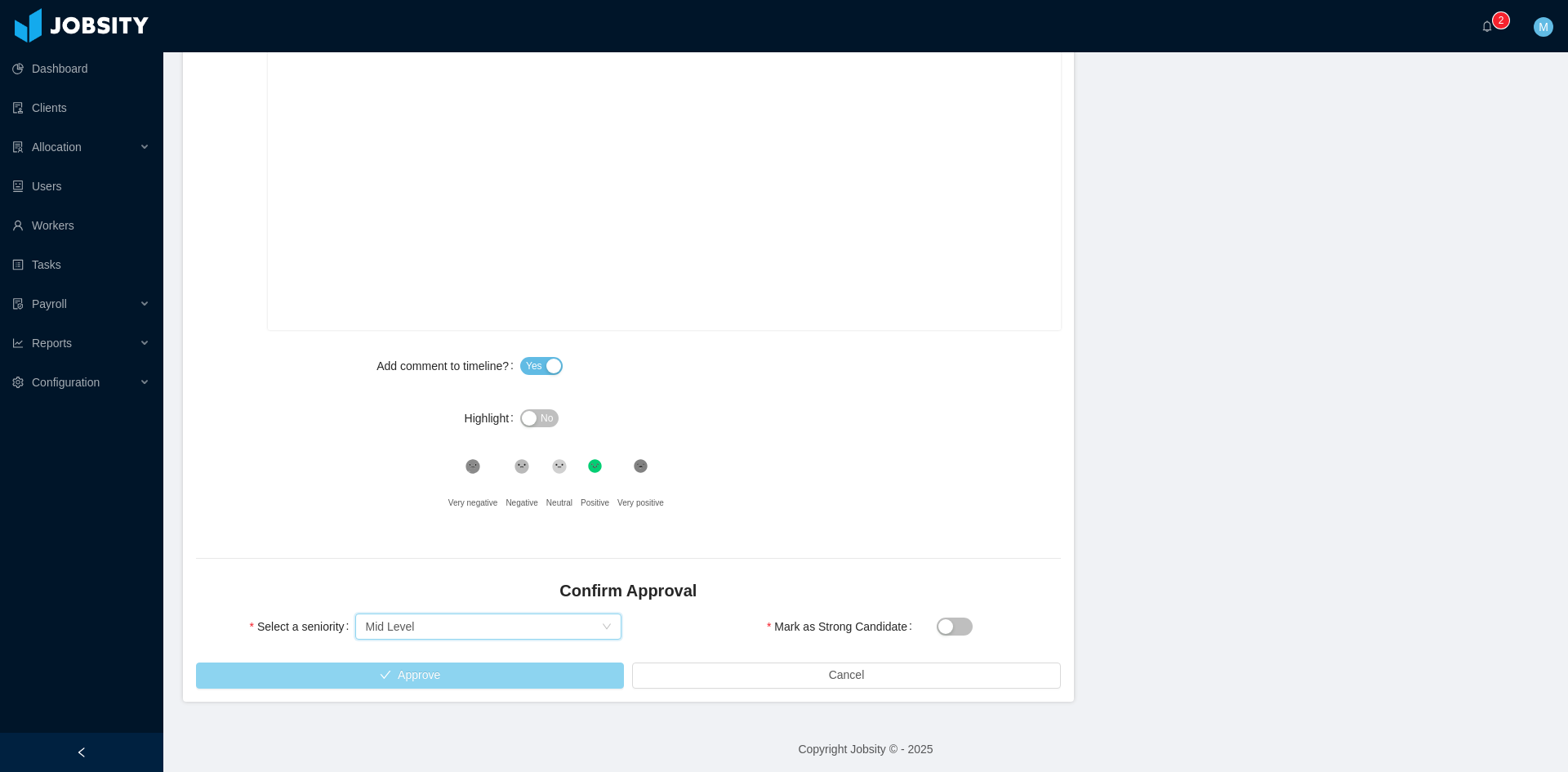
click at [456, 676] on button "Approve" at bounding box center [409, 675] width 428 height 26
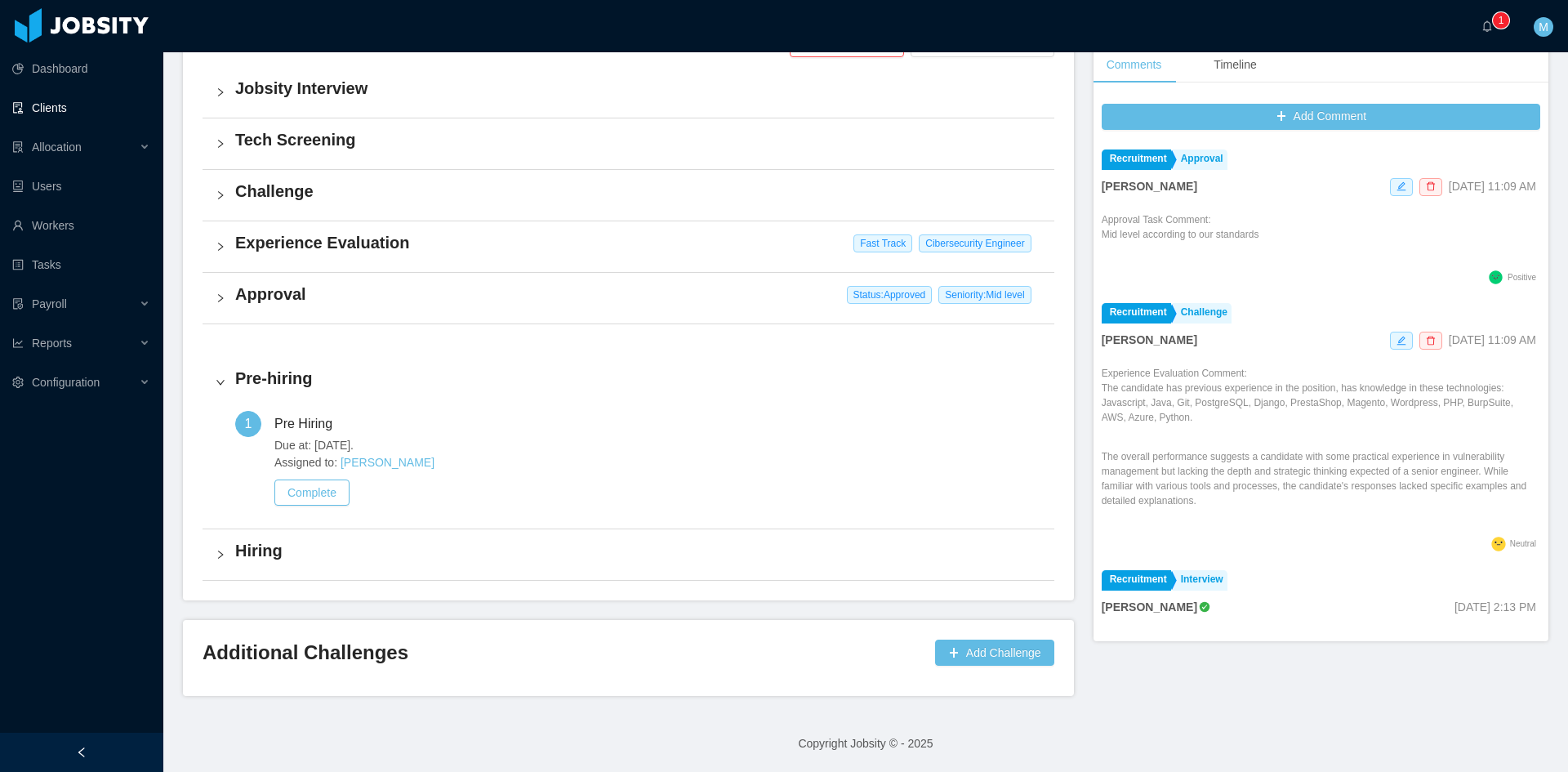
scroll to position [410, 0]
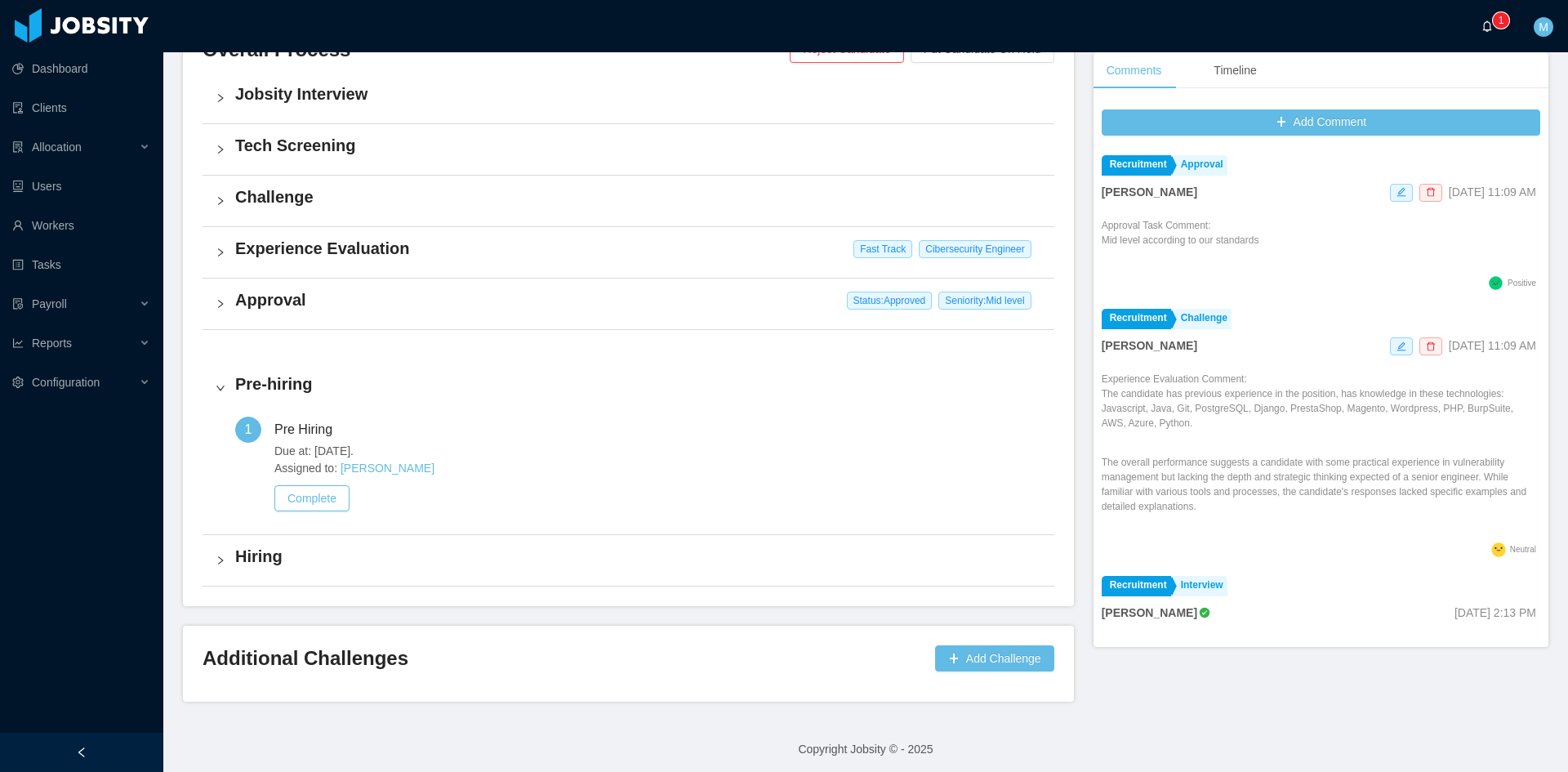
click at [1503, 27] on p "1" at bounding box center [1501, 20] width 5 height 16
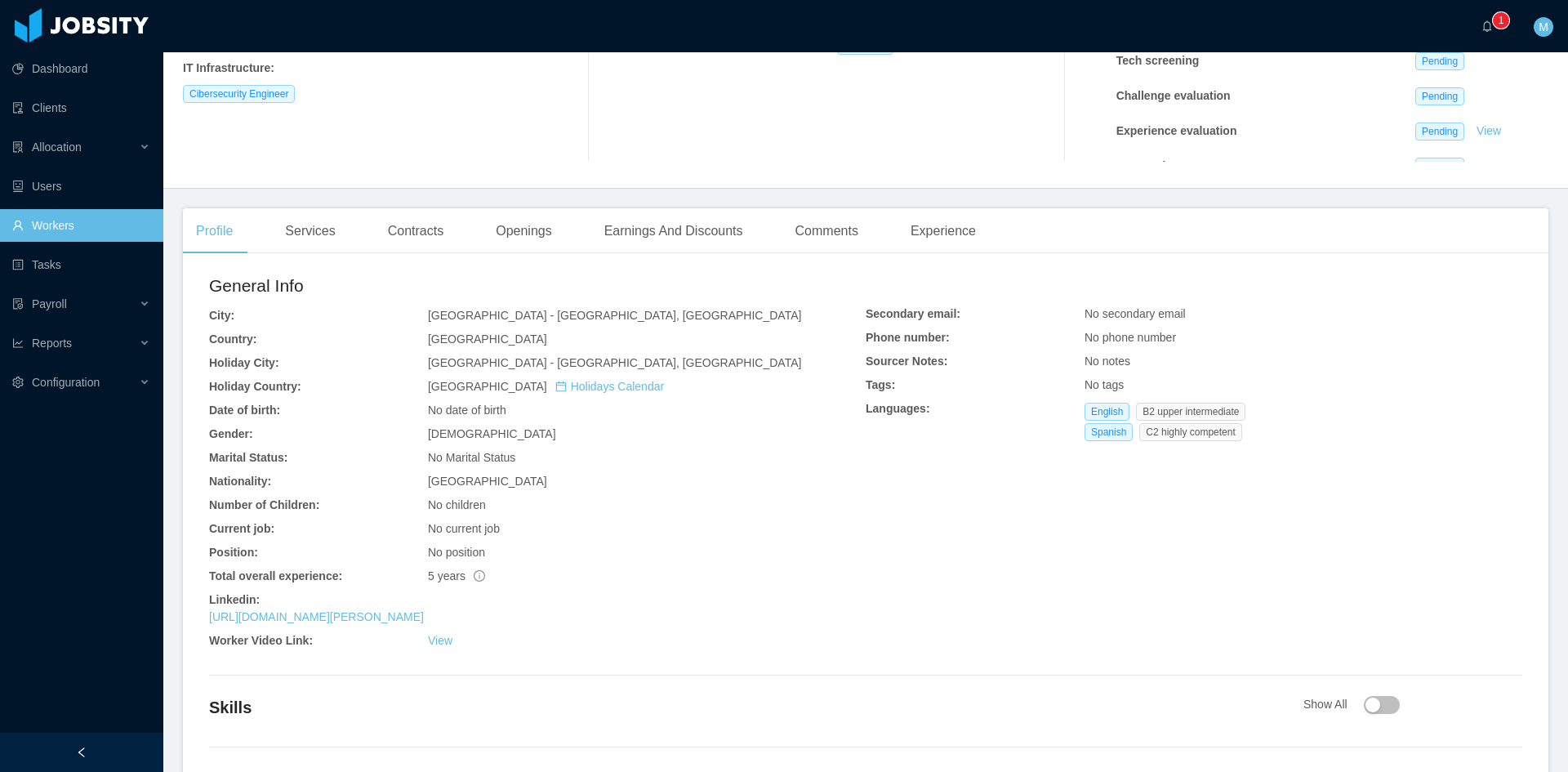
scroll to position [370, 0]
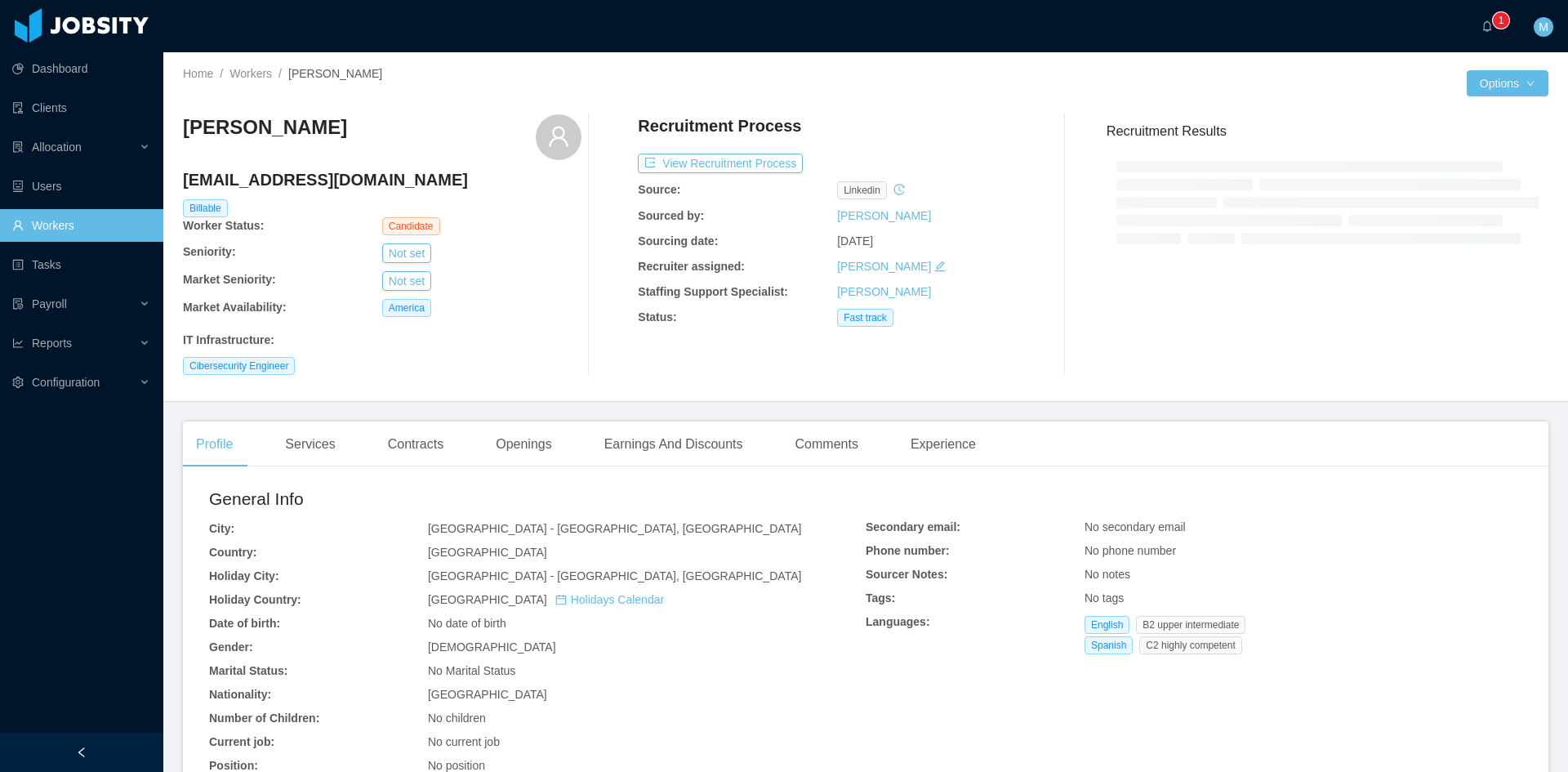
scroll to position [136, 0]
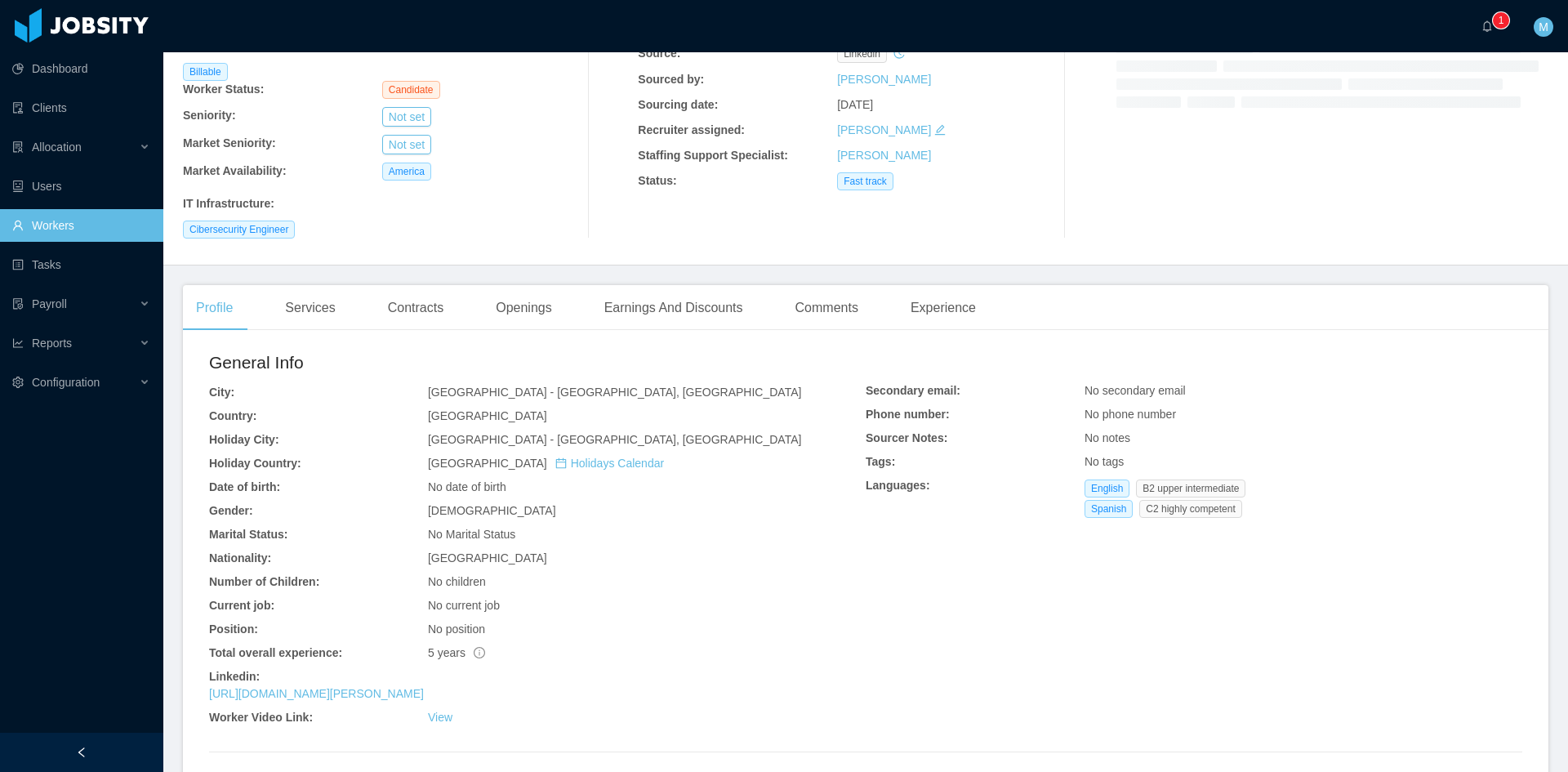
click at [433, 722] on div "General Info City: Buenos Aires - Buenos Aires, Ciudad Autónoma de Country: Arg…" at bounding box center [537, 541] width 656 height 383
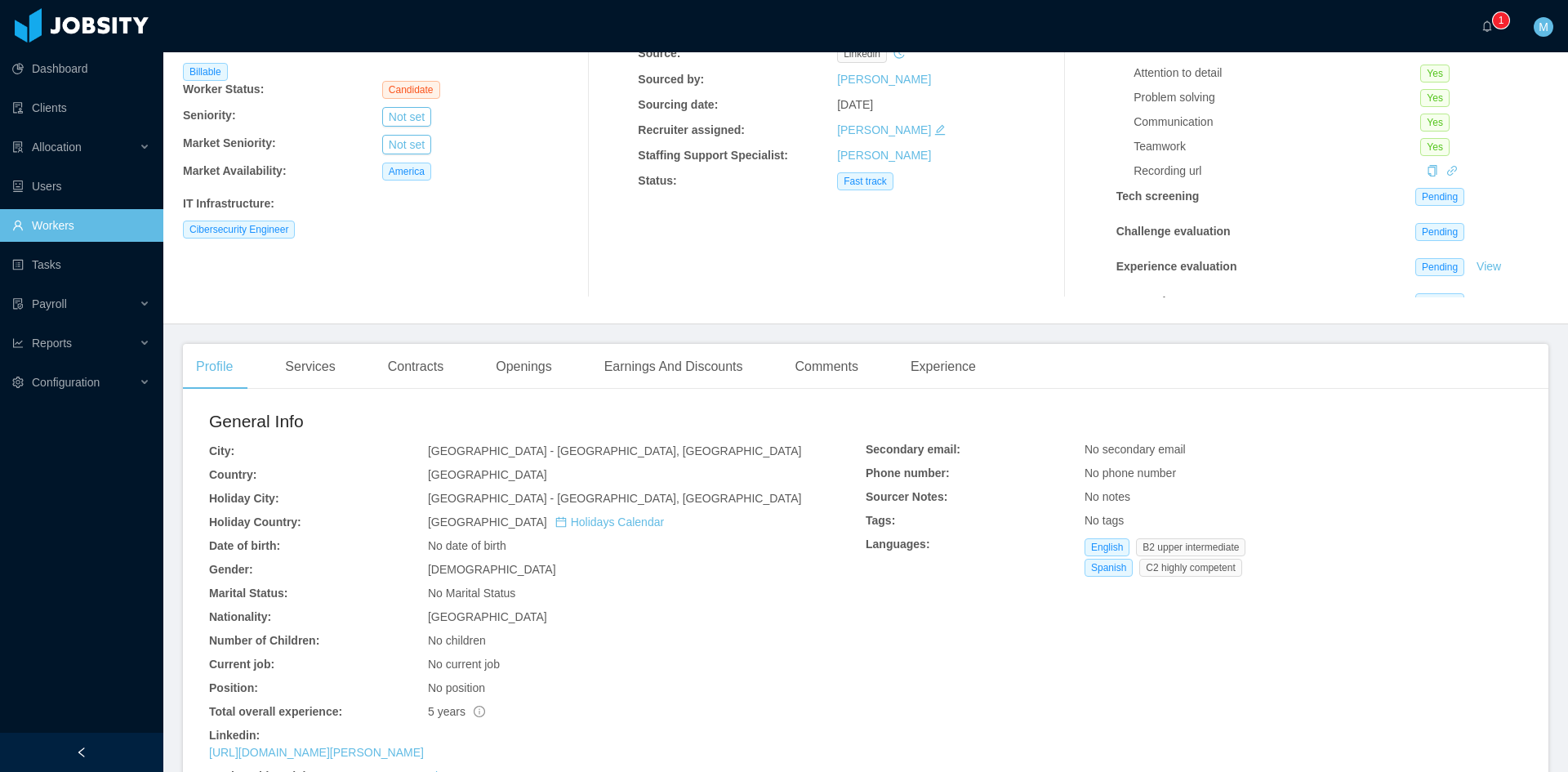
scroll to position [272, 0]
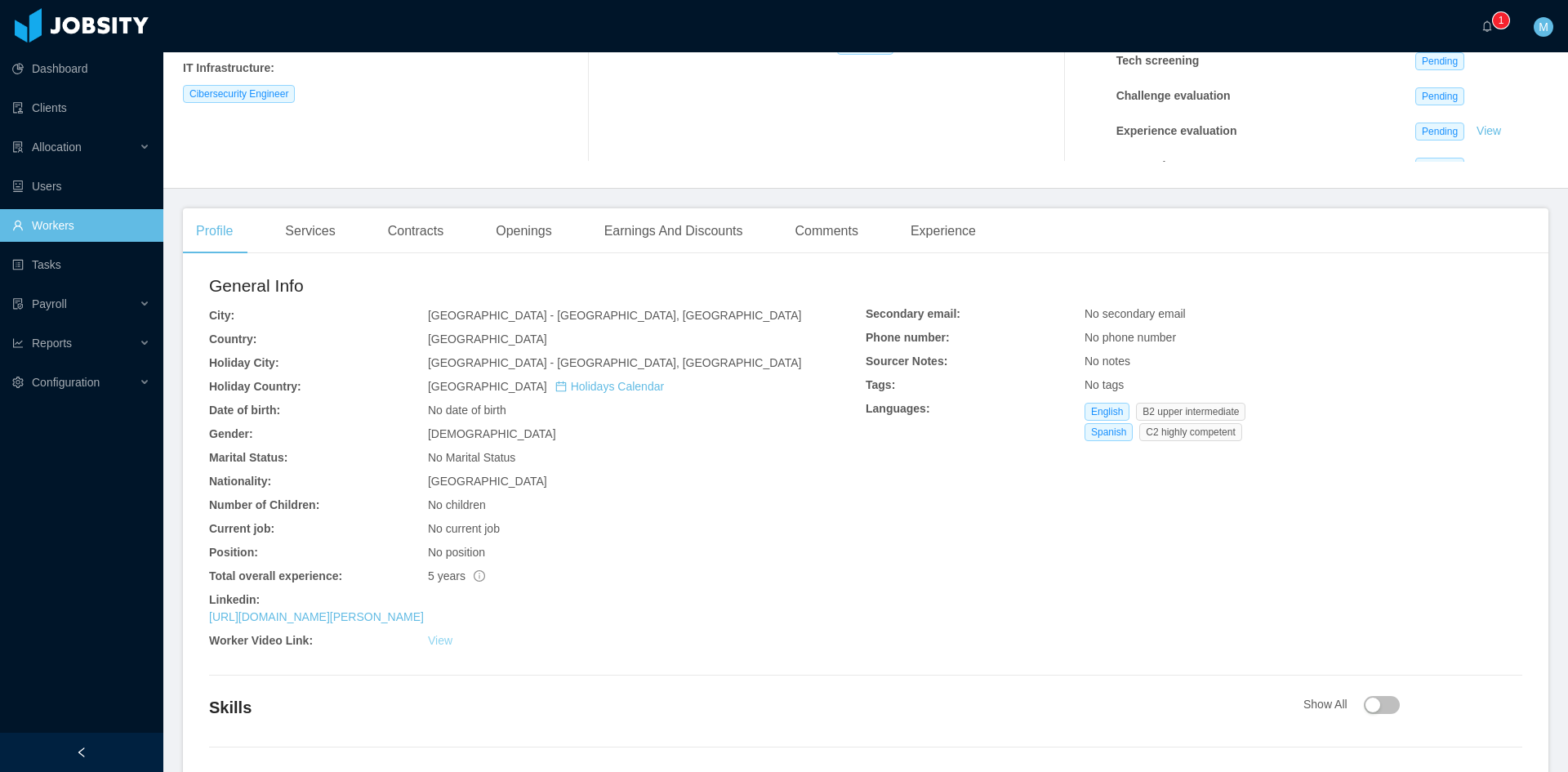
click at [446, 646] on link "View" at bounding box center [440, 640] width 25 height 13
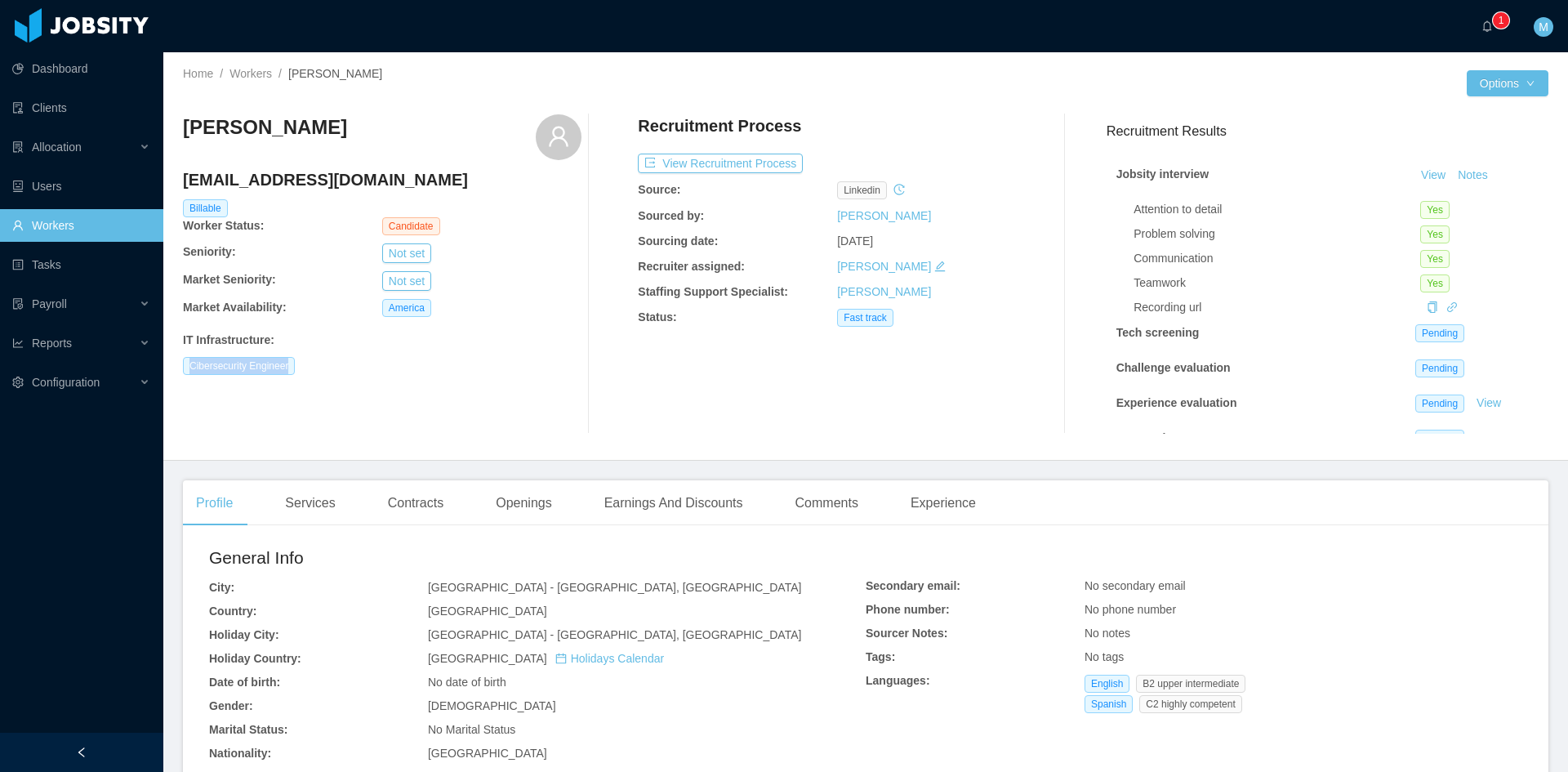
drag, startPoint x: 286, startPoint y: 363, endPoint x: 171, endPoint y: 373, distance: 115.4
click at [171, 373] on div "Home / Workers / Francisco Capozzolo / Options Francisco Capozzolo franciscocap…" at bounding box center [866, 256] width 1405 height 408
copy span "Cibersecurity Engineer"
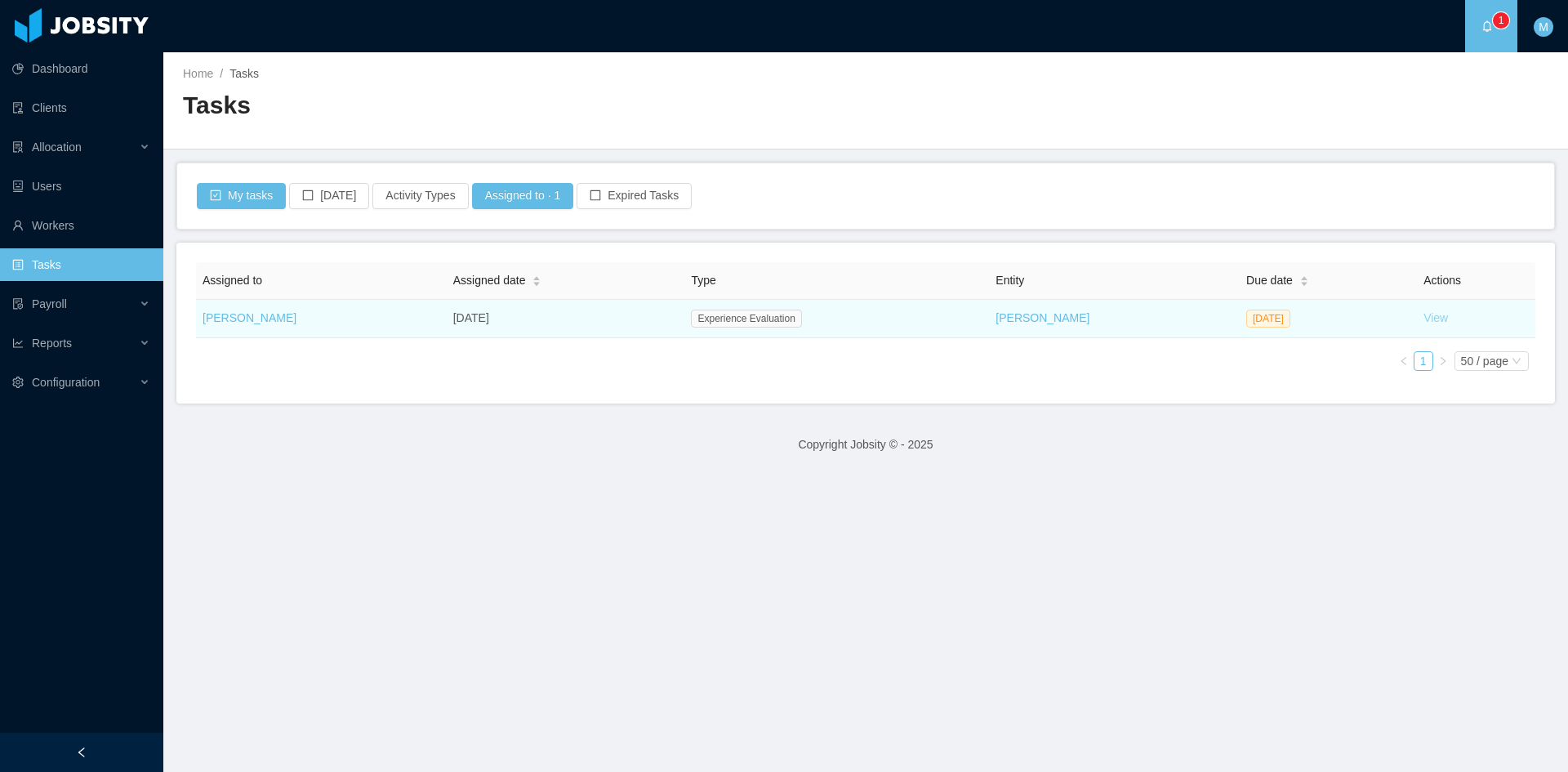
click at [1424, 319] on link "View" at bounding box center [1436, 318] width 25 height 13
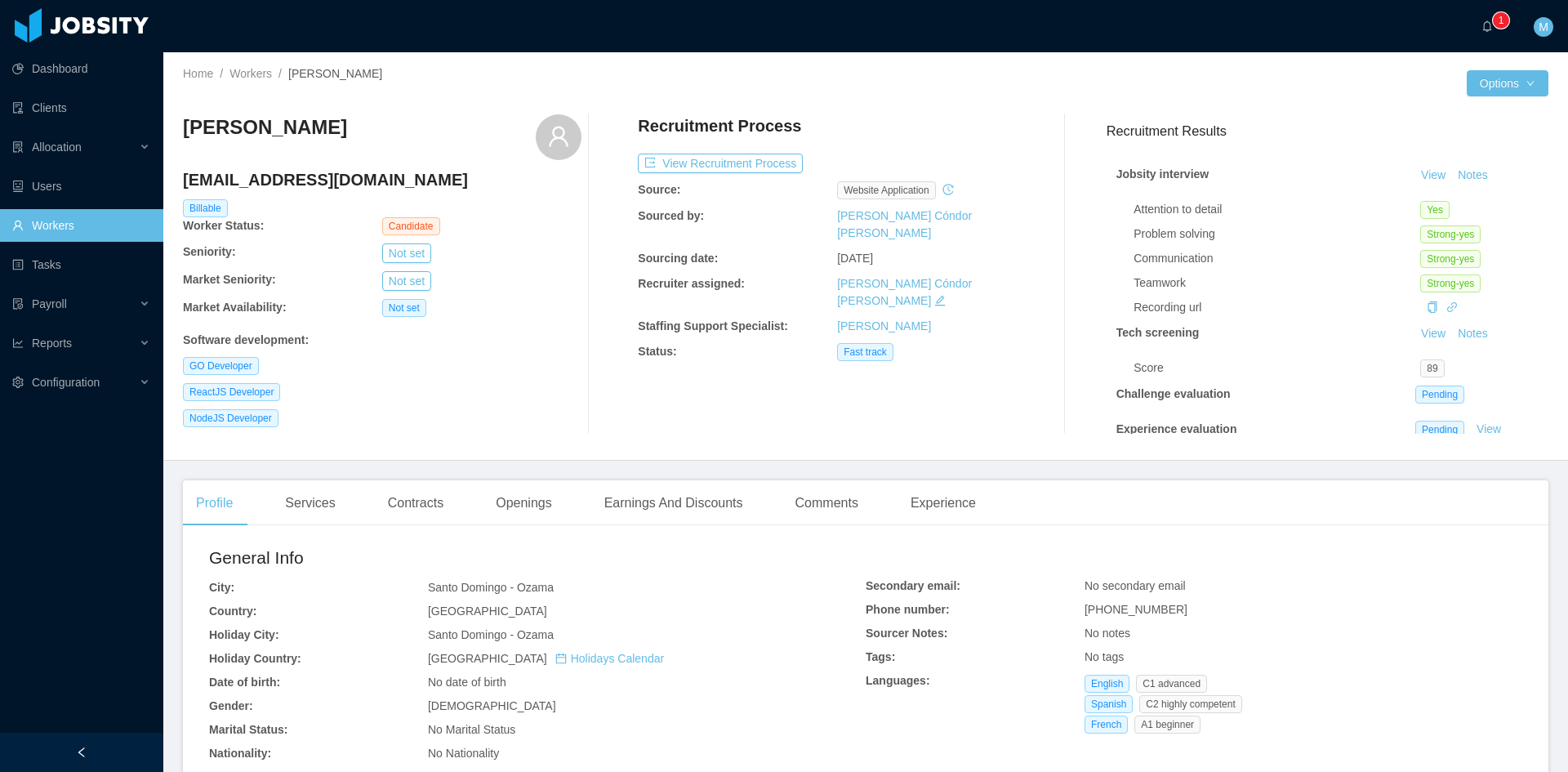
click at [92, 29] on div at bounding box center [81, 25] width 147 height 35
click at [1482, 20] on icon "icon: bell" at bounding box center [1487, 26] width 12 height 12
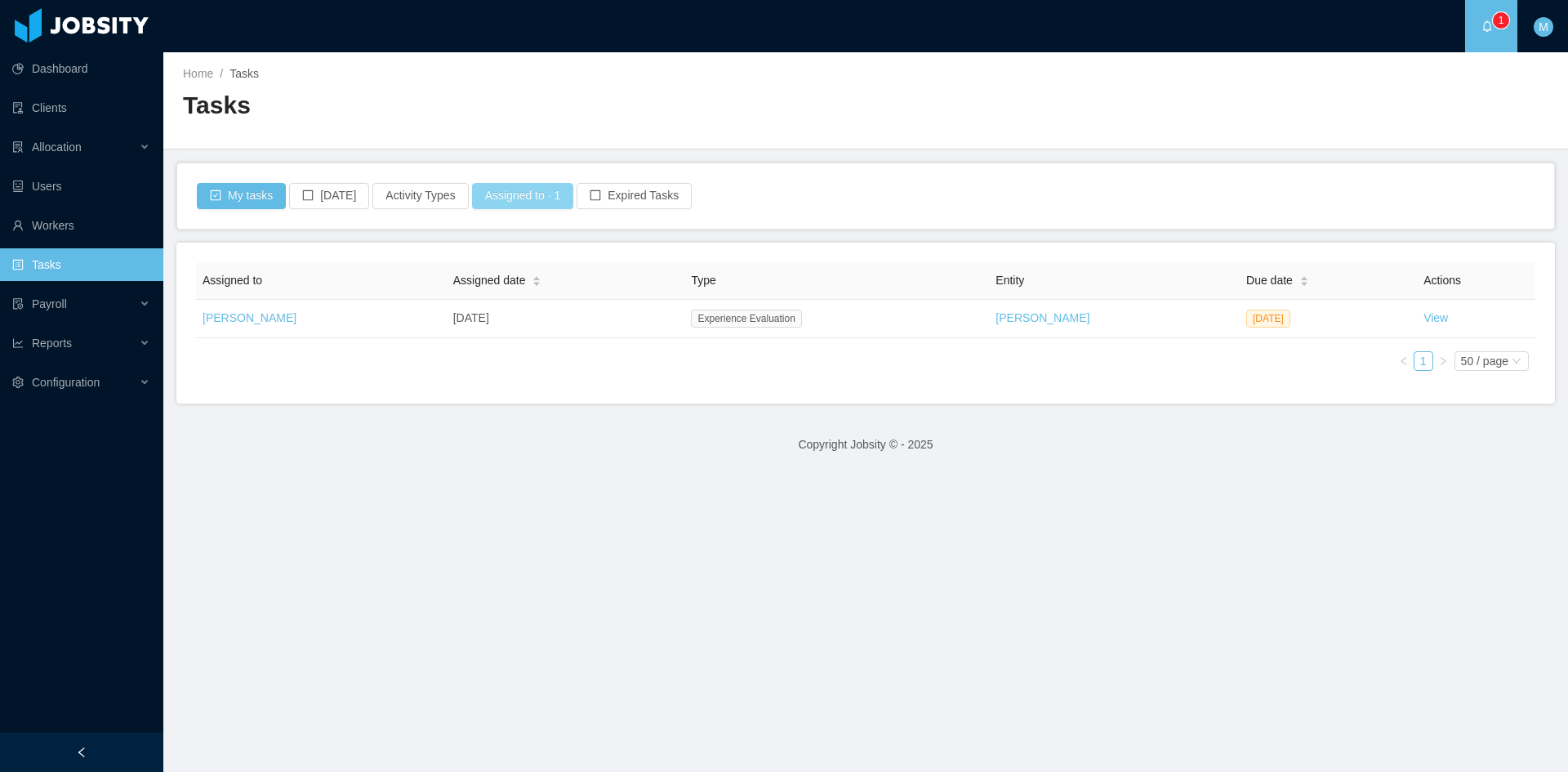
click at [518, 200] on button "Assigned to · 1" at bounding box center [523, 196] width 102 height 26
click at [514, 265] on div "Assigned to Matias Marin" at bounding box center [511, 269] width 230 height 25
type input "*****"
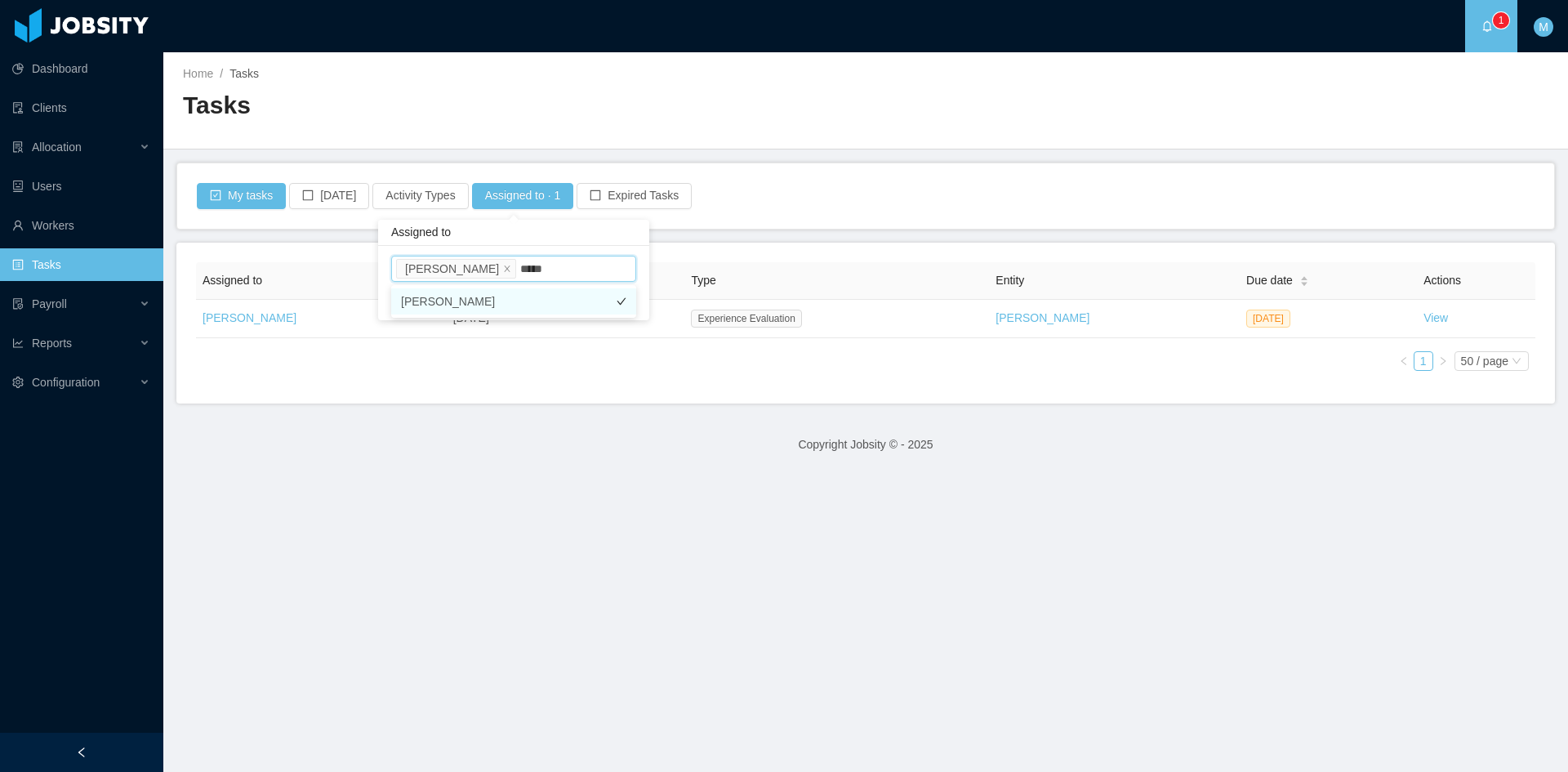
click at [462, 307] on li "Hamilton Garcia" at bounding box center [514, 301] width 245 height 26
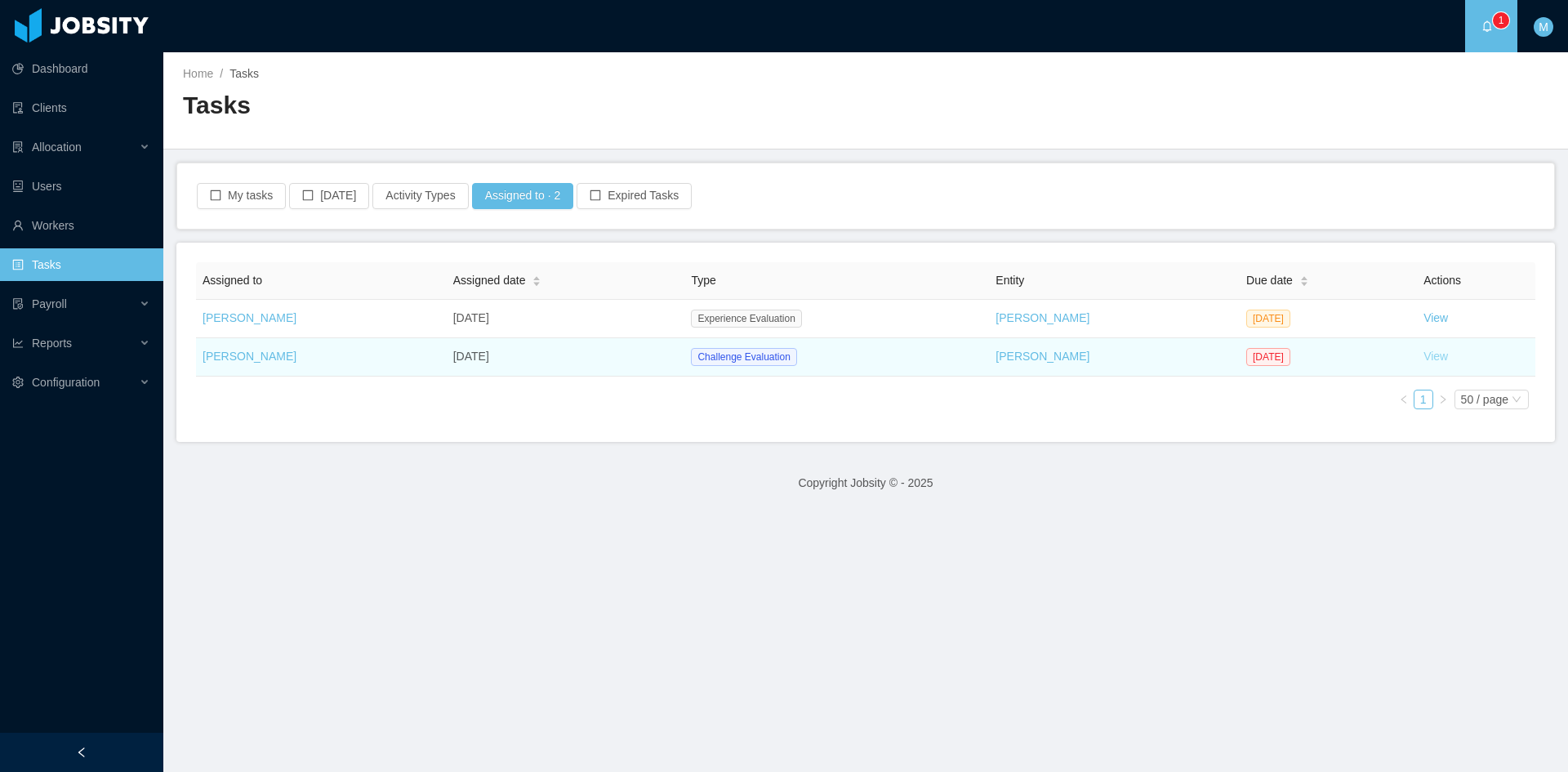
click at [1433, 358] on link "View" at bounding box center [1436, 356] width 25 height 13
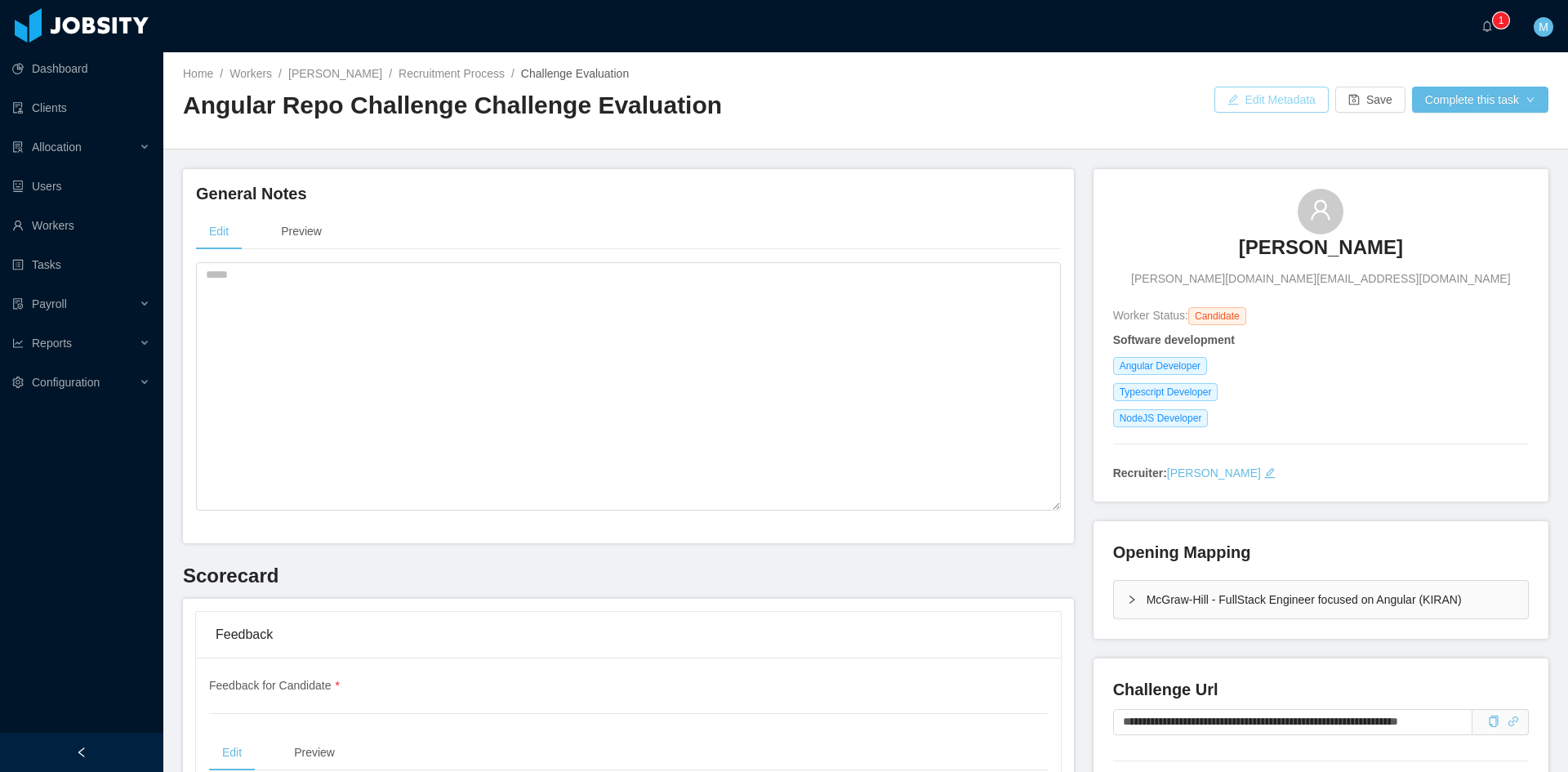
click at [1264, 108] on button "Edit Metadata" at bounding box center [1272, 99] width 115 height 26
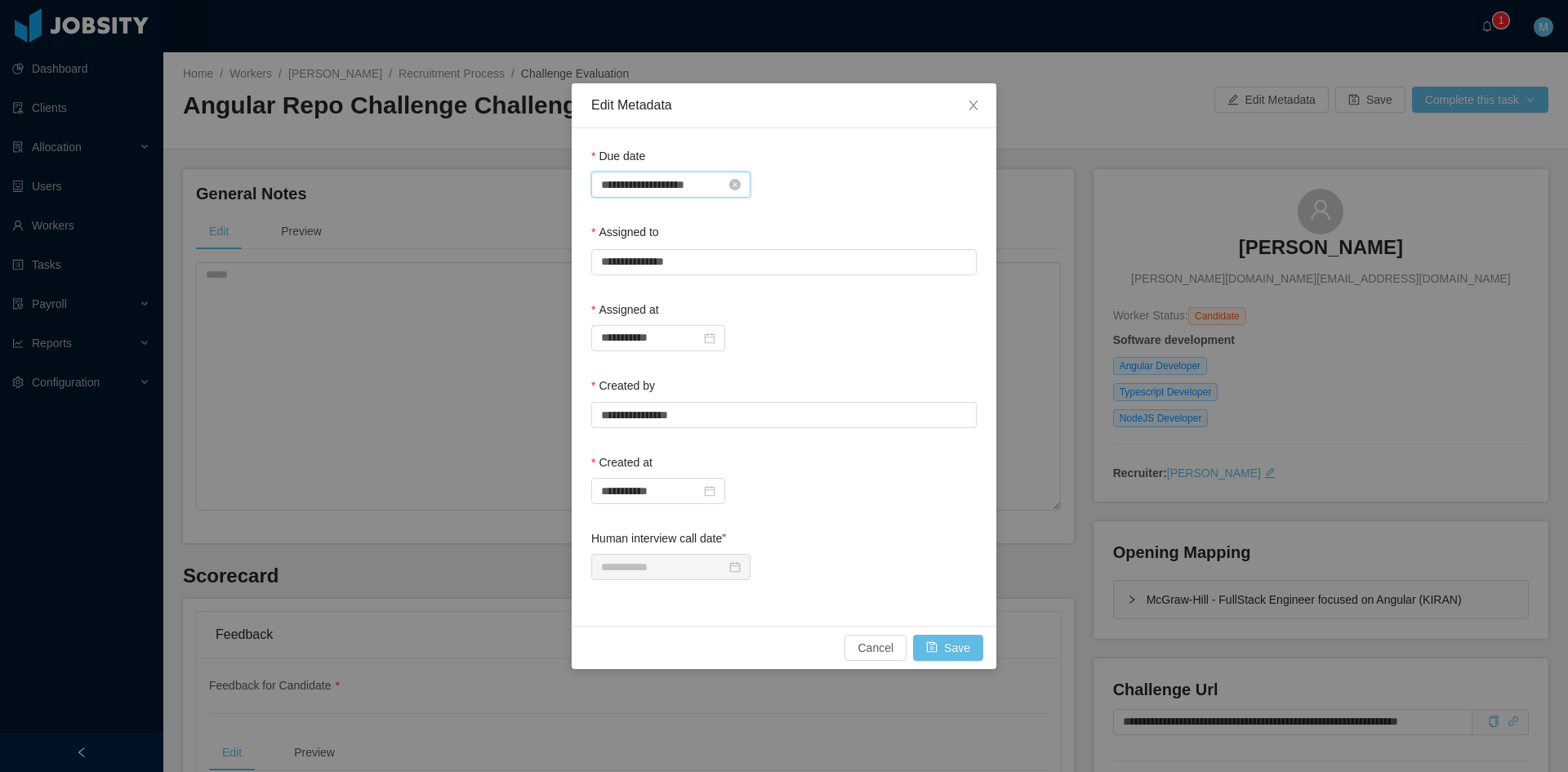
click at [666, 189] on input "**********" at bounding box center [671, 184] width 159 height 26
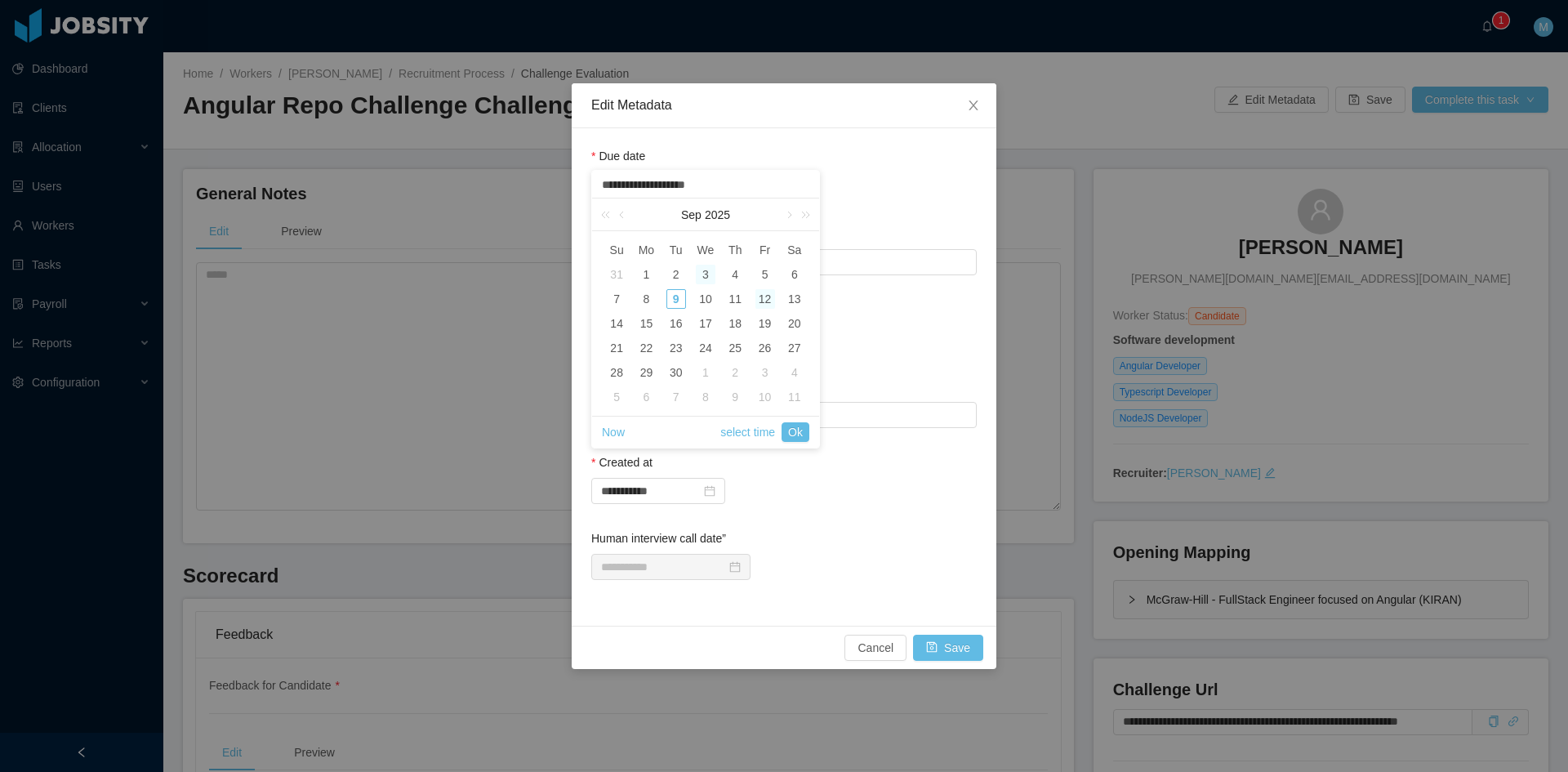
click at [764, 297] on div "12" at bounding box center [766, 299] width 20 height 20
type input "**********"
click at [799, 432] on link "Ok" at bounding box center [795, 432] width 28 height 20
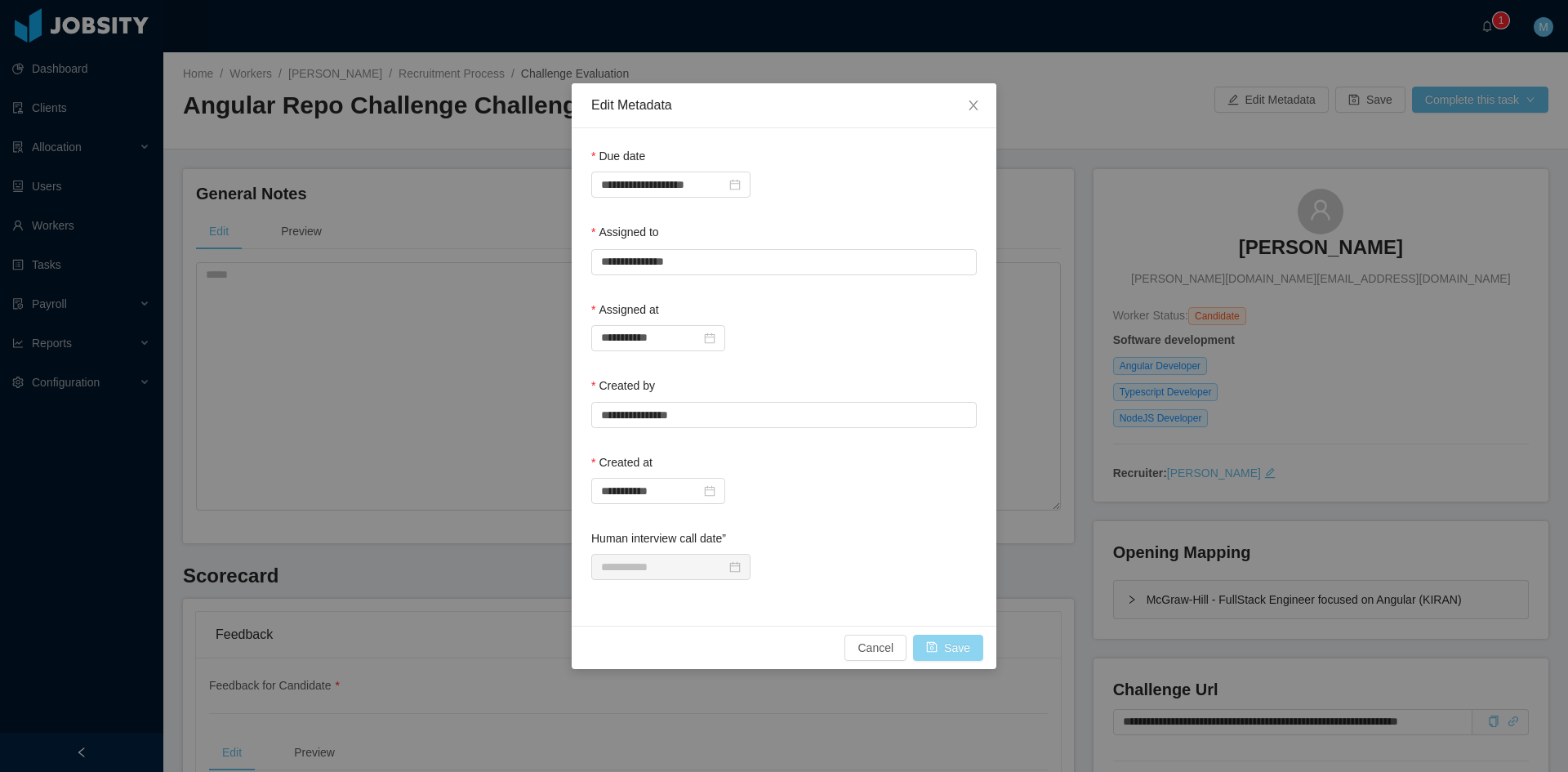
click at [944, 647] on button "Save" at bounding box center [948, 647] width 70 height 26
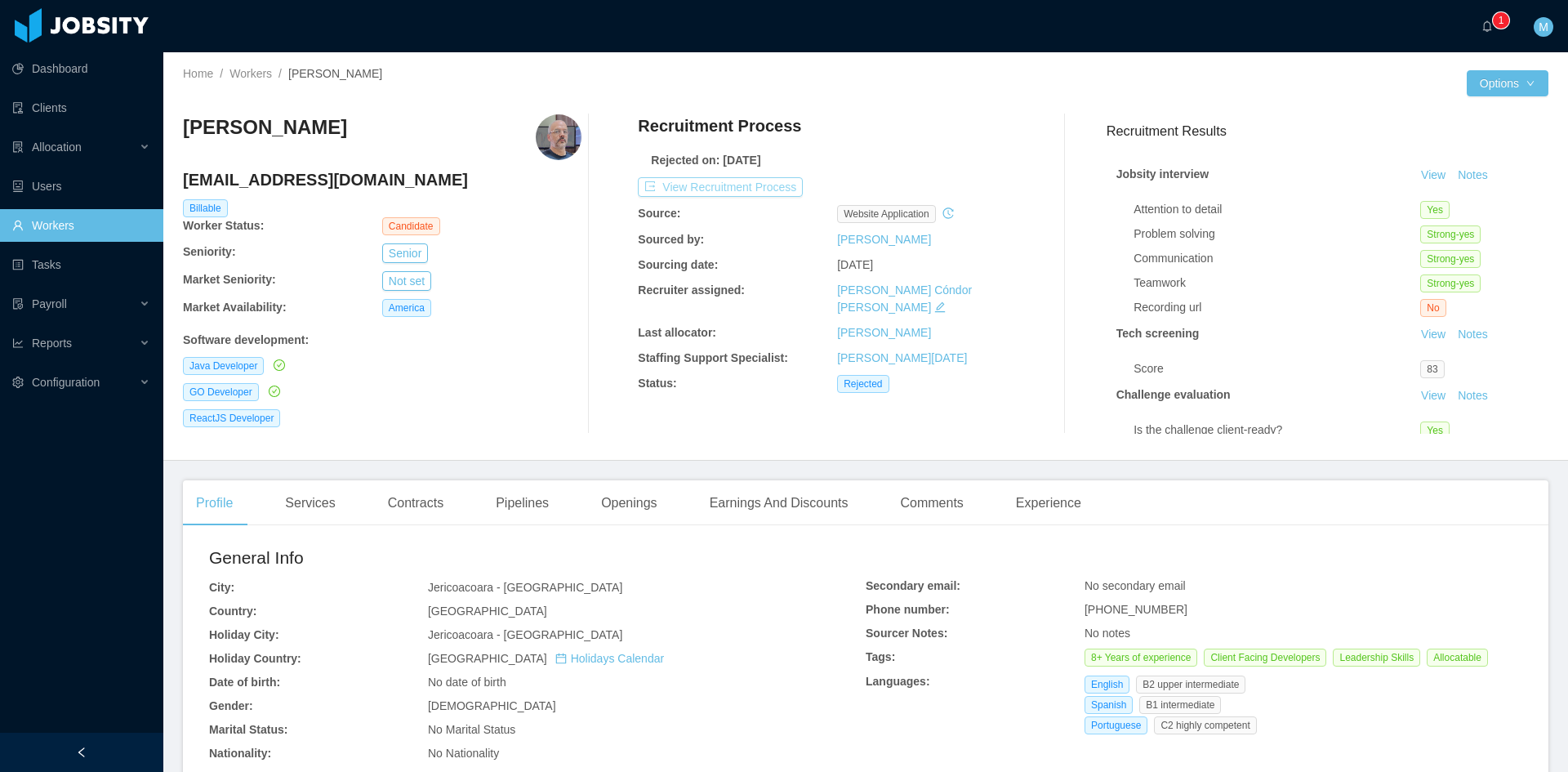
click at [742, 188] on button "View Recruitment Process" at bounding box center [720, 187] width 165 height 20
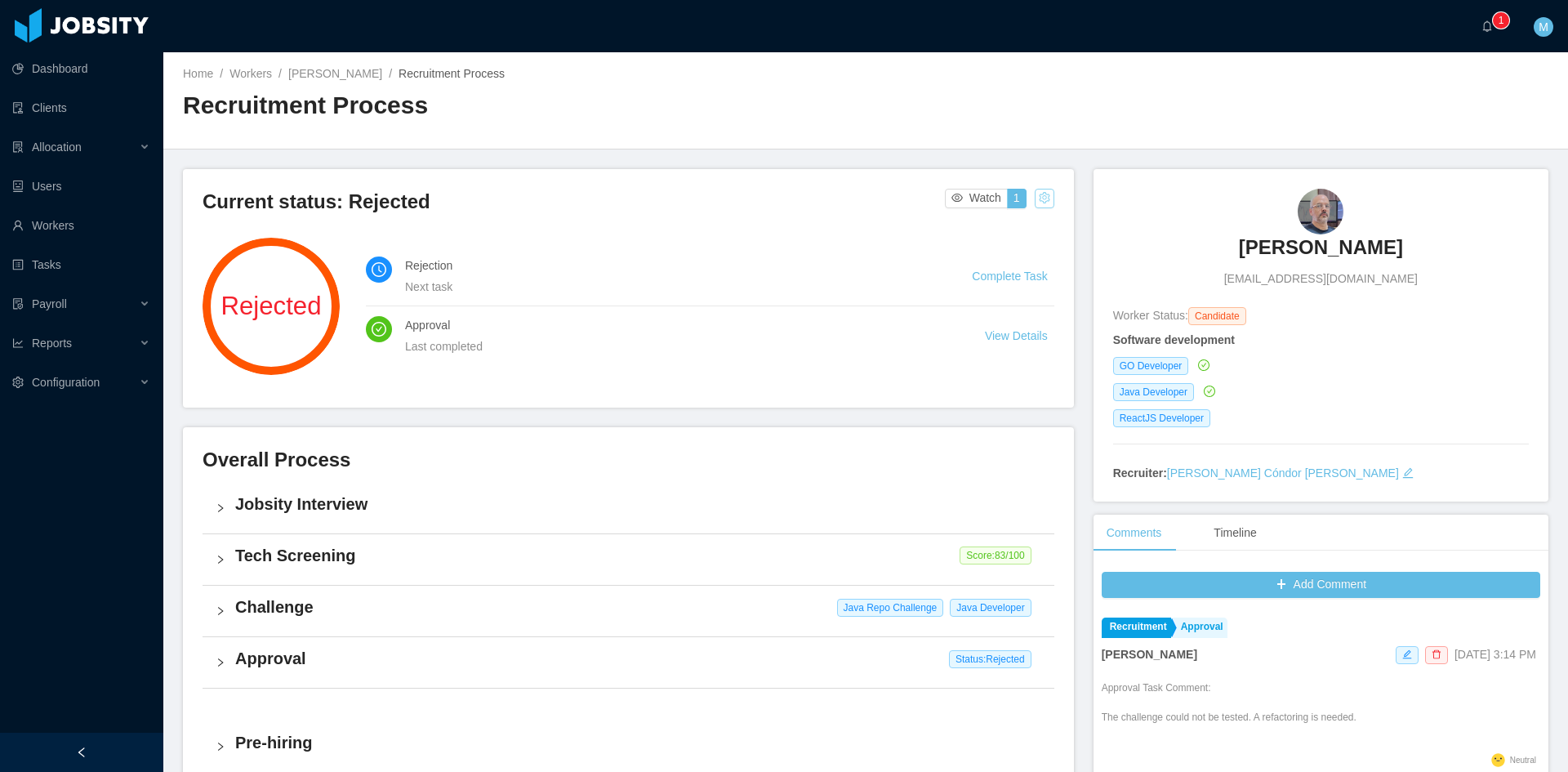
click at [1035, 202] on button "button" at bounding box center [1045, 198] width 20 height 20
click at [1002, 249] on div "Change status" at bounding box center [1001, 250] width 74 height 18
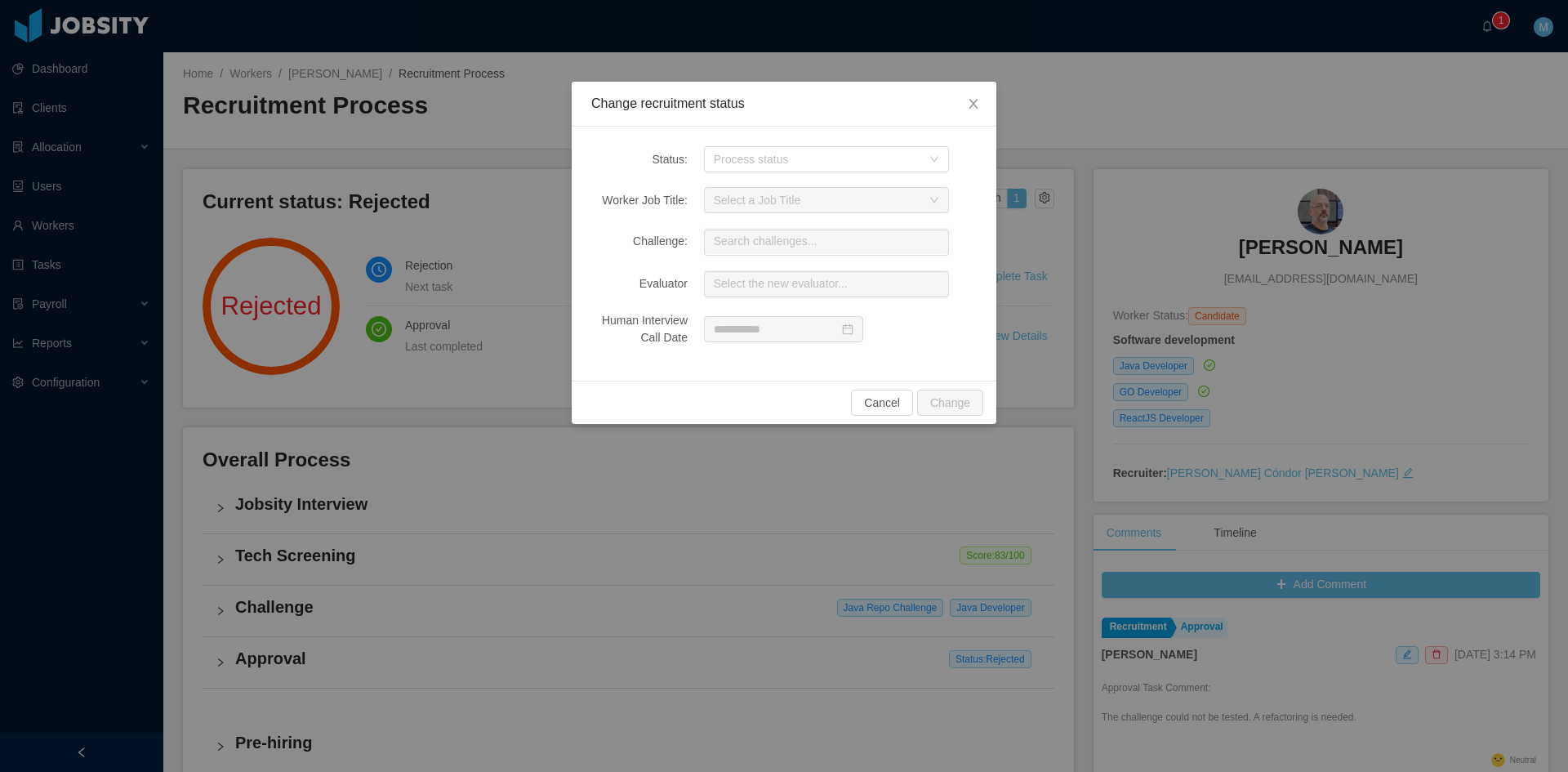
click at [737, 175] on div "Status: Process status Worker Job Title: Select a Job Title Challenge: Search c…" at bounding box center [784, 253] width 425 height 254
click at [750, 165] on div "Process status" at bounding box center [817, 159] width 207 height 16
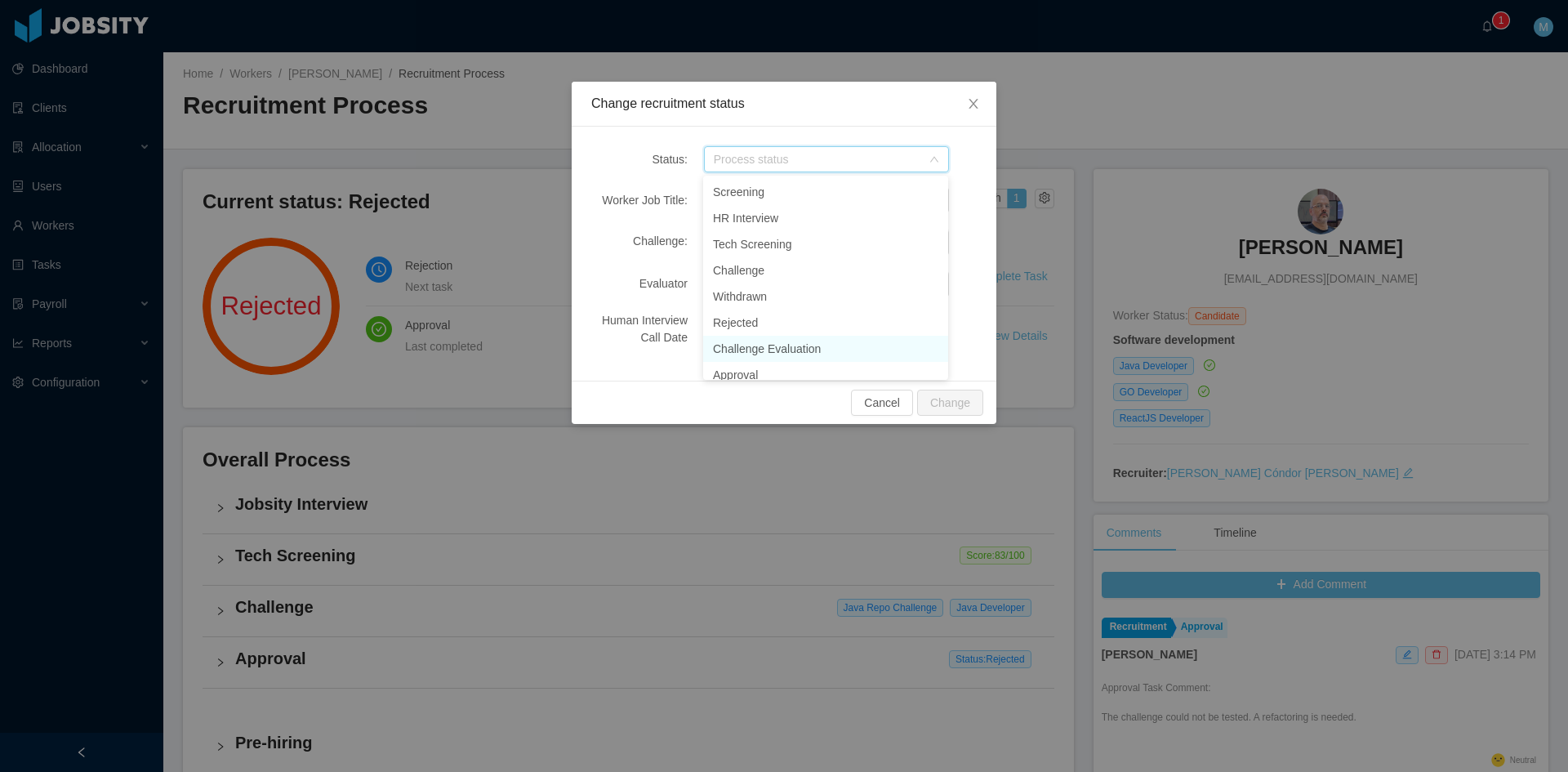
click at [788, 350] on li "Challenge Evaluation" at bounding box center [826, 348] width 245 height 26
click at [804, 206] on div "Select a Job Title" at bounding box center [817, 200] width 207 height 16
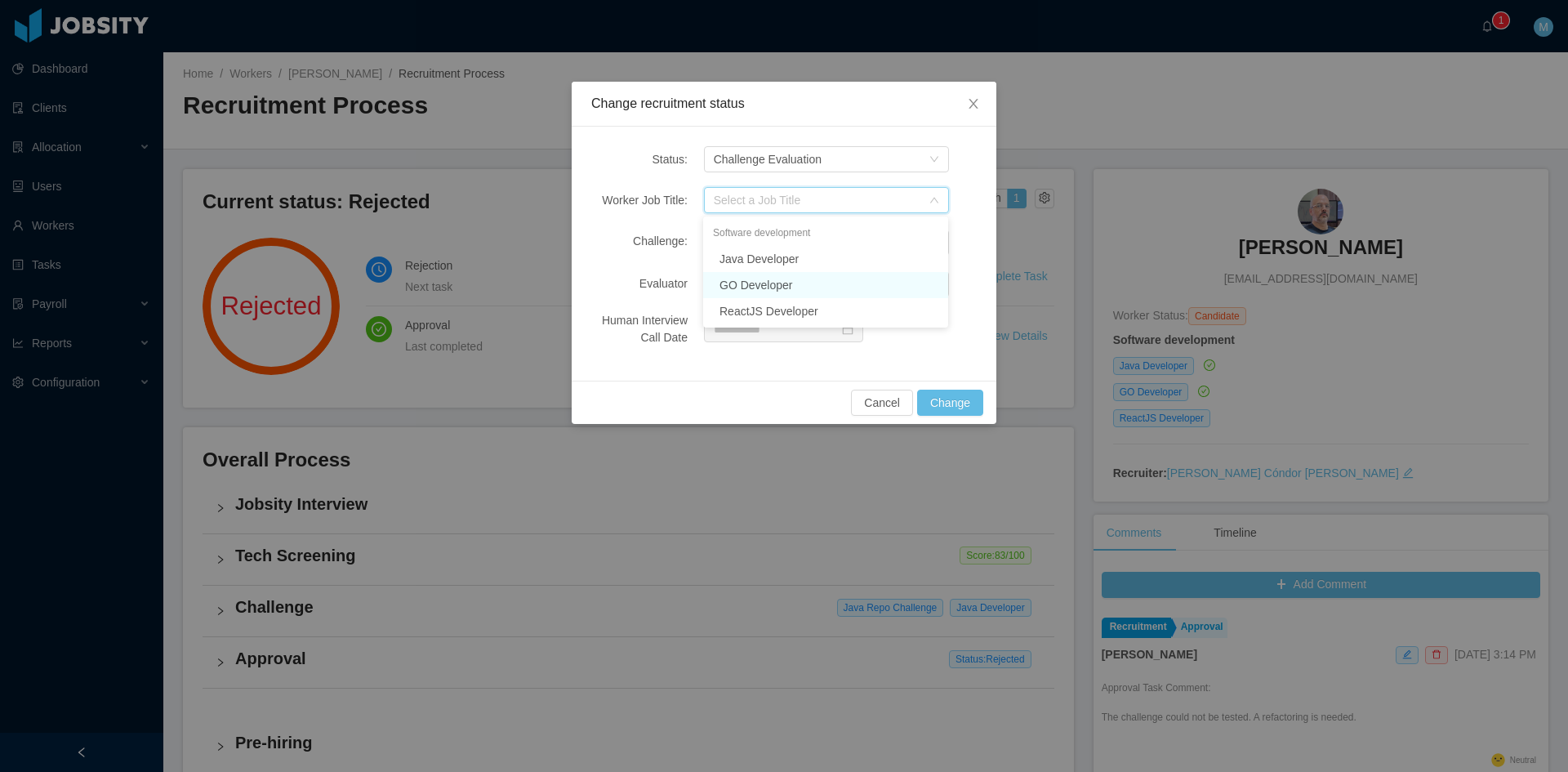
click at [788, 285] on li "GO Developer" at bounding box center [826, 285] width 245 height 26
click at [969, 106] on icon "icon: close" at bounding box center [973, 103] width 13 height 13
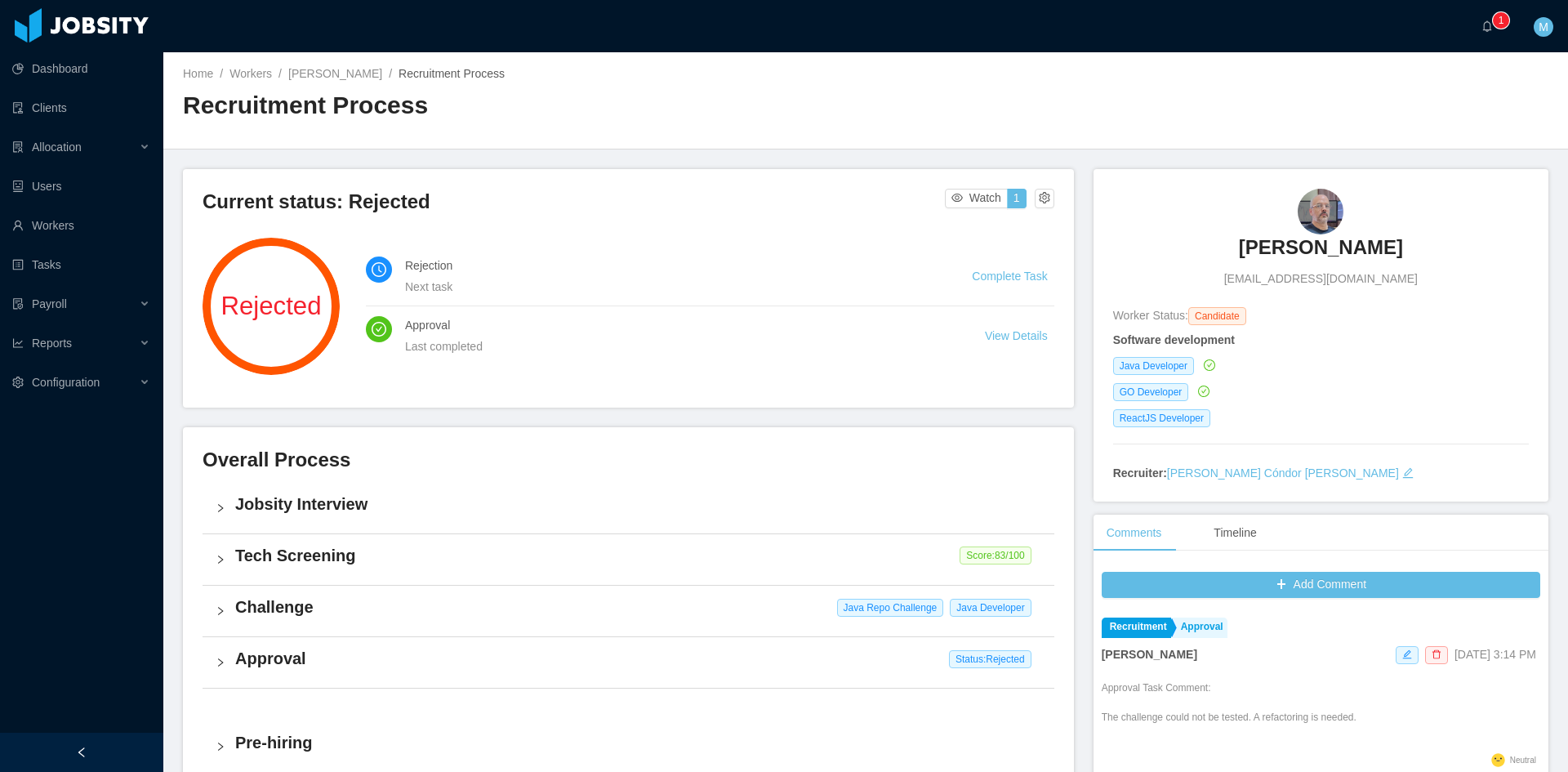
scroll to position [408, 0]
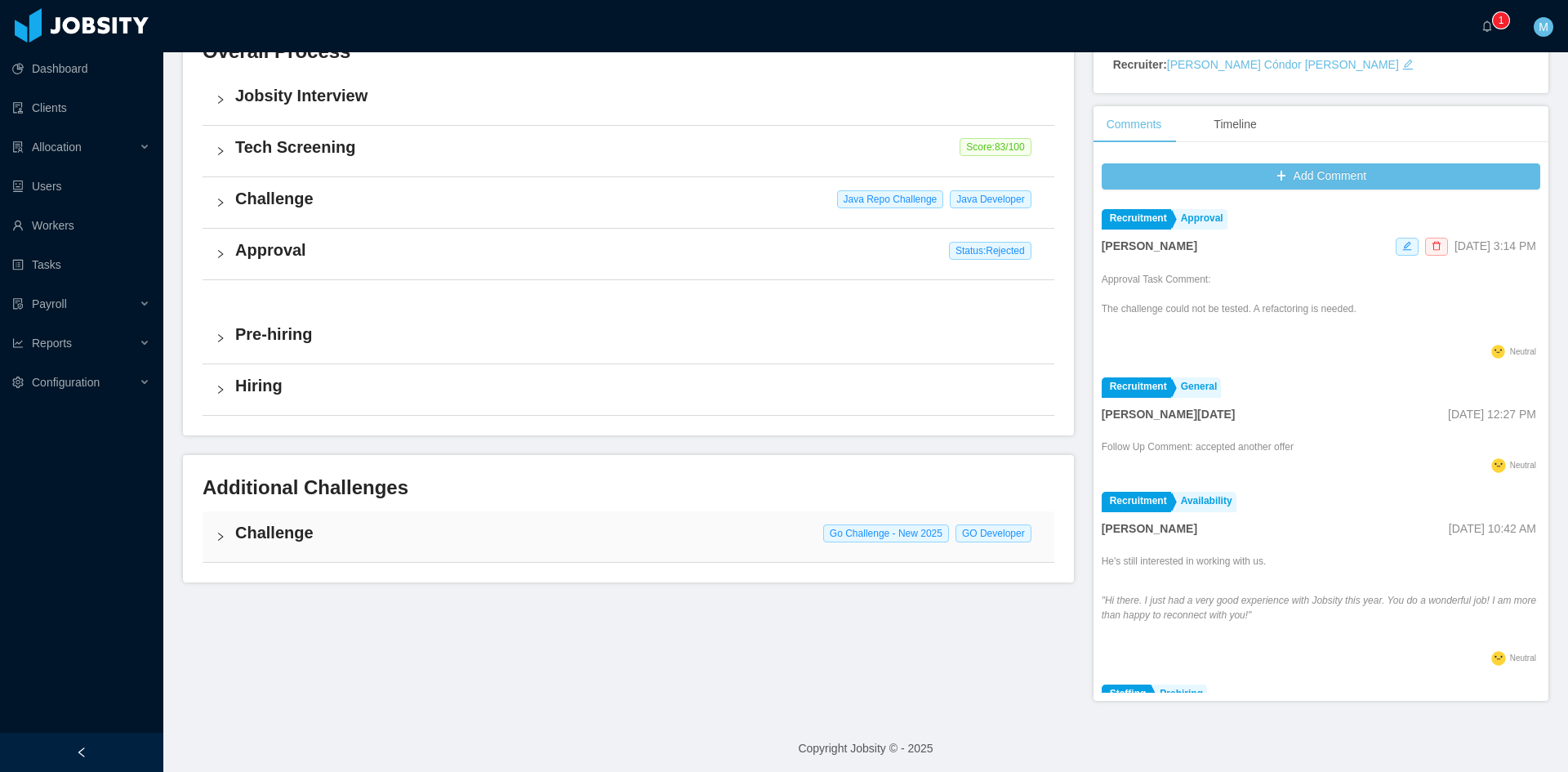
click at [226, 534] on div "Challenge Go Challenge - New 2025 GO Developer" at bounding box center [629, 536] width 852 height 51
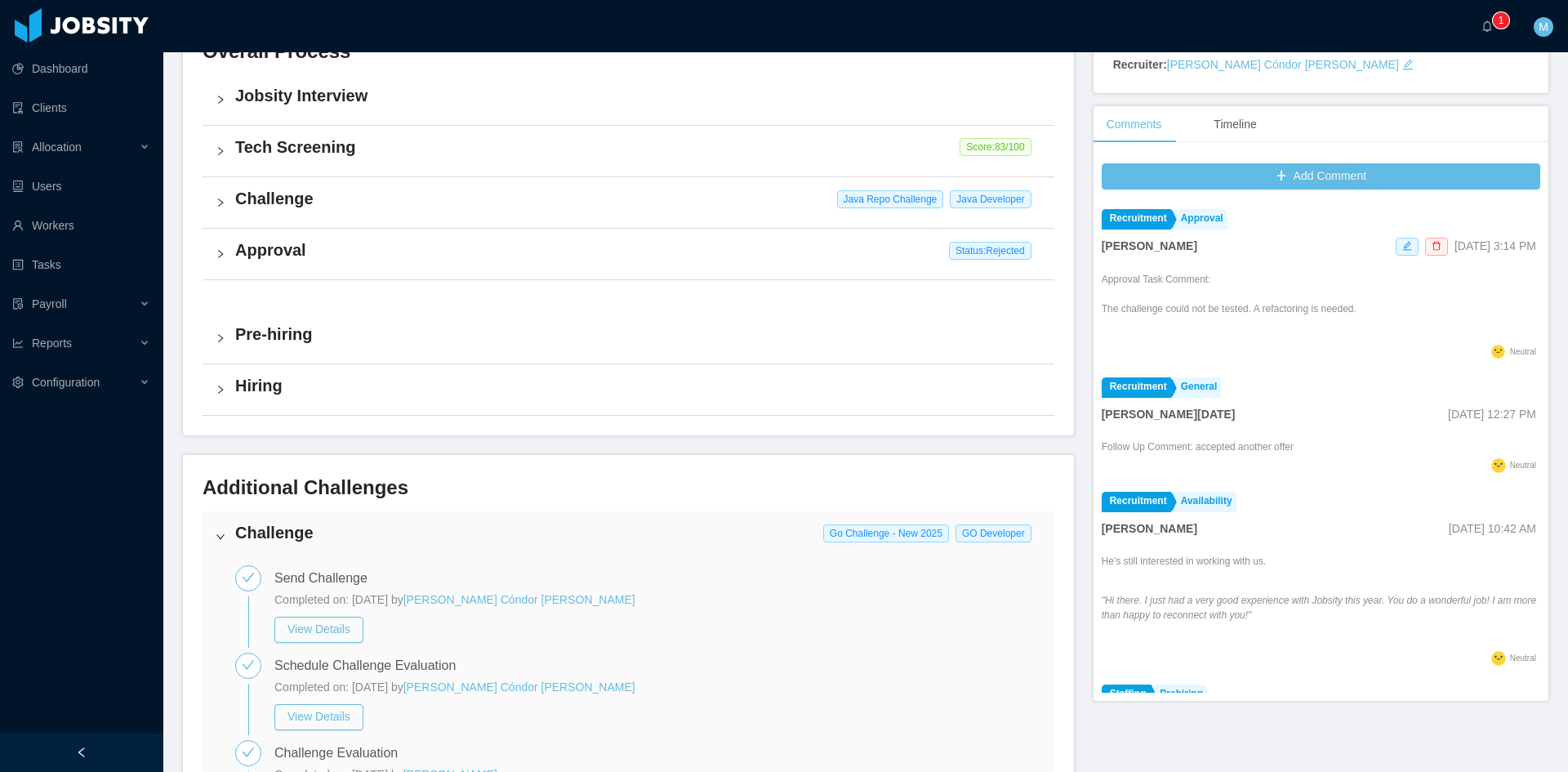
scroll to position [0, 0]
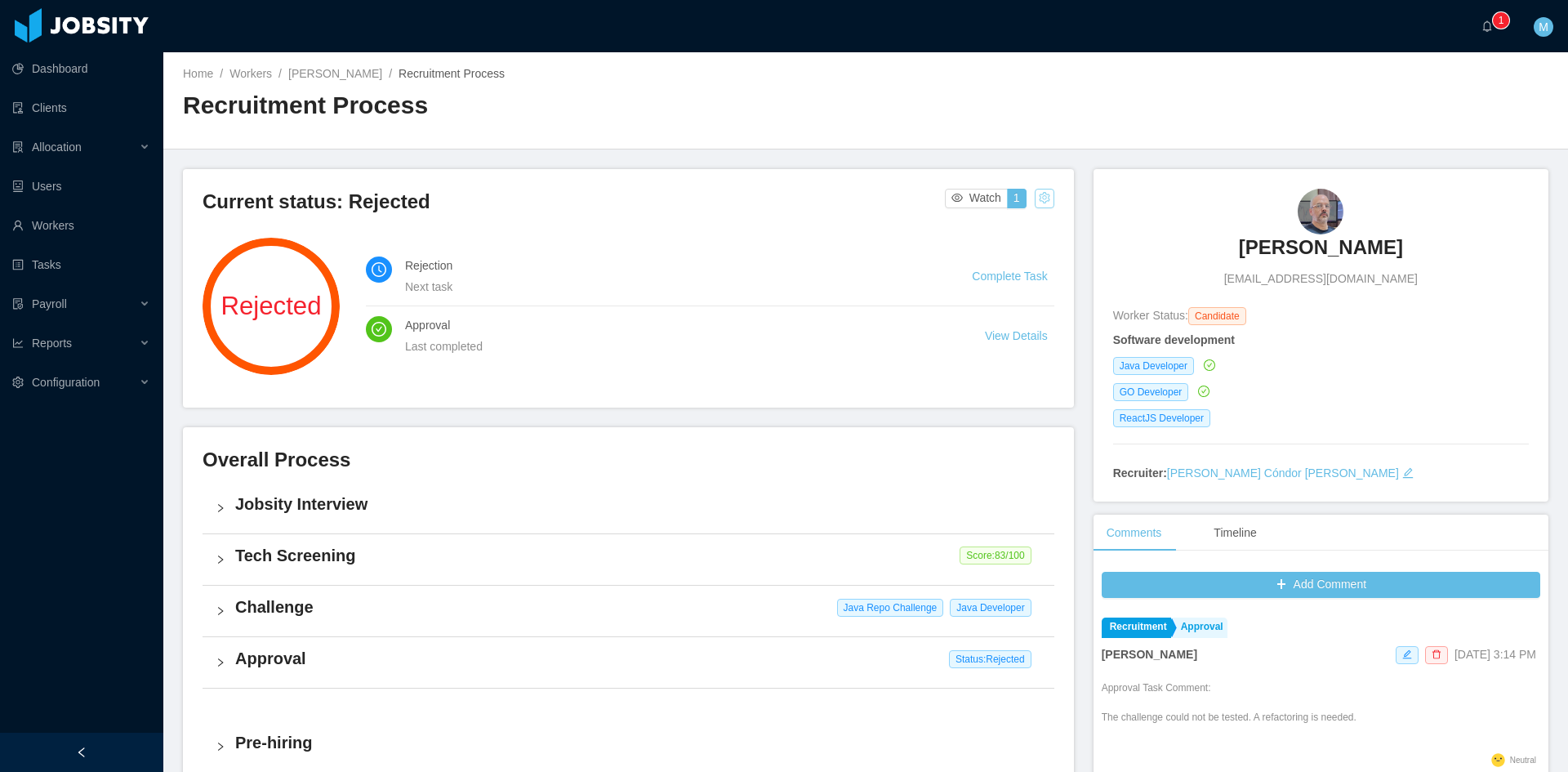
click at [1038, 203] on button "button" at bounding box center [1045, 198] width 20 height 20
click at [1003, 252] on div "Change status" at bounding box center [1001, 250] width 74 height 18
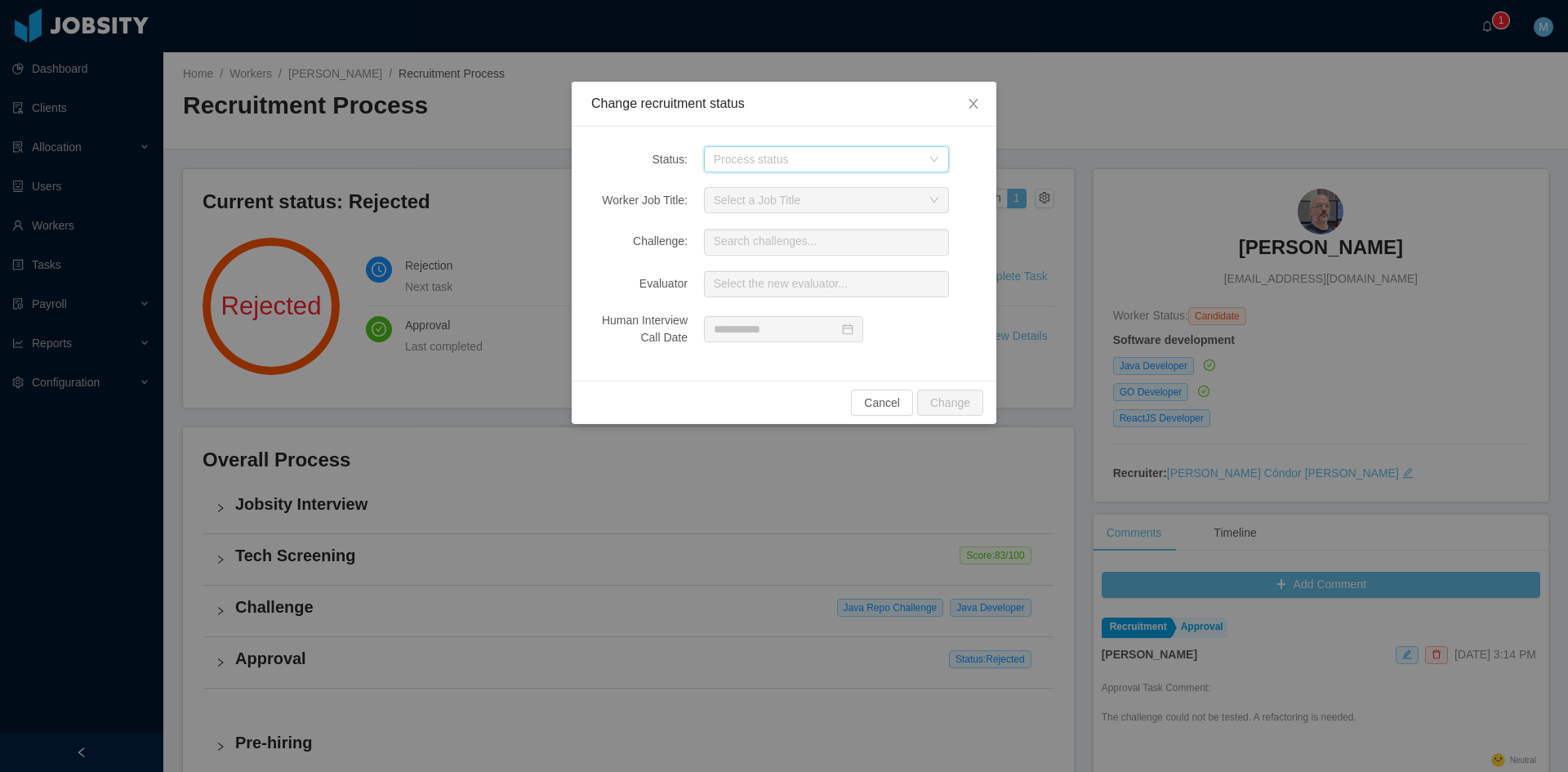
click at [732, 167] on div "Process status" at bounding box center [822, 159] width 215 height 25
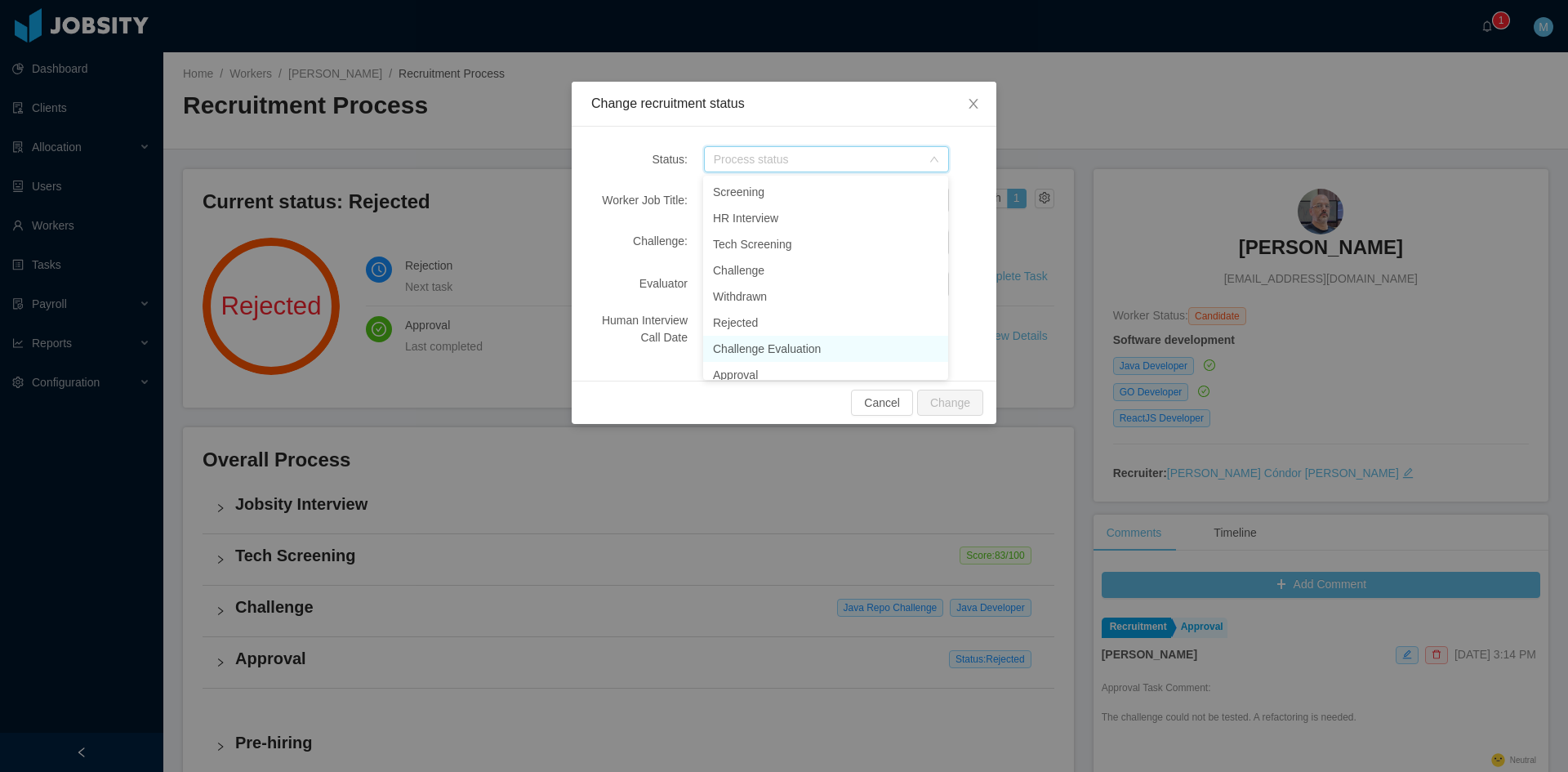
click at [746, 341] on li "Challenge Evaluation" at bounding box center [826, 348] width 245 height 26
click at [752, 202] on div "Select a Job Title" at bounding box center [817, 200] width 207 height 16
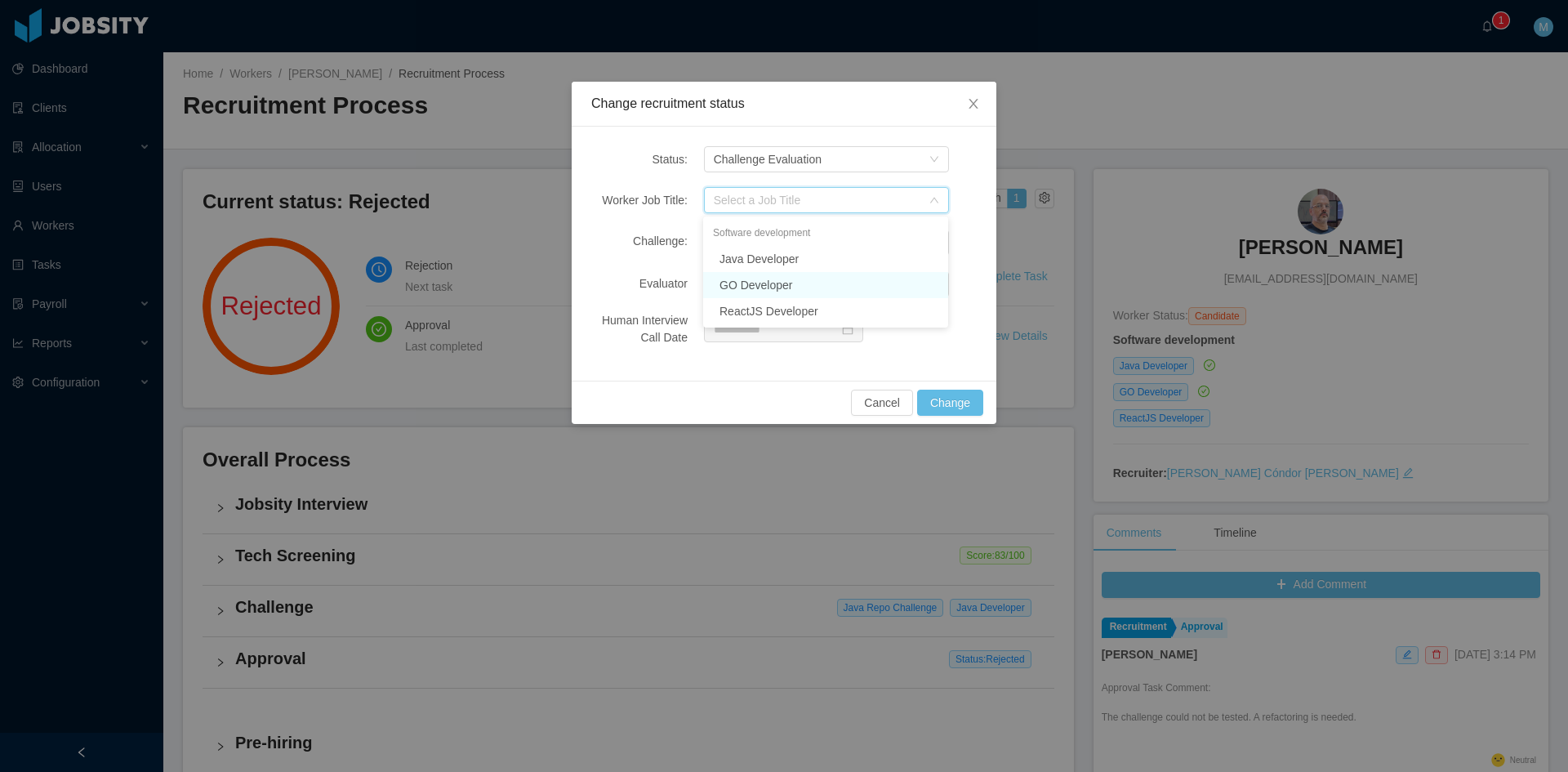
click at [745, 277] on li "GO Developer" at bounding box center [826, 285] width 245 height 26
click at [742, 237] on input "text" at bounding box center [827, 242] width 245 height 26
click at [793, 310] on li "Go Challenge - New 2025" at bounding box center [826, 310] width 245 height 33
type input "**********"
click at [790, 285] on input "text" at bounding box center [827, 284] width 245 height 26
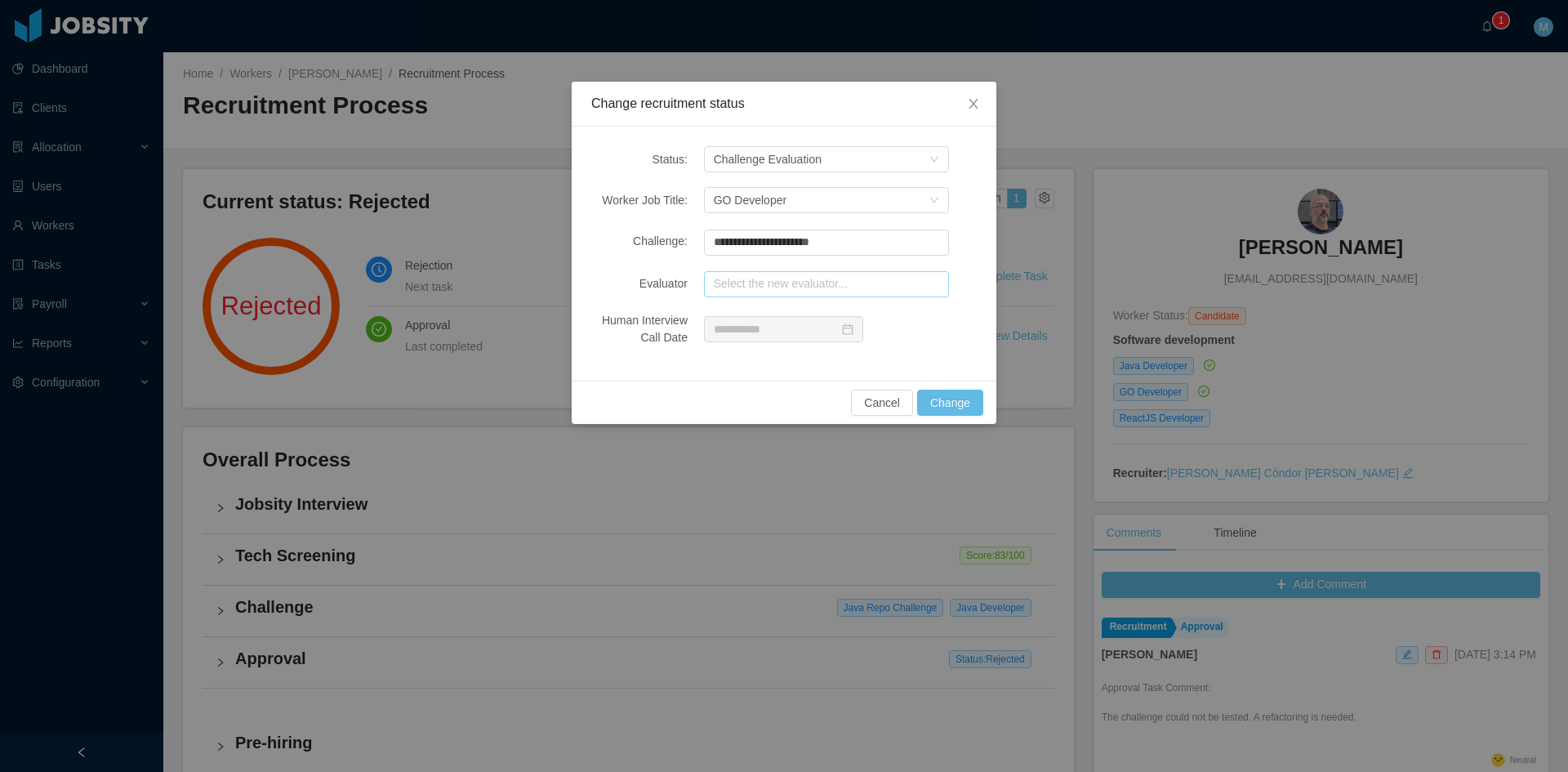
click at [725, 274] on input "text" at bounding box center [827, 284] width 245 height 26
click at [874, 315] on li "Jonathan Moura (1 pending 6 completed)" at bounding box center [826, 314] width 245 height 26
type input "**********"
click at [962, 399] on button "Change" at bounding box center [950, 402] width 66 height 26
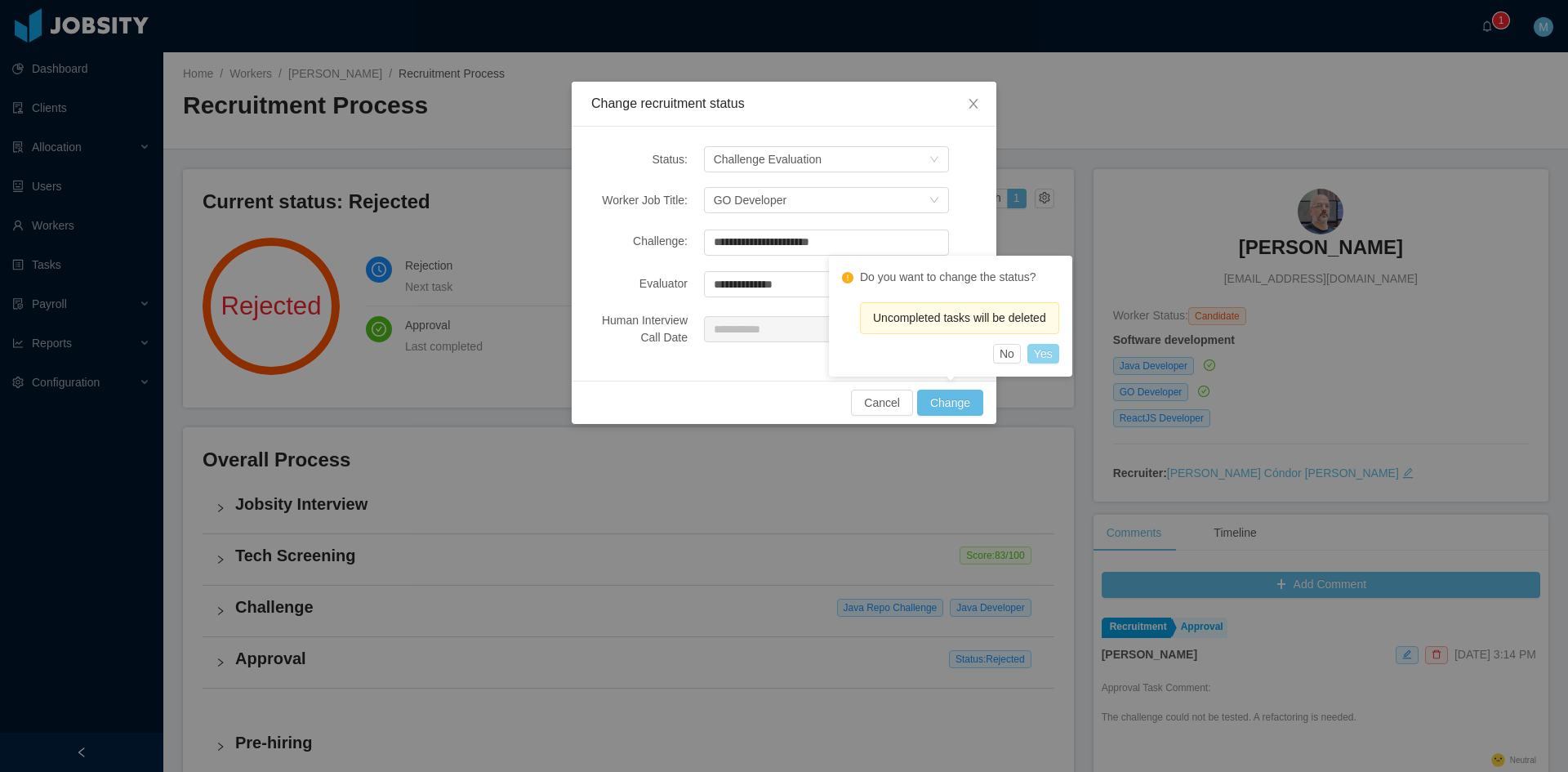
click at [1047, 355] on button "Yes" at bounding box center [1043, 354] width 32 height 20
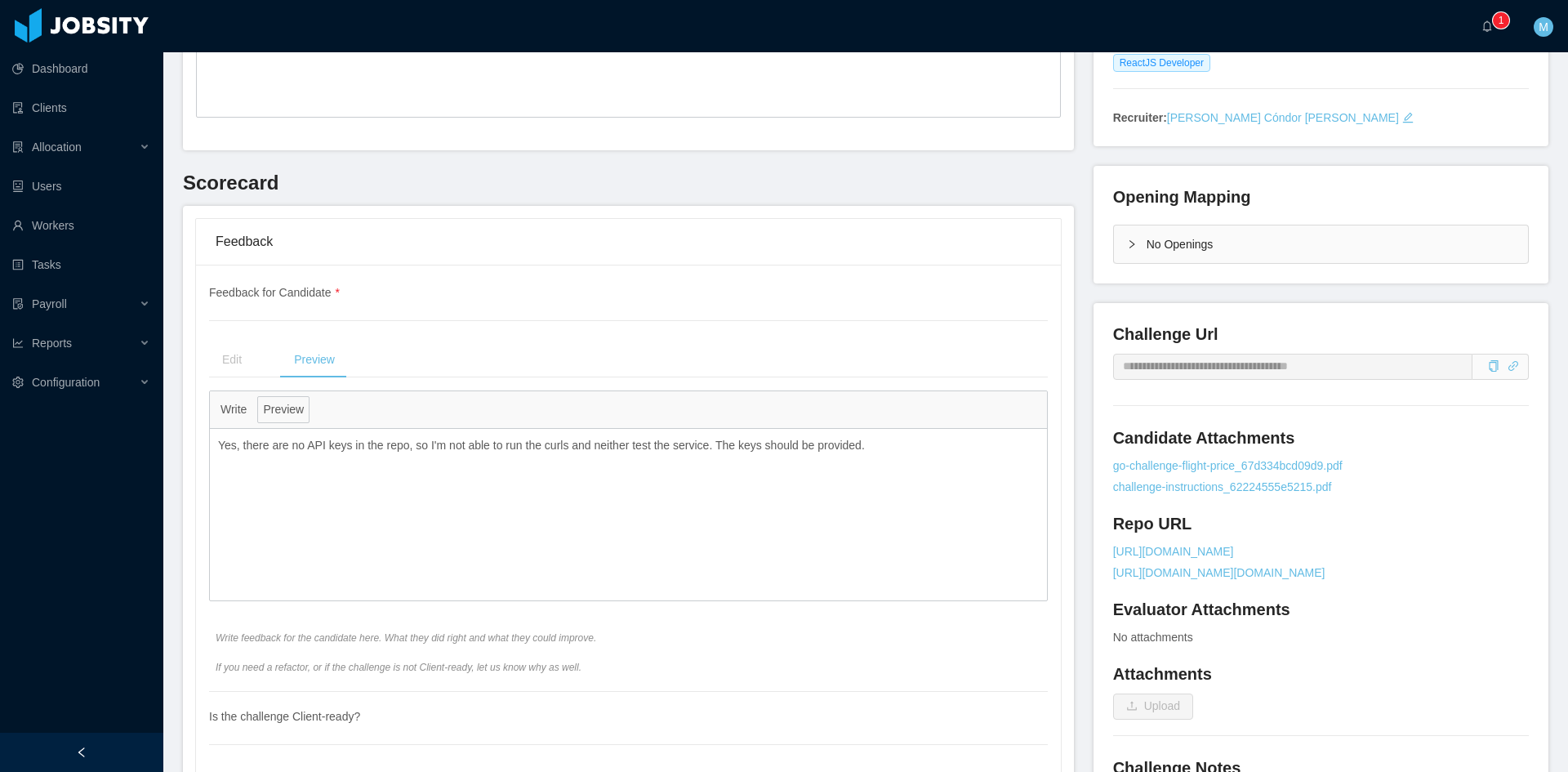
scroll to position [492, 0]
